Goal: Task Accomplishment & Management: Complete application form

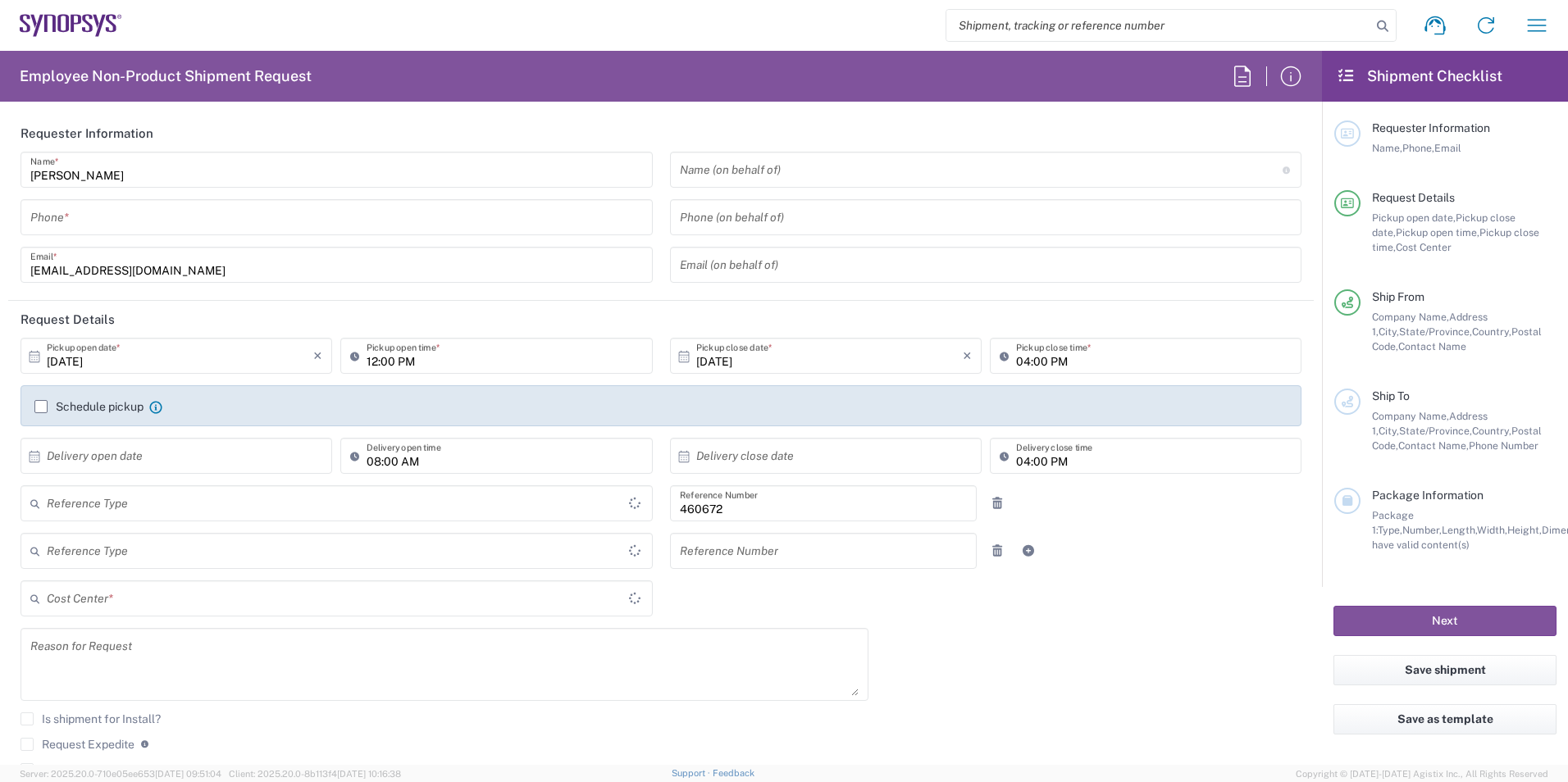
type input "Department"
type input "US01, FIN, Distri 460672"
type input "Delivered at Place"
type input "[GEOGRAPHIC_DATA]"
type input "[US_STATE]"
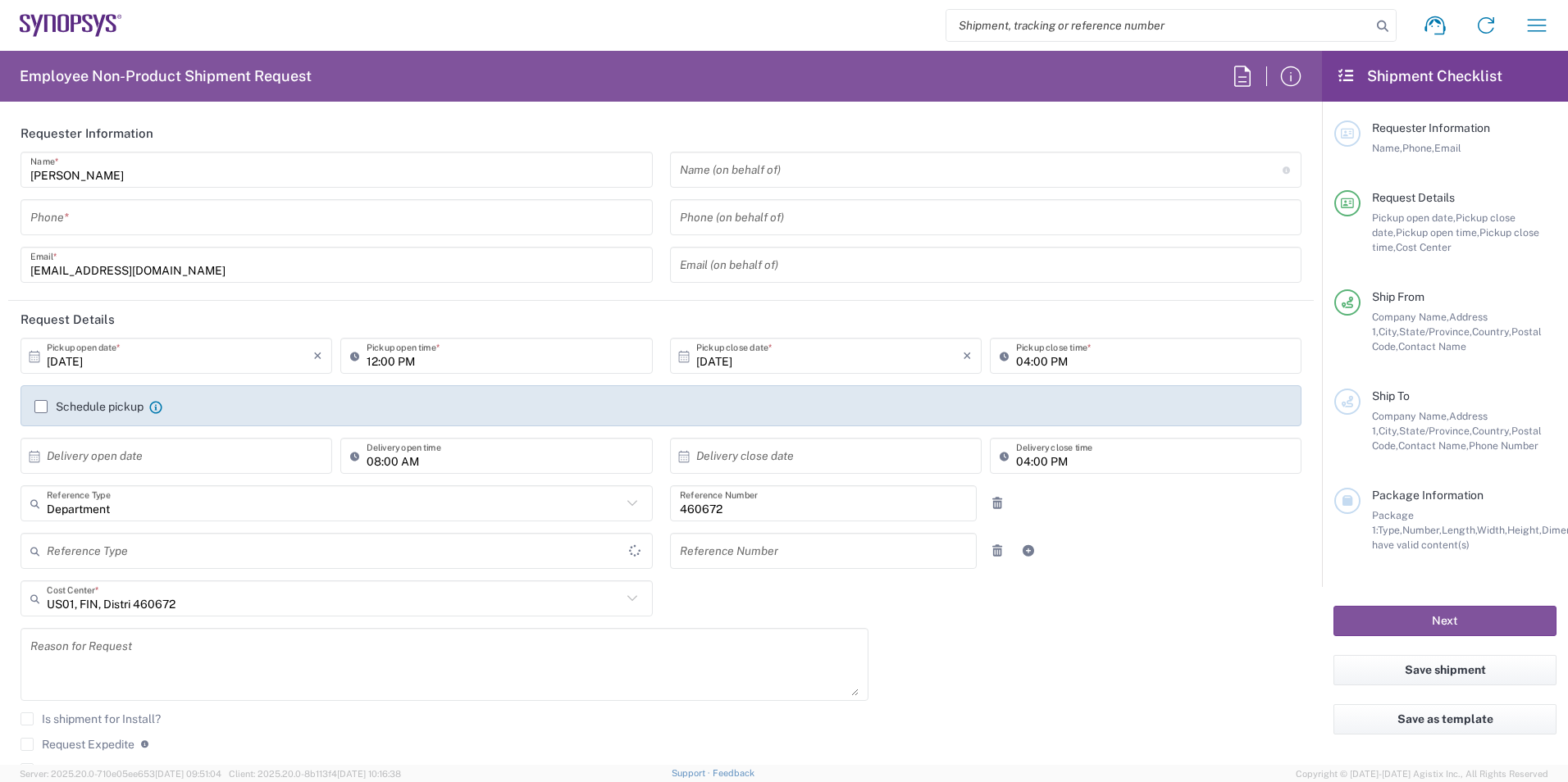
type input "[GEOGRAPHIC_DATA]"
type input "Headquarters USSV"
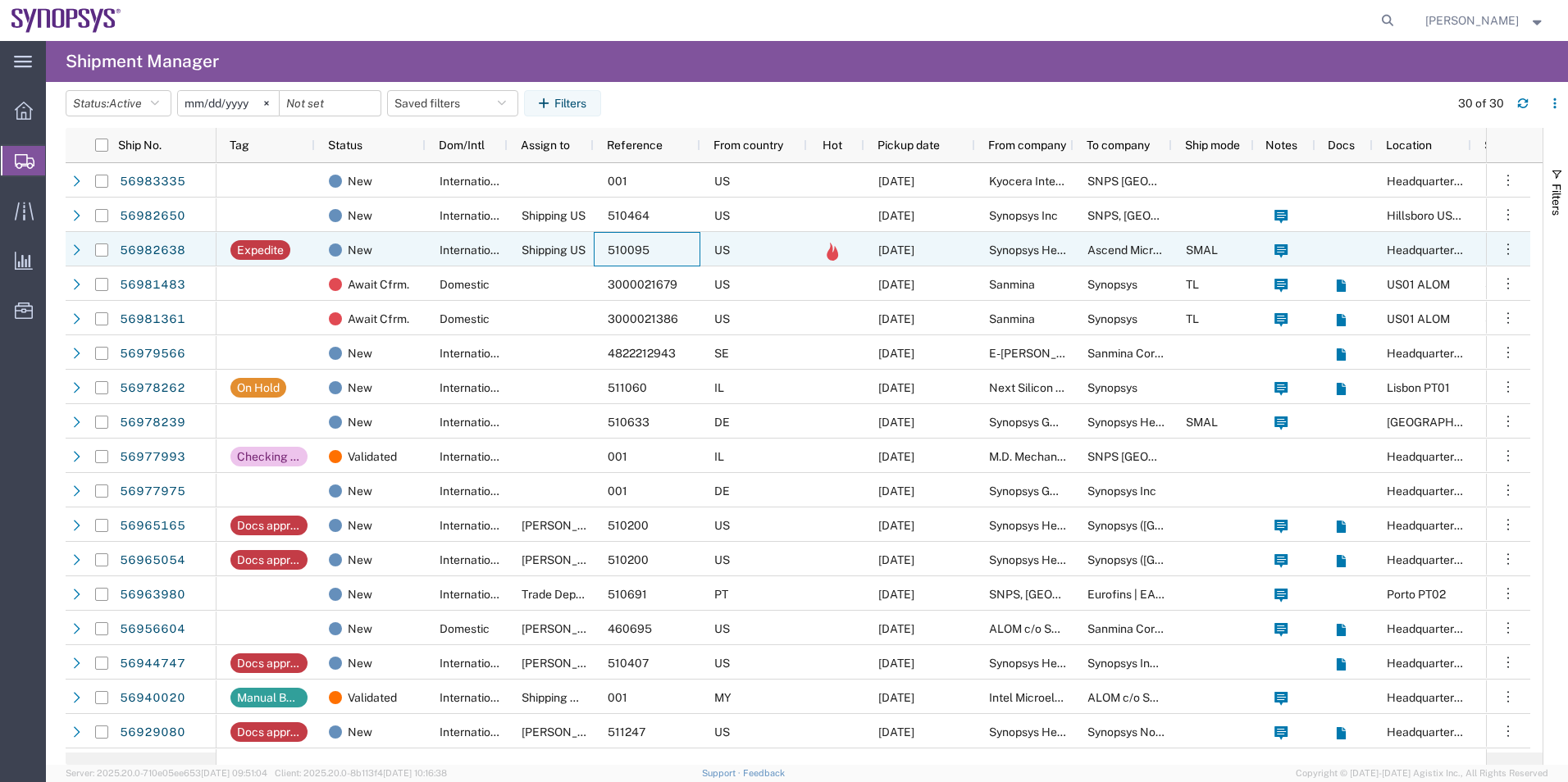
click at [631, 241] on div "510095" at bounding box center [647, 249] width 107 height 35
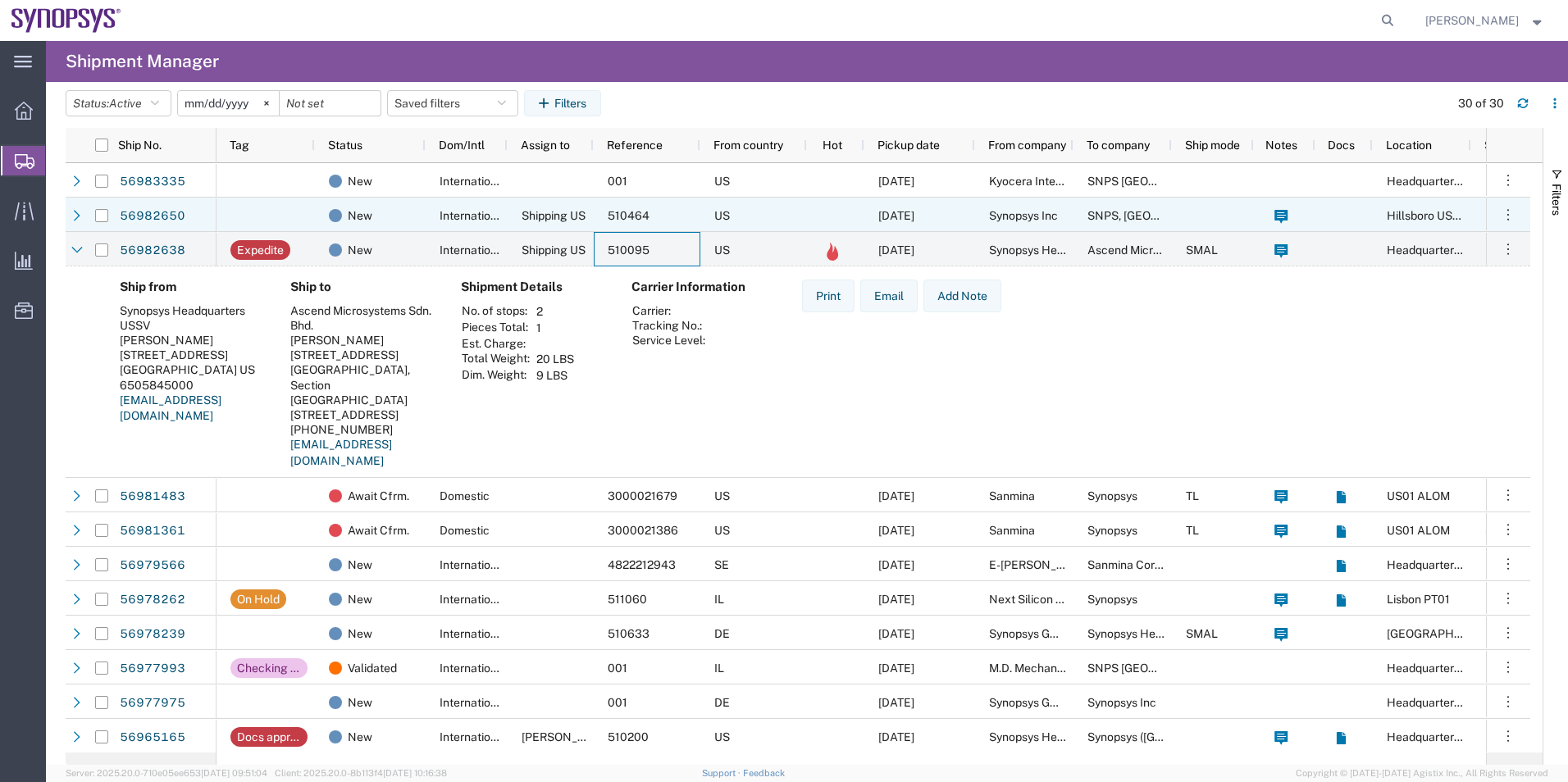
click at [522, 224] on div "Shipping US" at bounding box center [550, 215] width 86 height 35
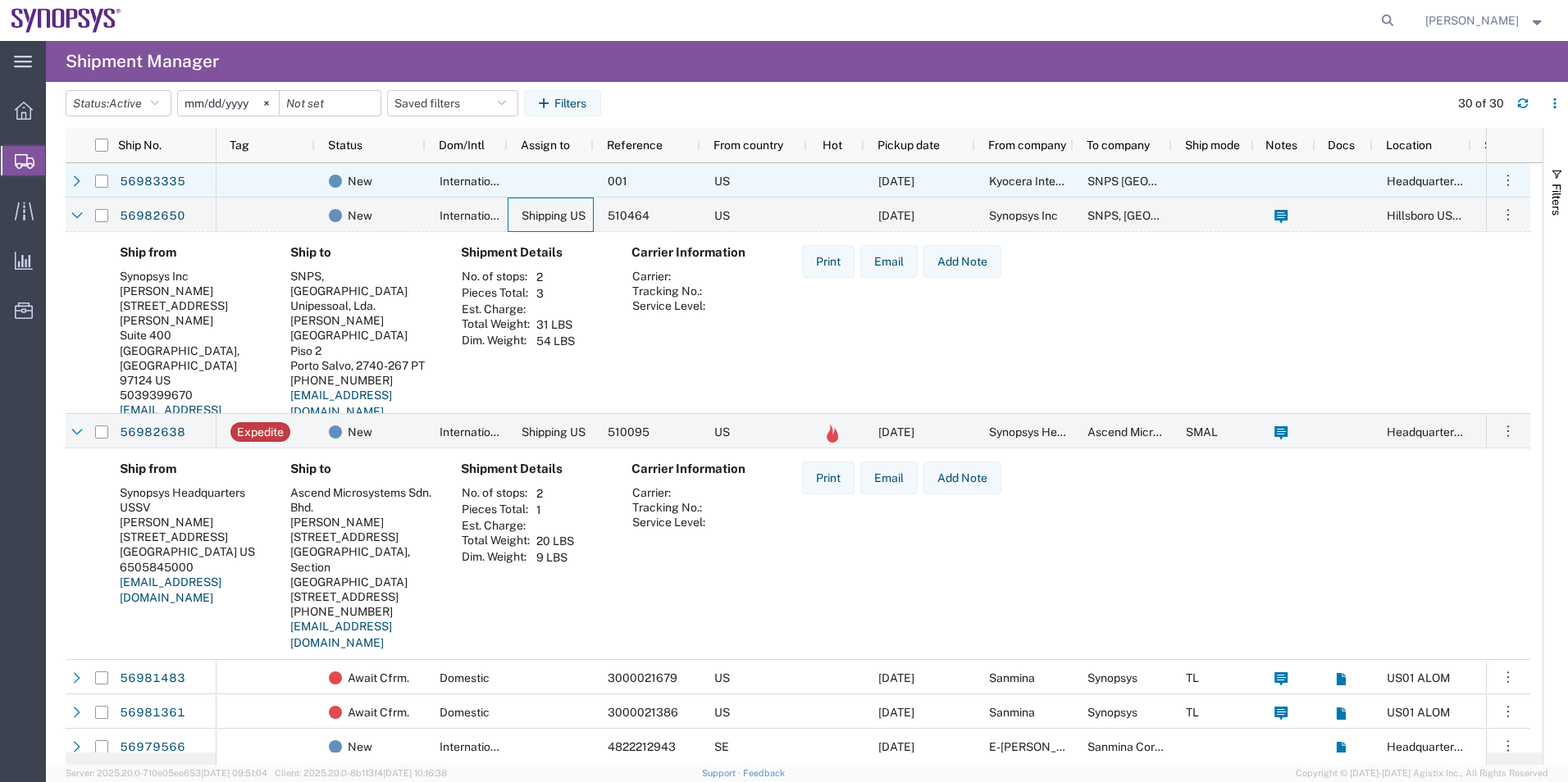
click at [525, 191] on div at bounding box center [550, 181] width 86 height 35
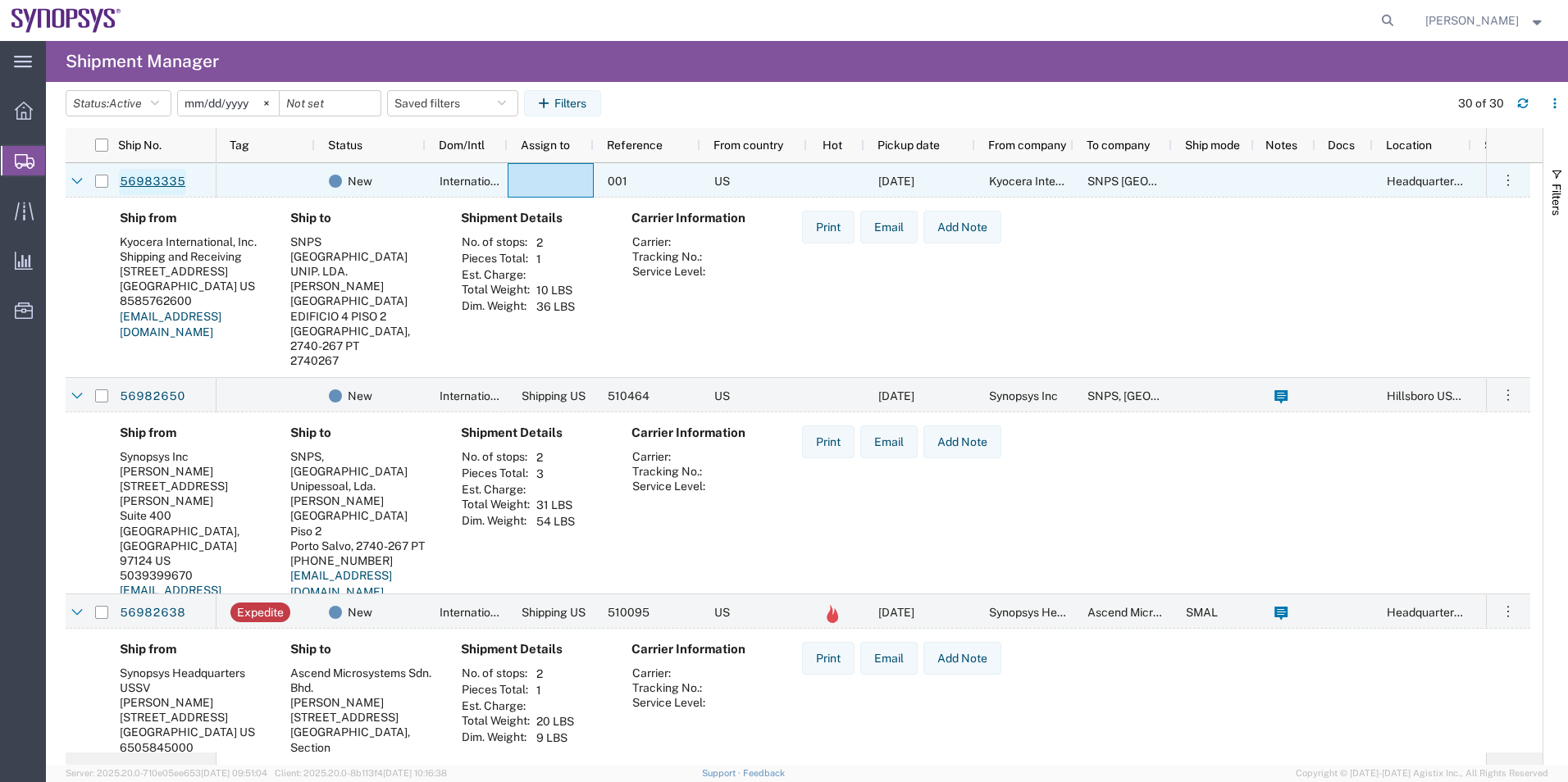
click at [155, 173] on link "56983335" at bounding box center [152, 182] width 67 height 26
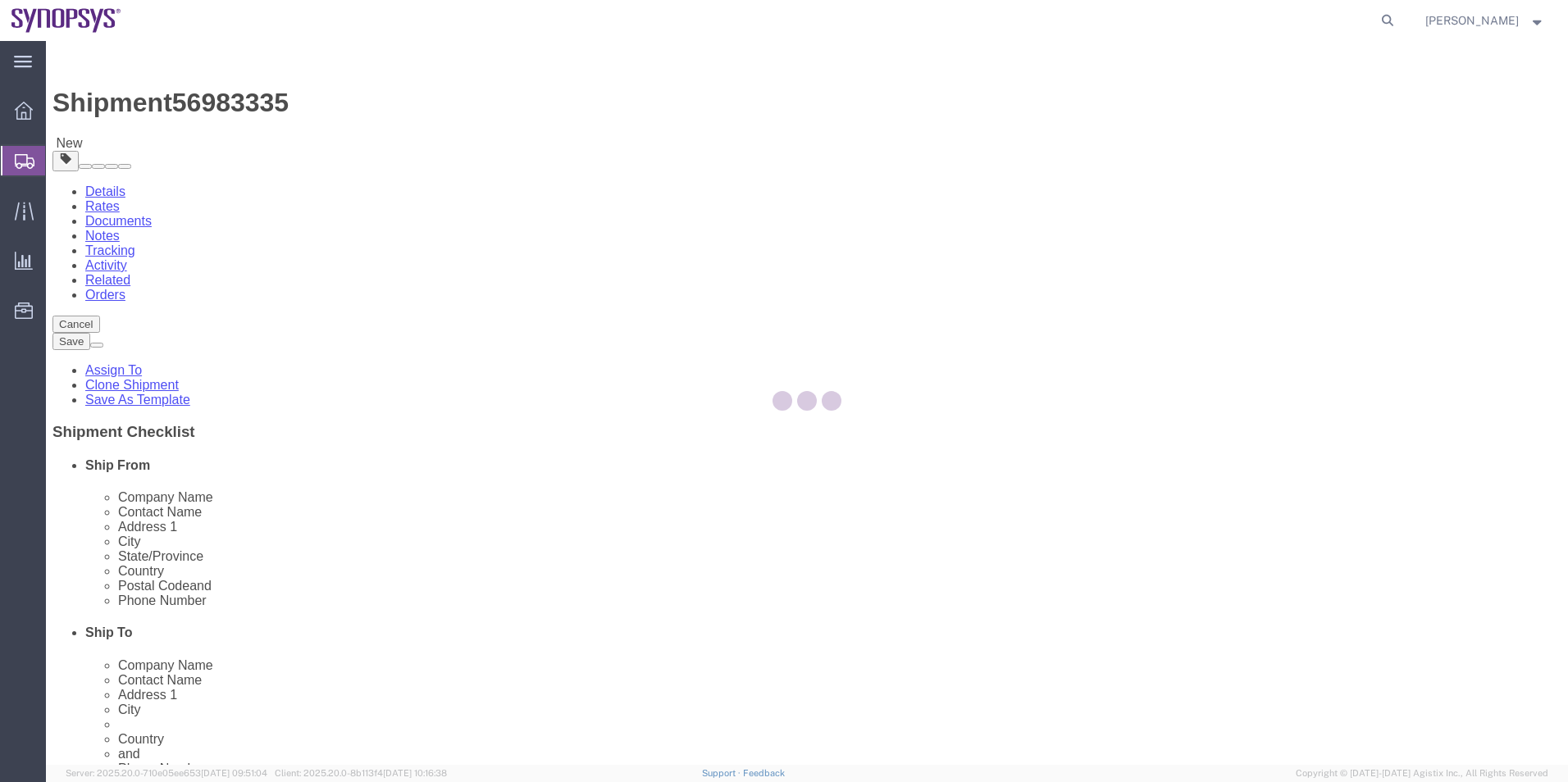
select select
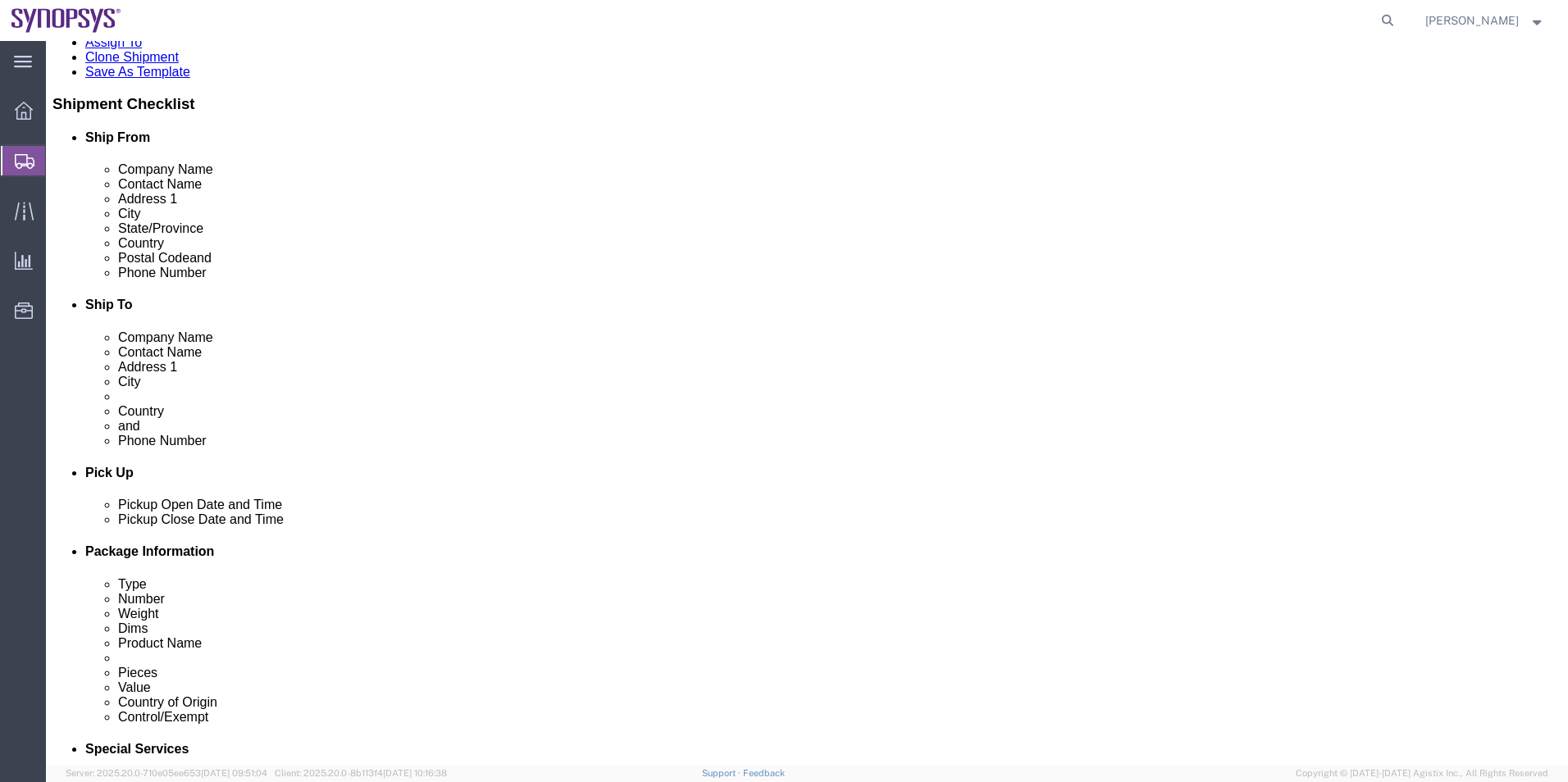
scroll to position [82, 0]
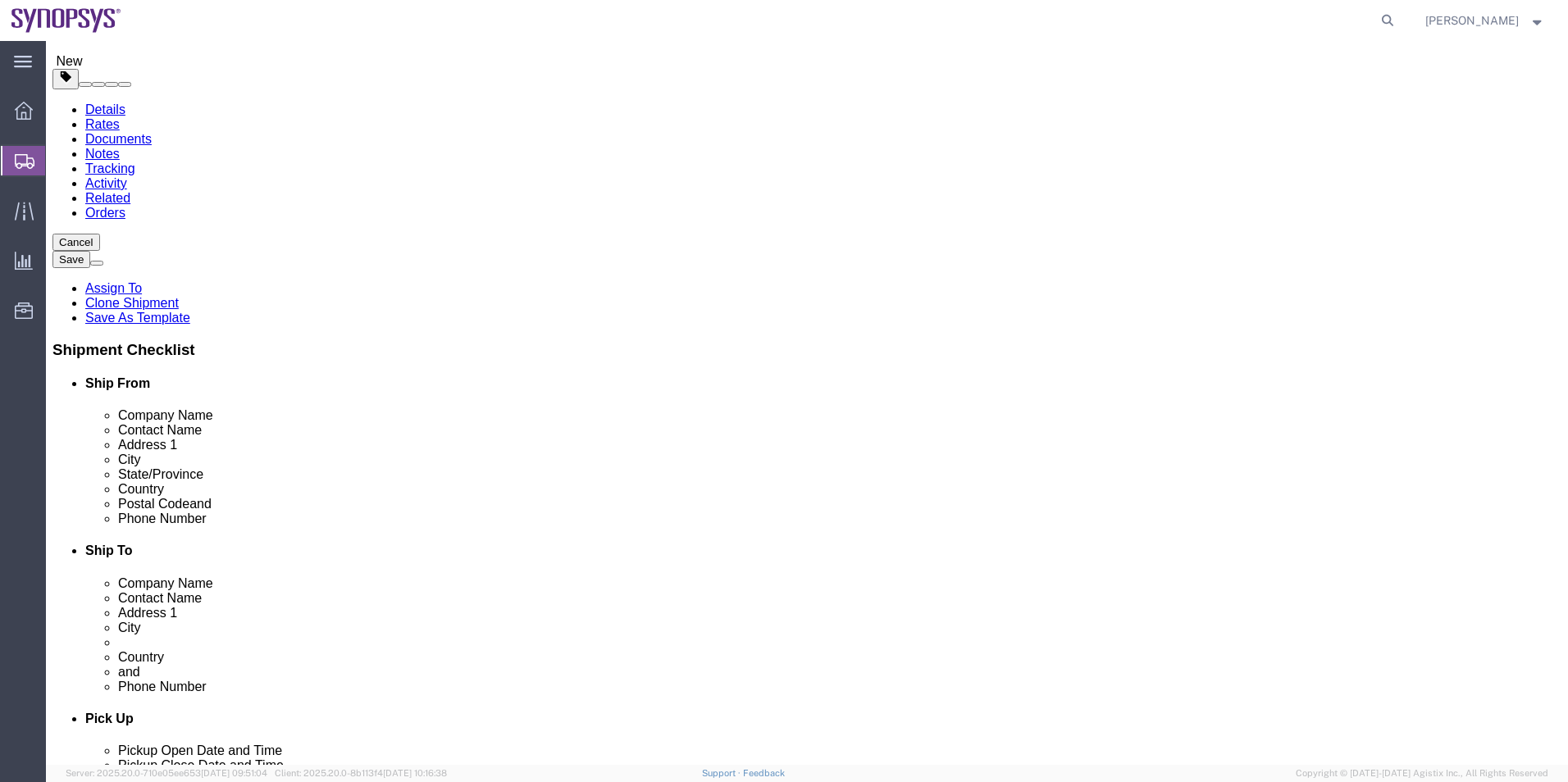
click icon
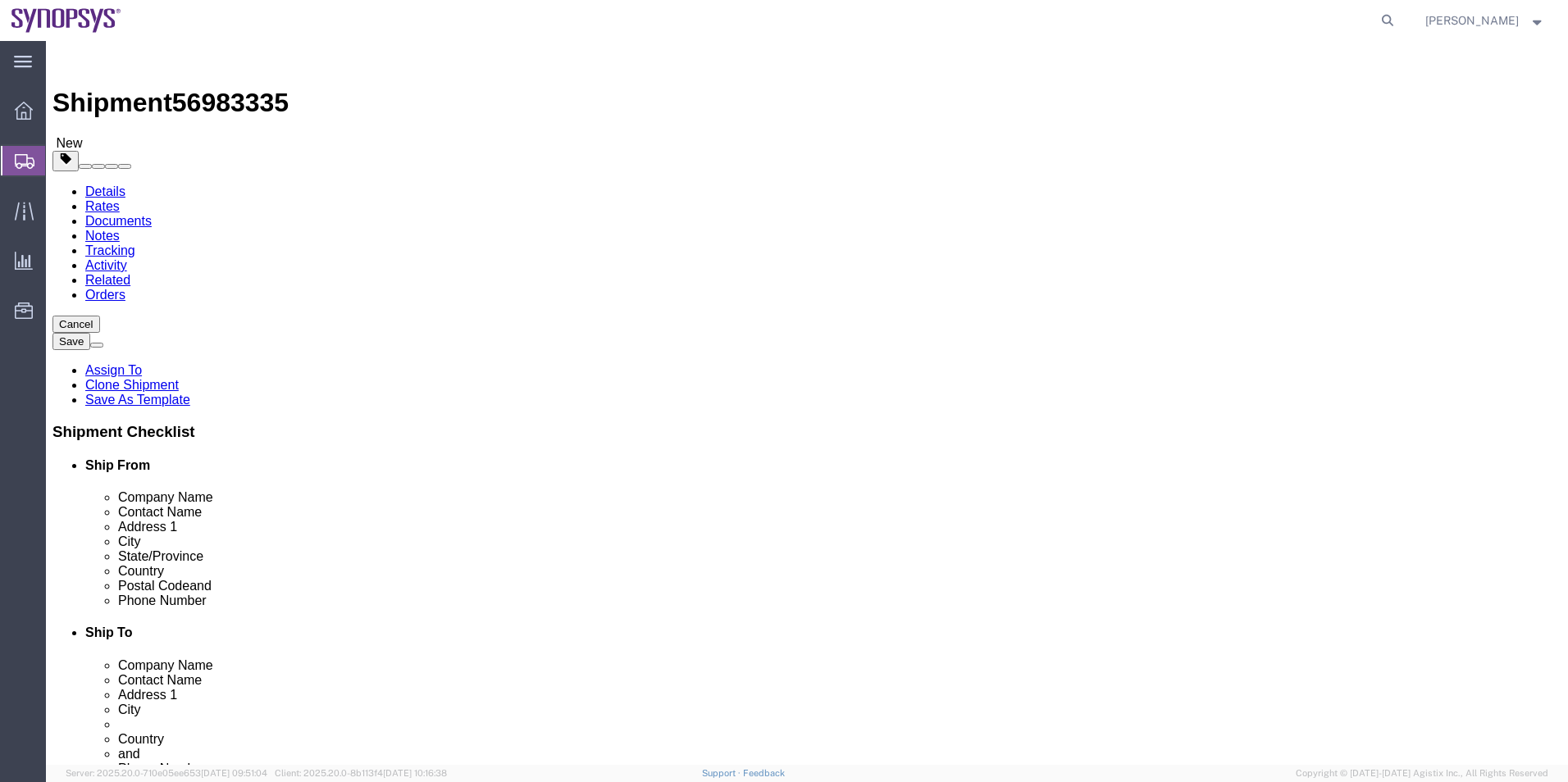
click div "Pieces: 122.00 Each Total value: 32931.00 USD"
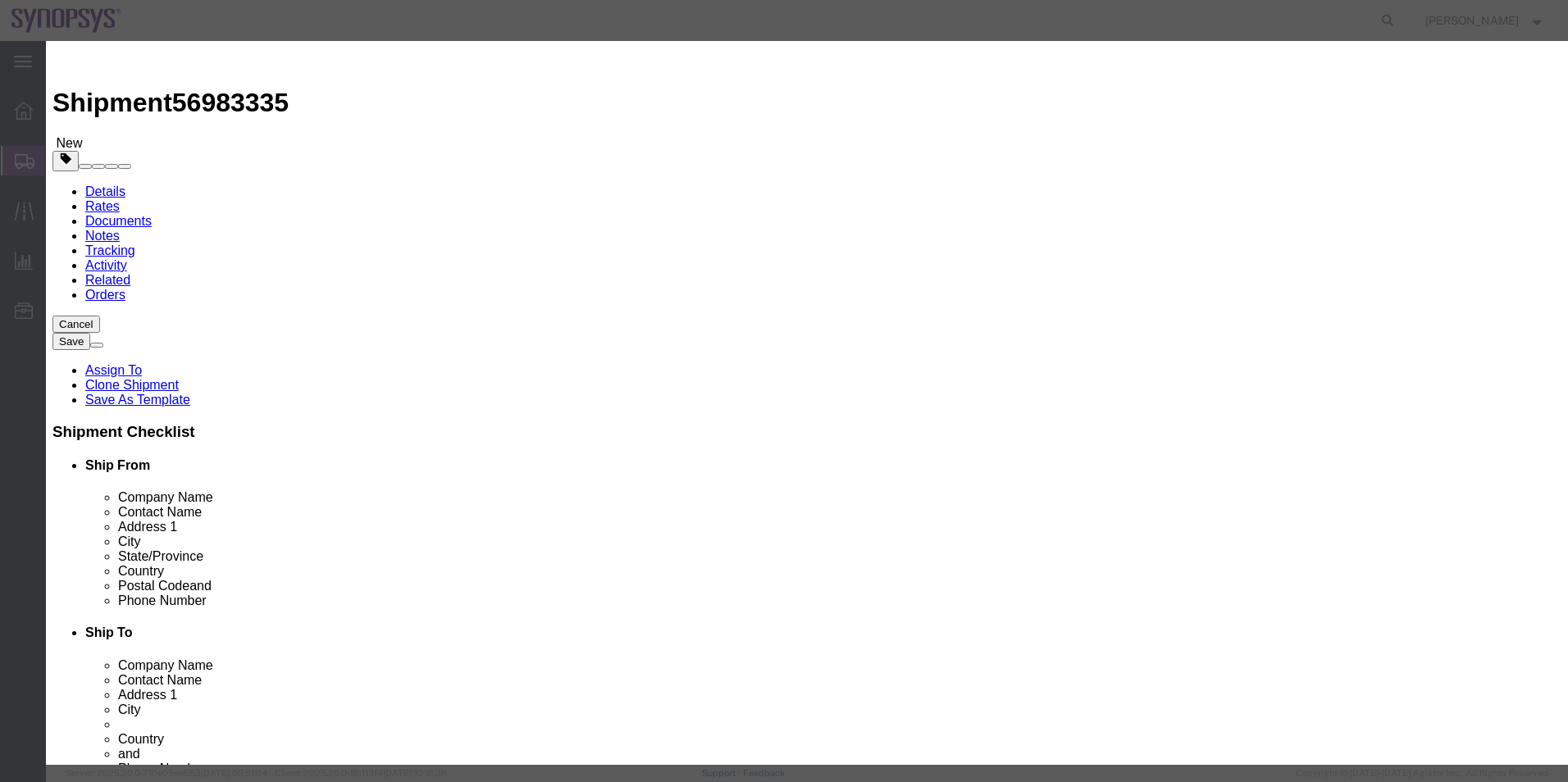
drag, startPoint x: 645, startPoint y: 126, endPoint x: 424, endPoint y: 126, distance: 221.0
click div "Product Name SD-560-SYS4450-AD REV"
click textarea
paste textarea "SD-560-SYS4450-AD REV"
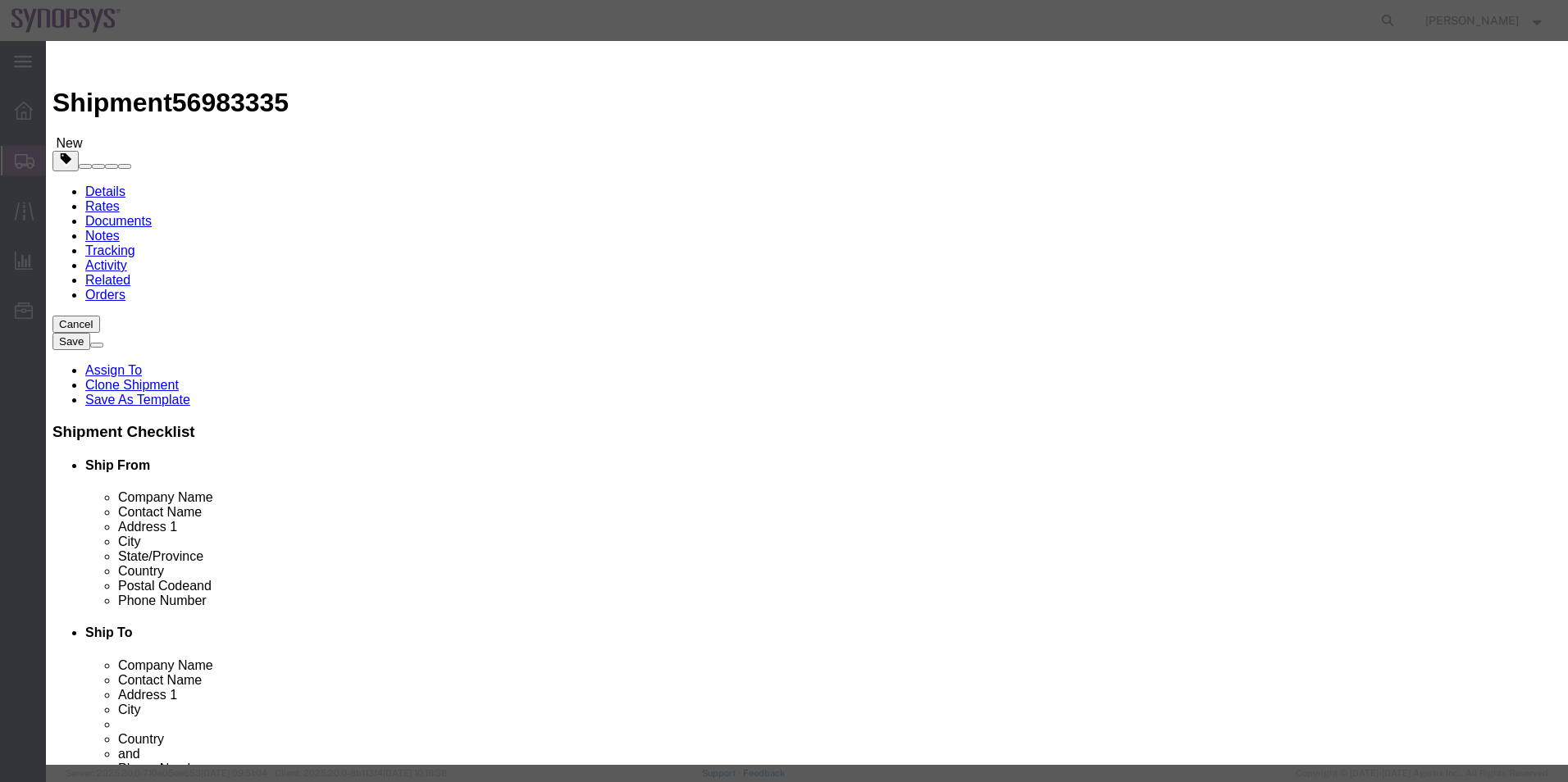
type textarea "SD-560-SYS4450-AD REV"
click button "Save & Close"
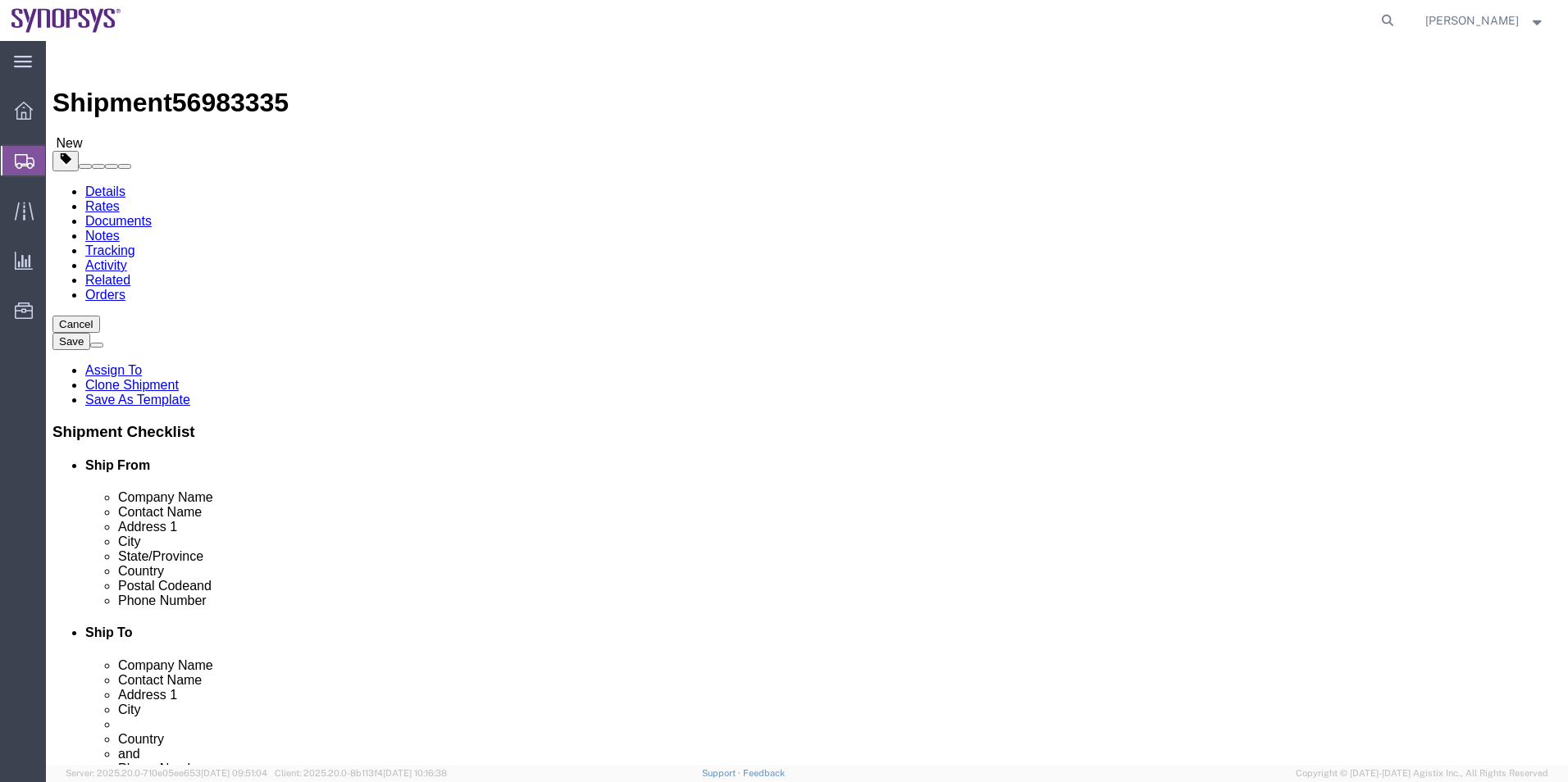
click icon
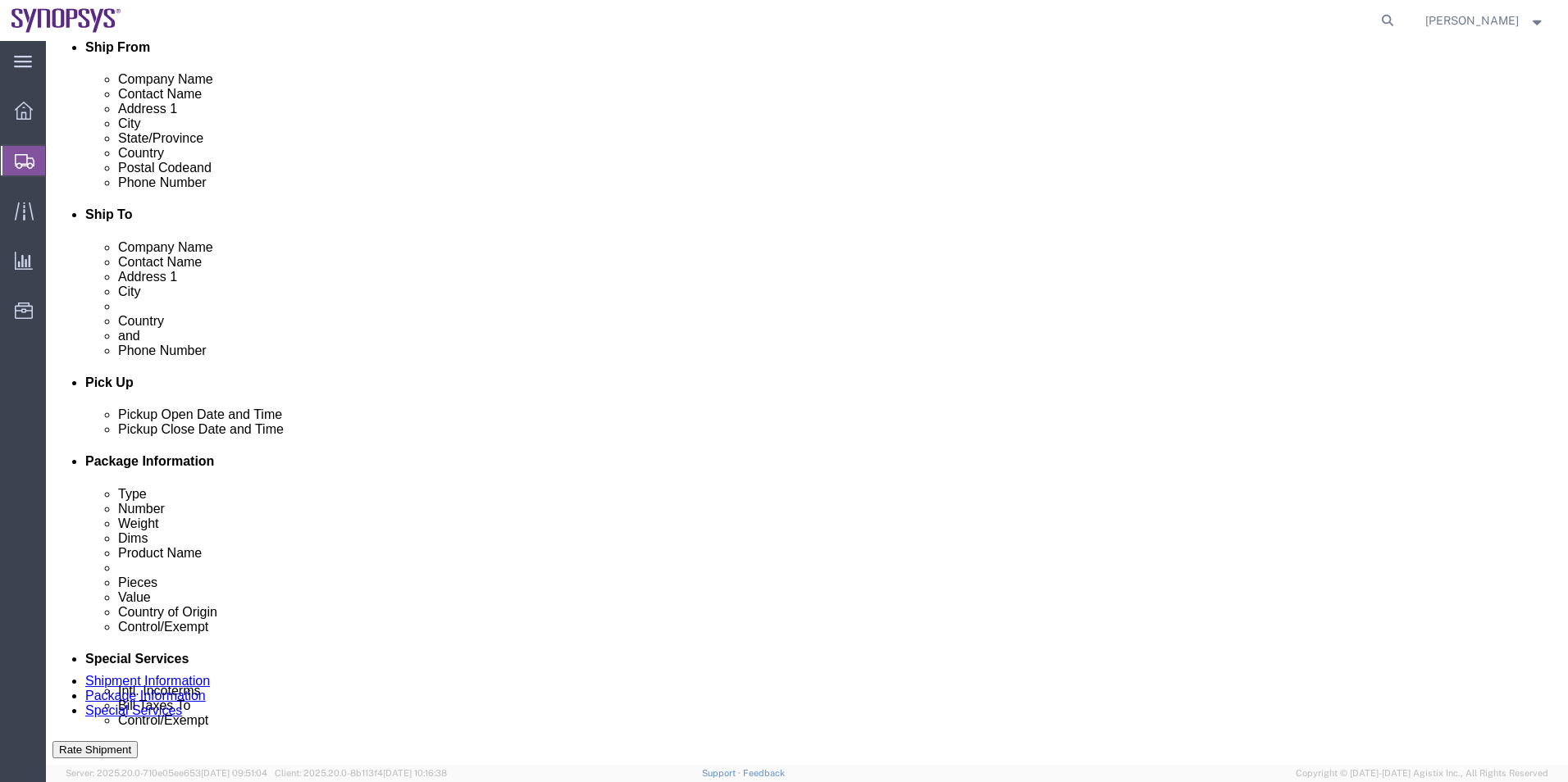
scroll to position [574, 0]
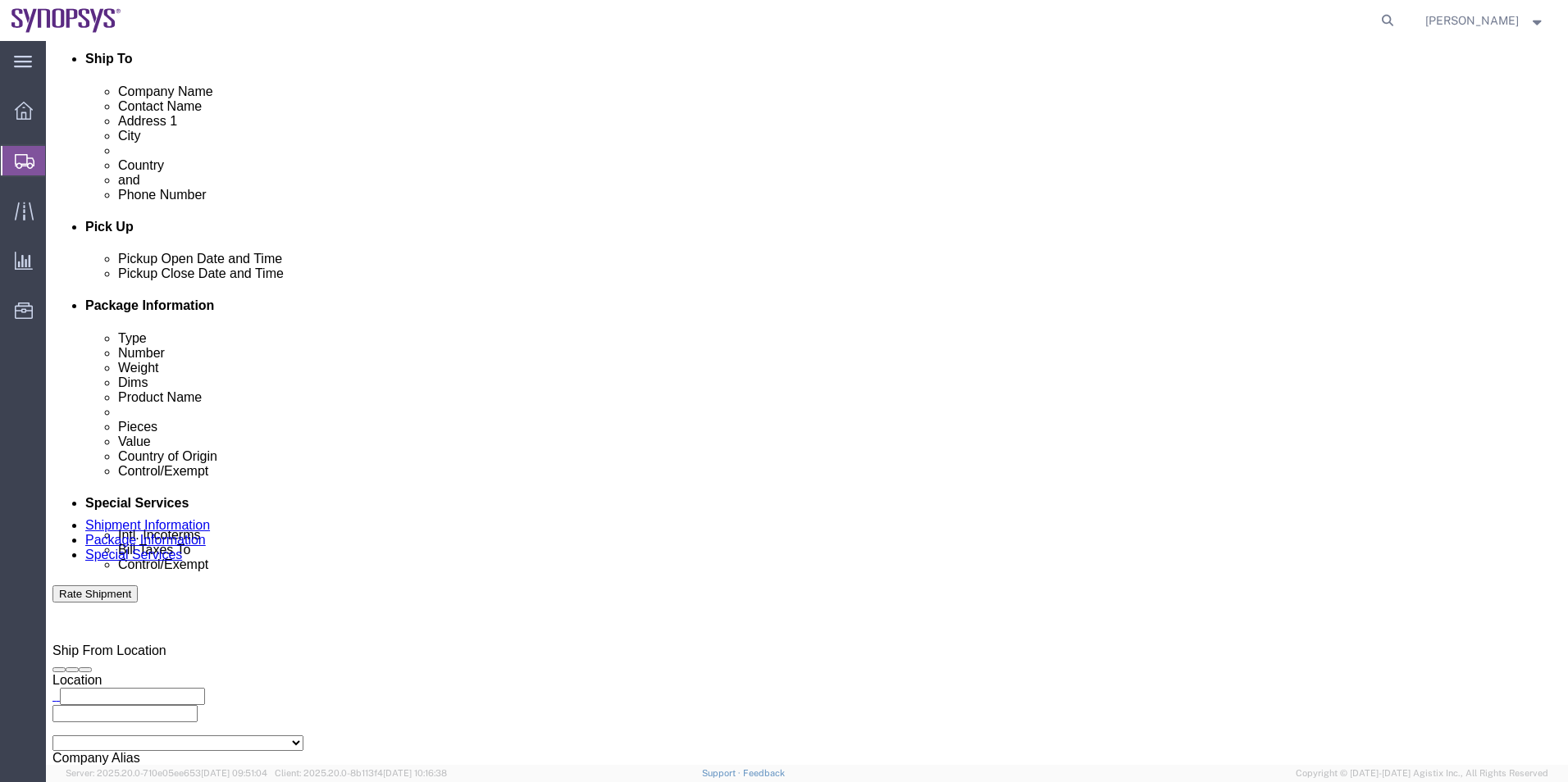
click select "Select Carriage Insurance Paid Carriage Paid To Cost and Freight Cost Insurance…"
select select "DAP"
click select "Select Carriage Insurance Paid Carriage Paid To Cost and Freight Cost Insurance…"
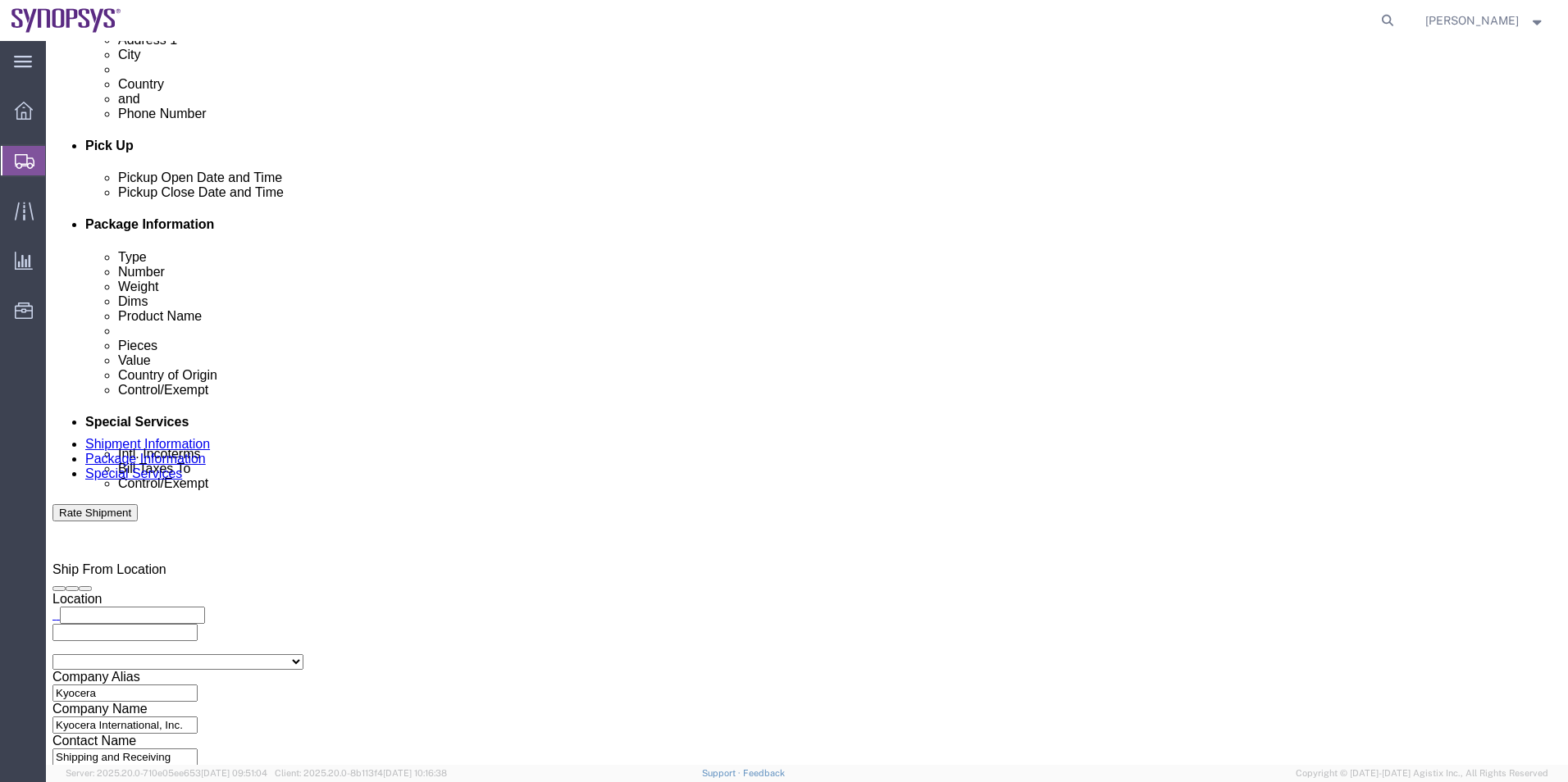
scroll to position [820, 0]
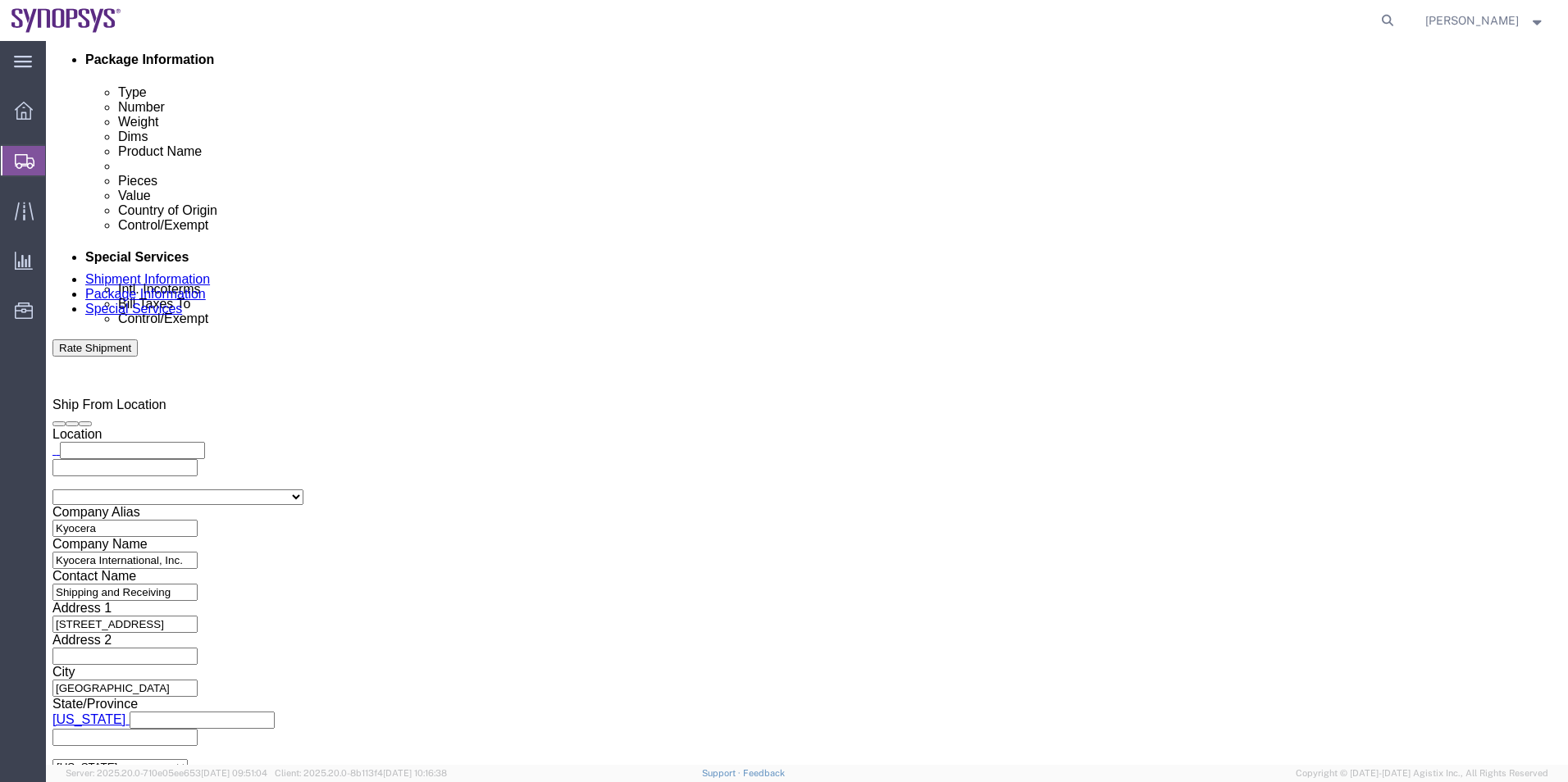
click div "Shipment Information Package Information Special Services"
click icon
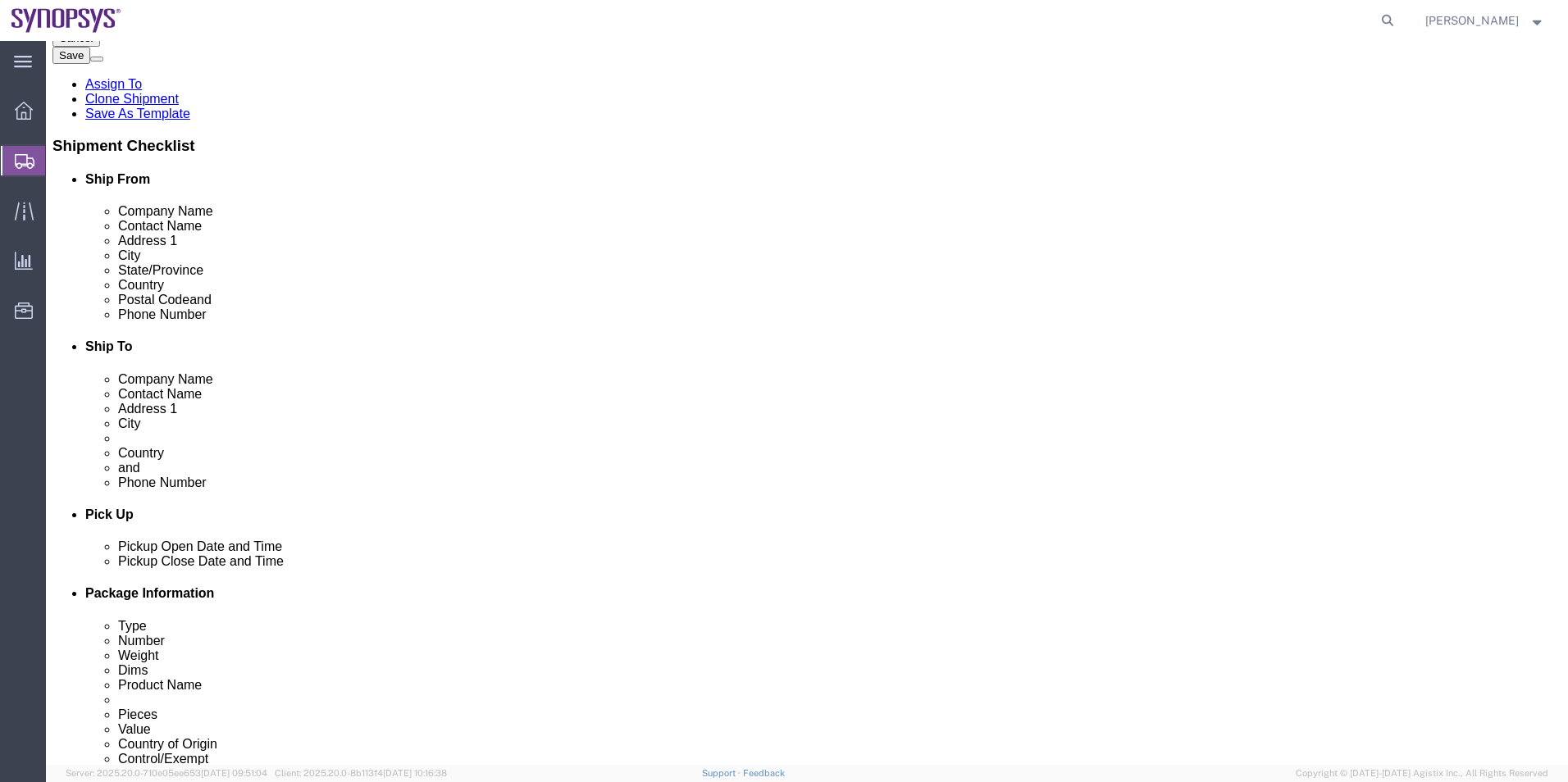
scroll to position [273, 0]
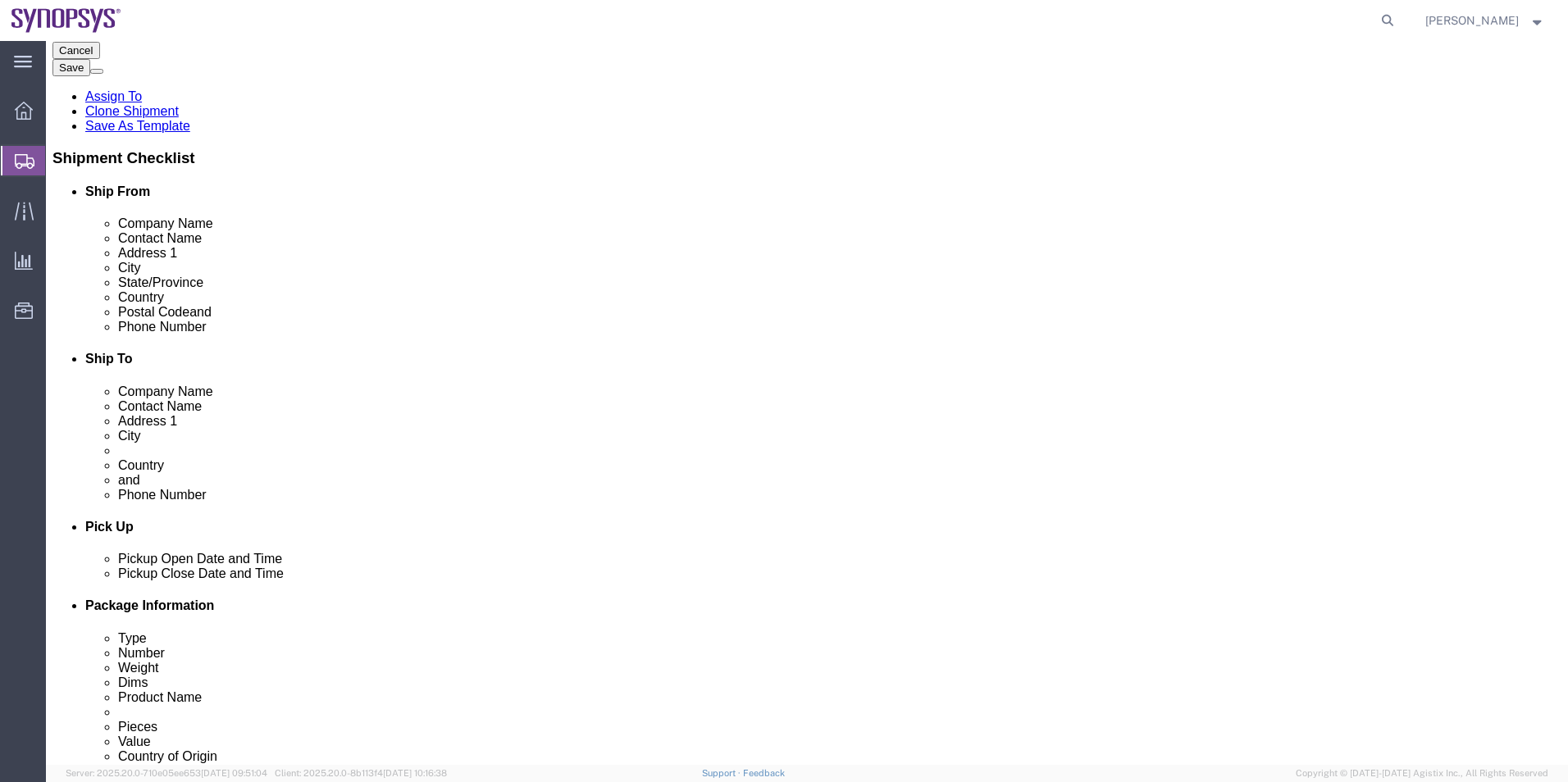
drag, startPoint x: 460, startPoint y: 318, endPoint x: 155, endPoint y: 331, distance: 305.3
click div "Location My Profile Location Aachen DE04 Agrate Brianza IT01 Aschheim DE02 Atla…"
click icon
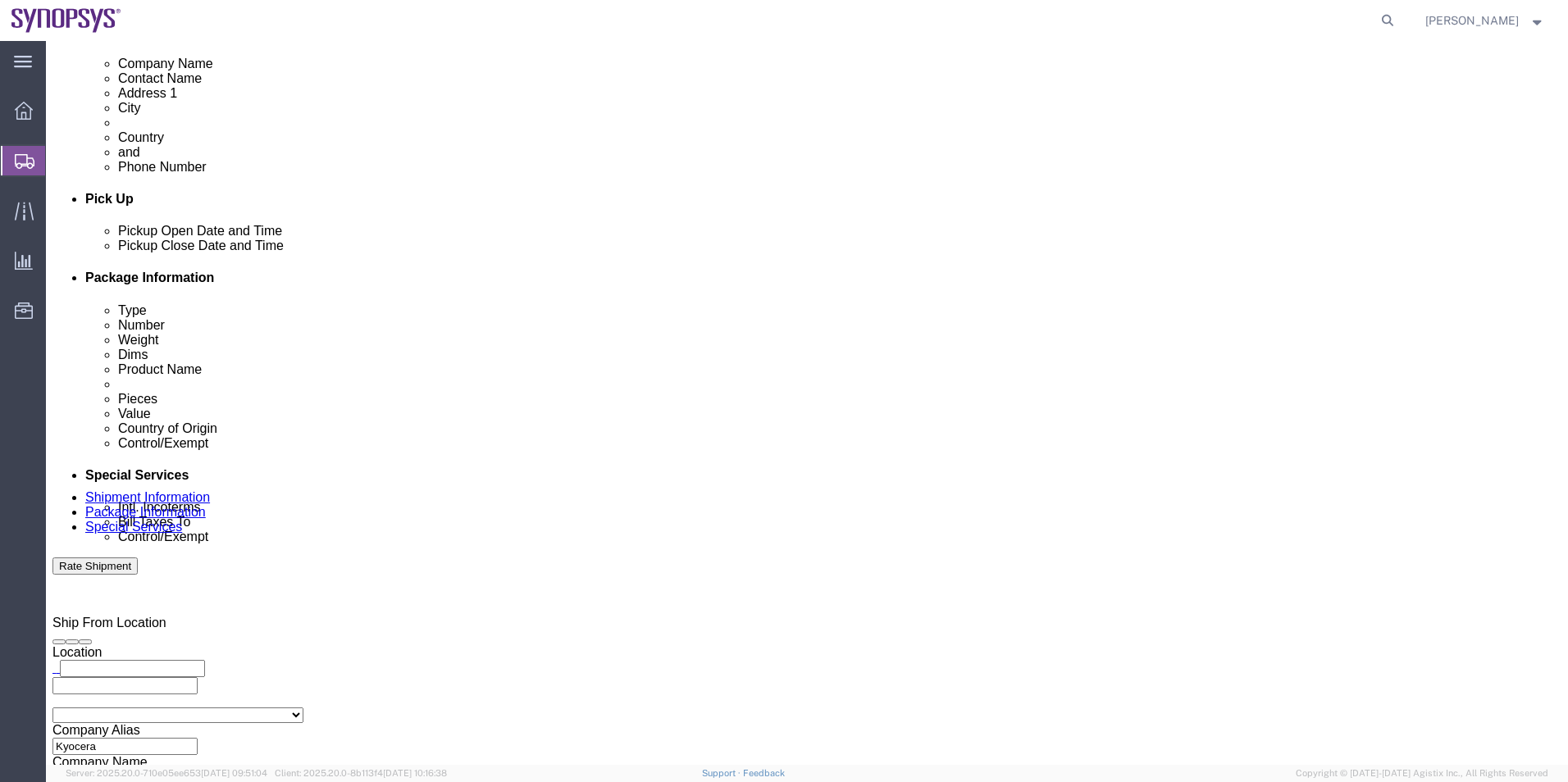
scroll to position [930, 0]
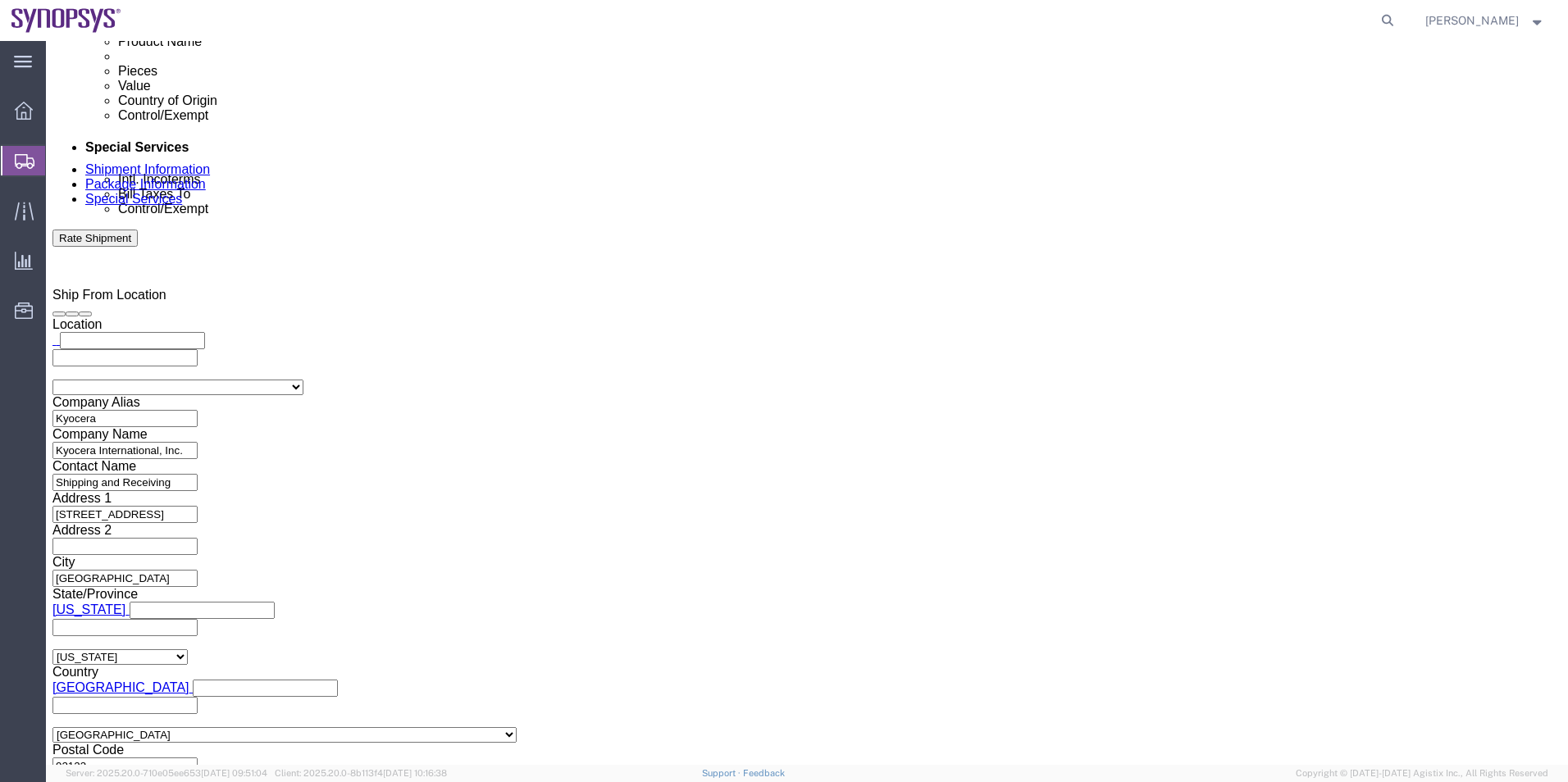
click input "text"
paste input "scshippingreceiving@kyocera.com"
type input "scshippingreceiving@kyocera.com"
type input "shipping@synopsys.com"
click textarea
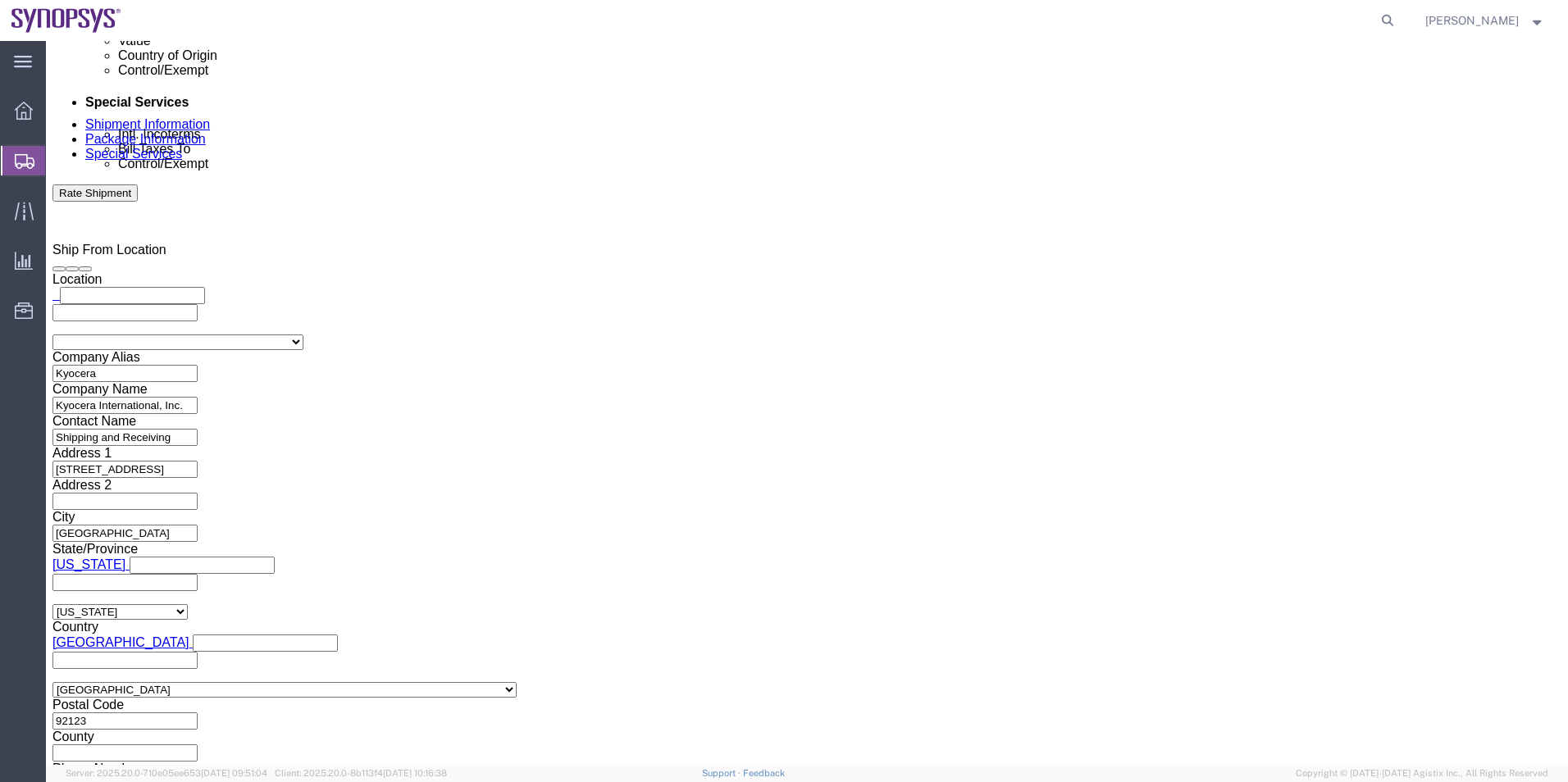
scroll to position [1012, 0]
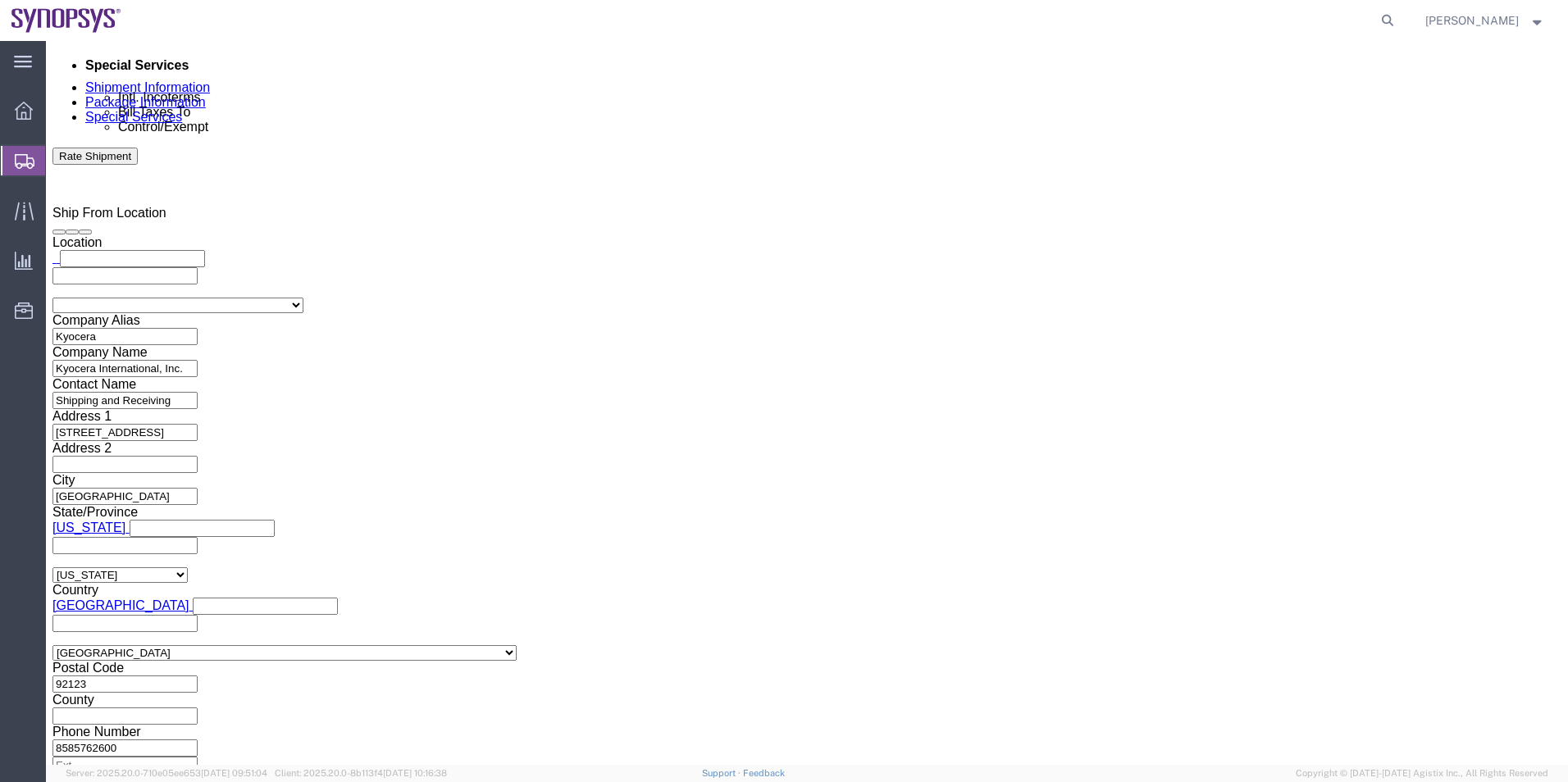
type textarea "Please see attached. -Kaelen"
click select "Select ATF BIS DEA EPA FDA FTR ITAR OFAC Other (OPA)"
select select "BIS"
click select "Select ATF BIS DEA EPA FDA FTR ITAR OFAC Other (OPA)"
click select "Select AGR-Agricultural APP-Computers APR-Additional Permissive Exports AVS-Air…"
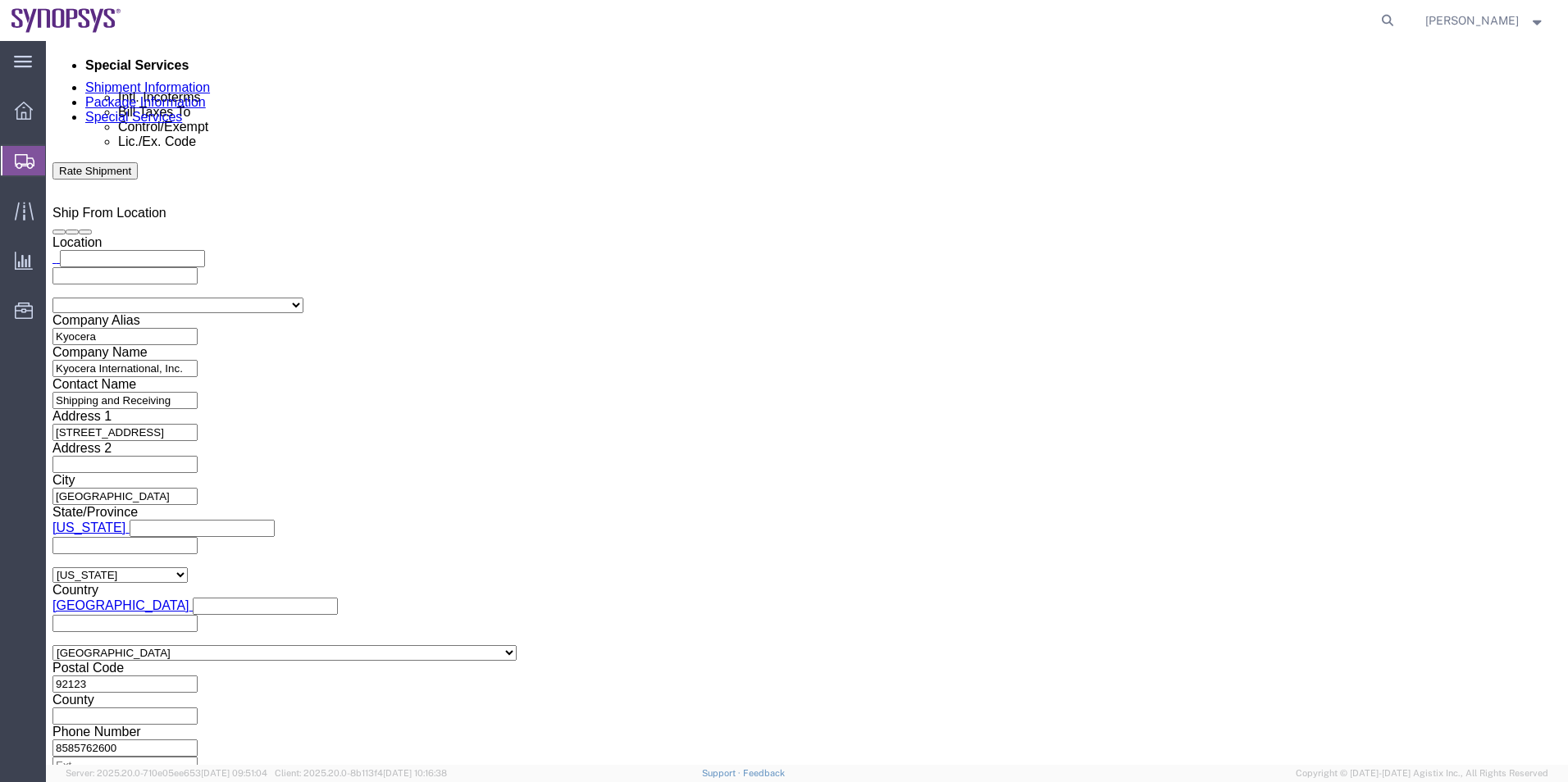
select select "NLR"
click select "Select AGR-Agricultural APP-Computers APR-Additional Permissive Exports AVS-Air…"
click select "Select AES-Direct EEI Carrier File EEI EEI Exempt"
select select "AESD"
click select "Select AES-Direct EEI Carrier File EEI EEI Exempt"
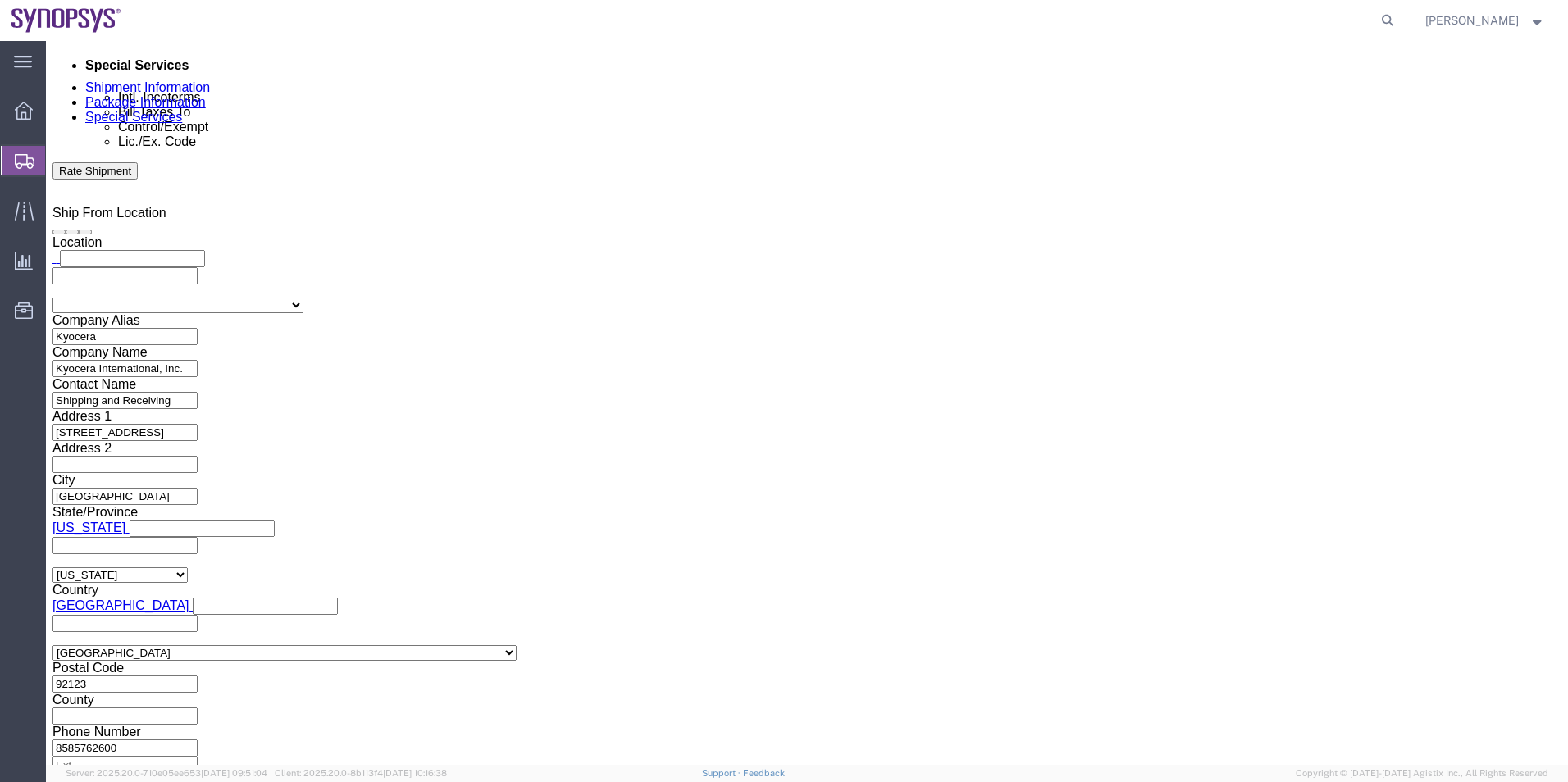
click input "checkbox"
checkbox input "true"
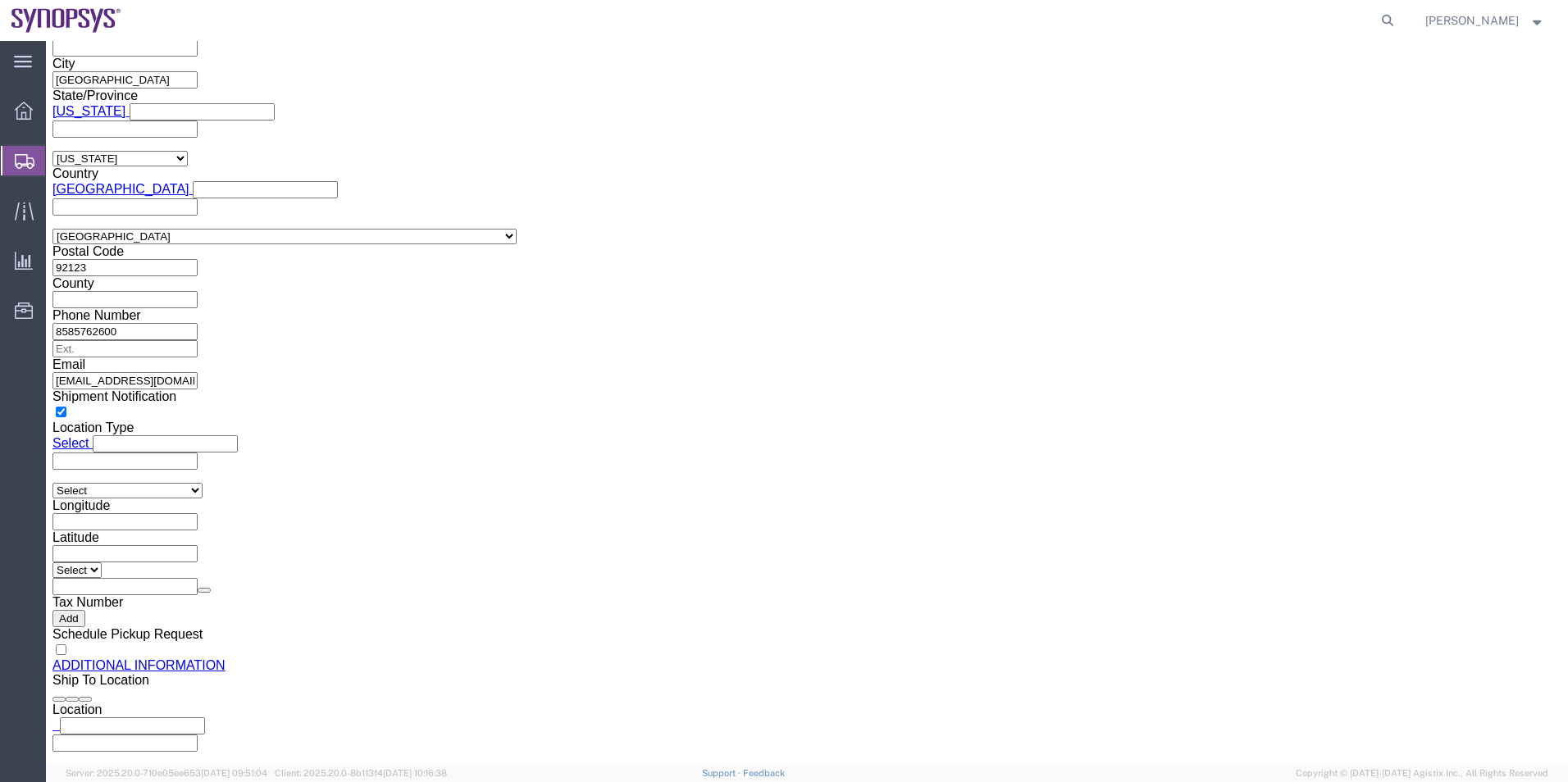
scroll to position [1503, 0]
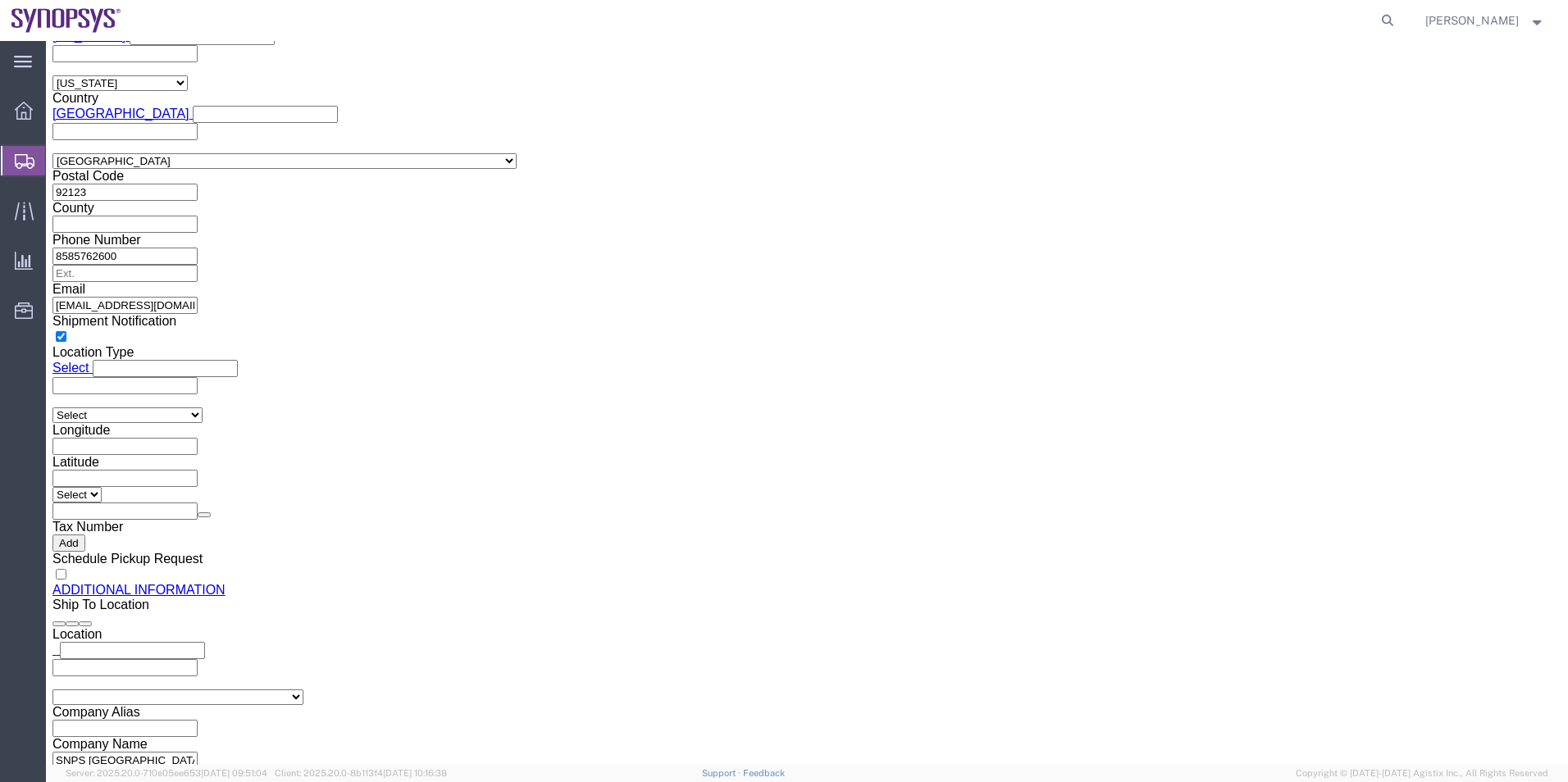
type input "pt01"
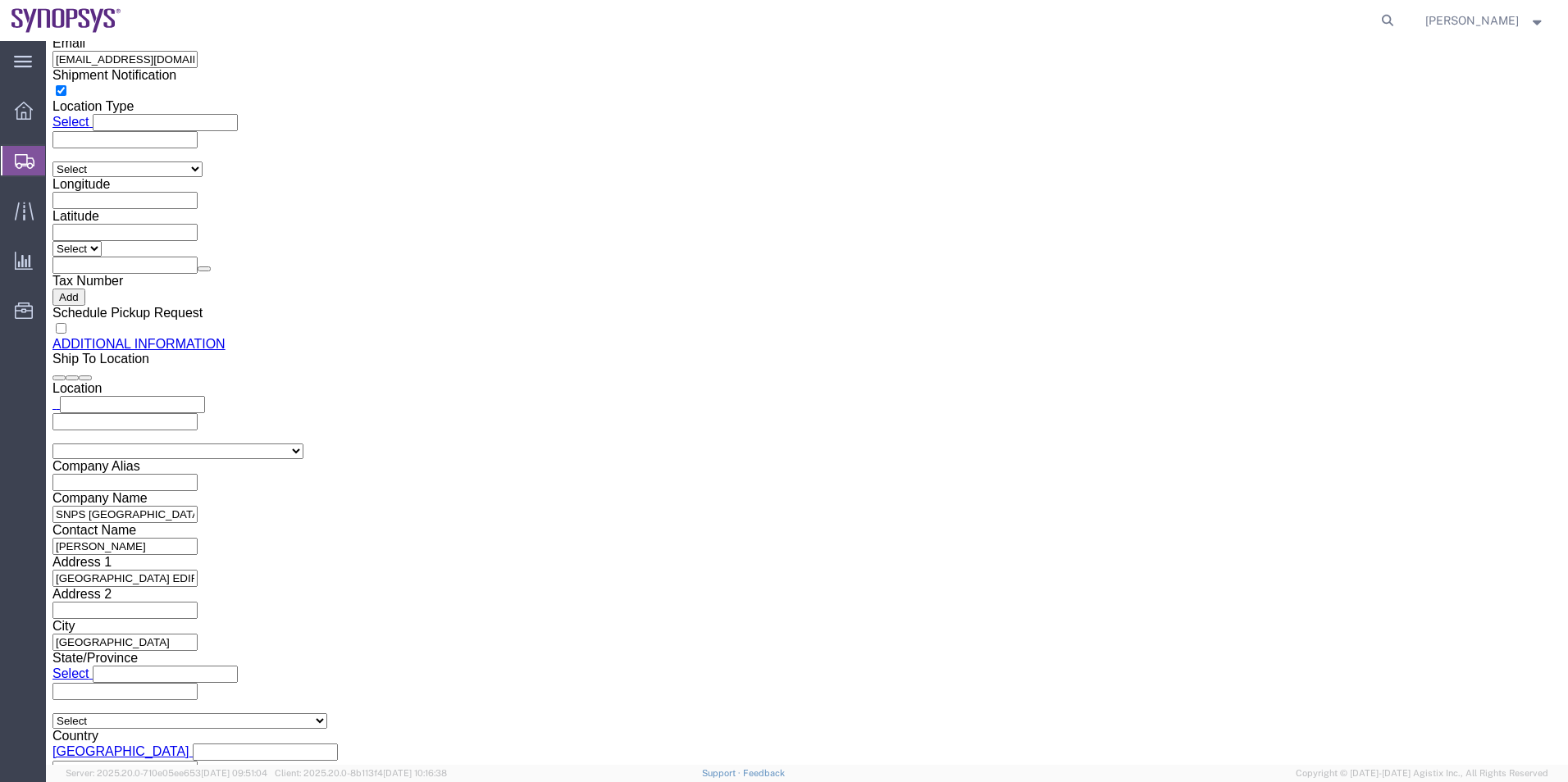
type input "ussv"
select select "CA"
click input "text"
paste input "Tiago Inocencio"
type input "Tiago Inocencio"
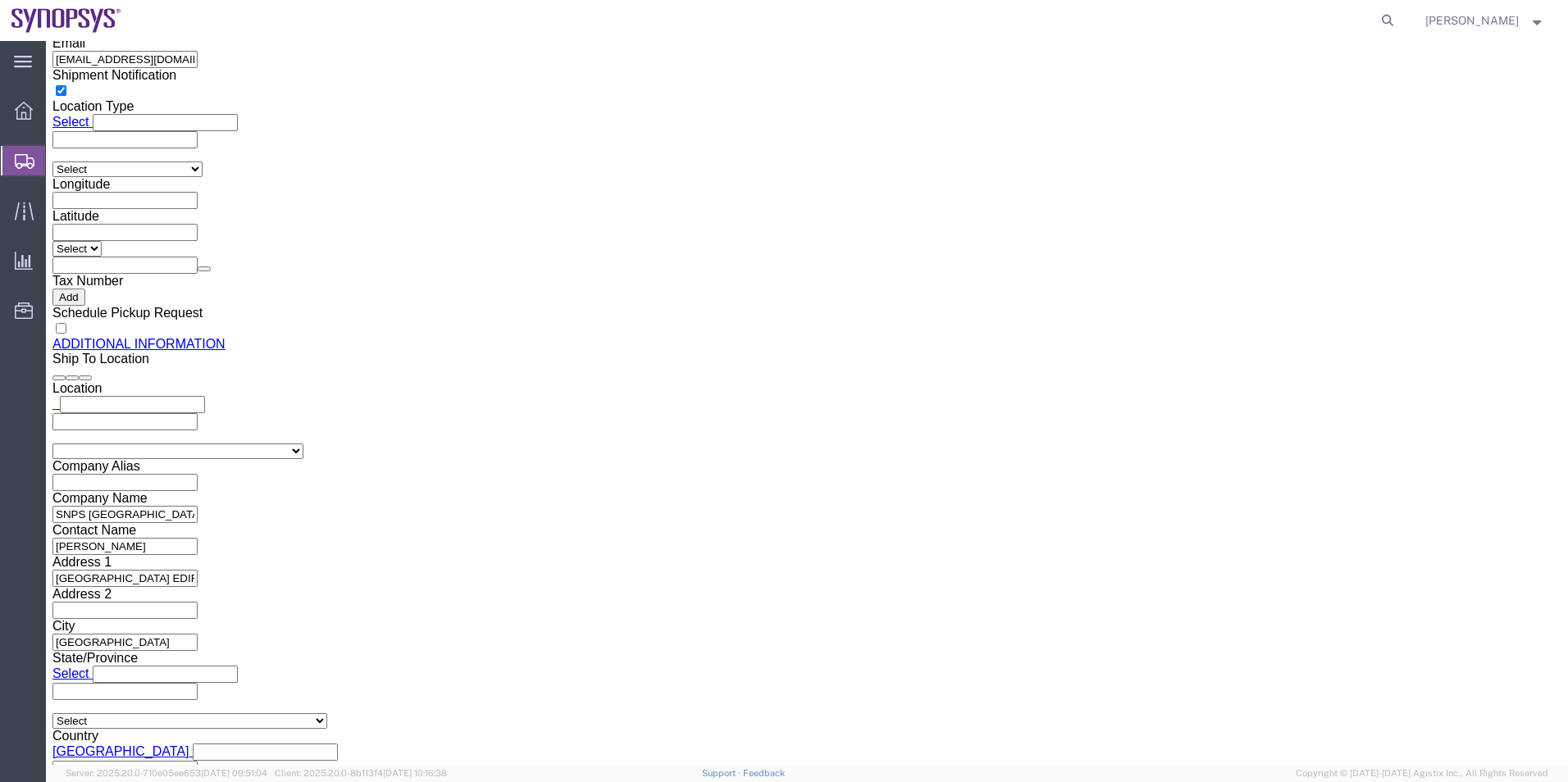
click input "text"
paste input "351.915.185.726"
type input "351915185726"
click input "Contact Name"
paste input "Rafael Chacon"
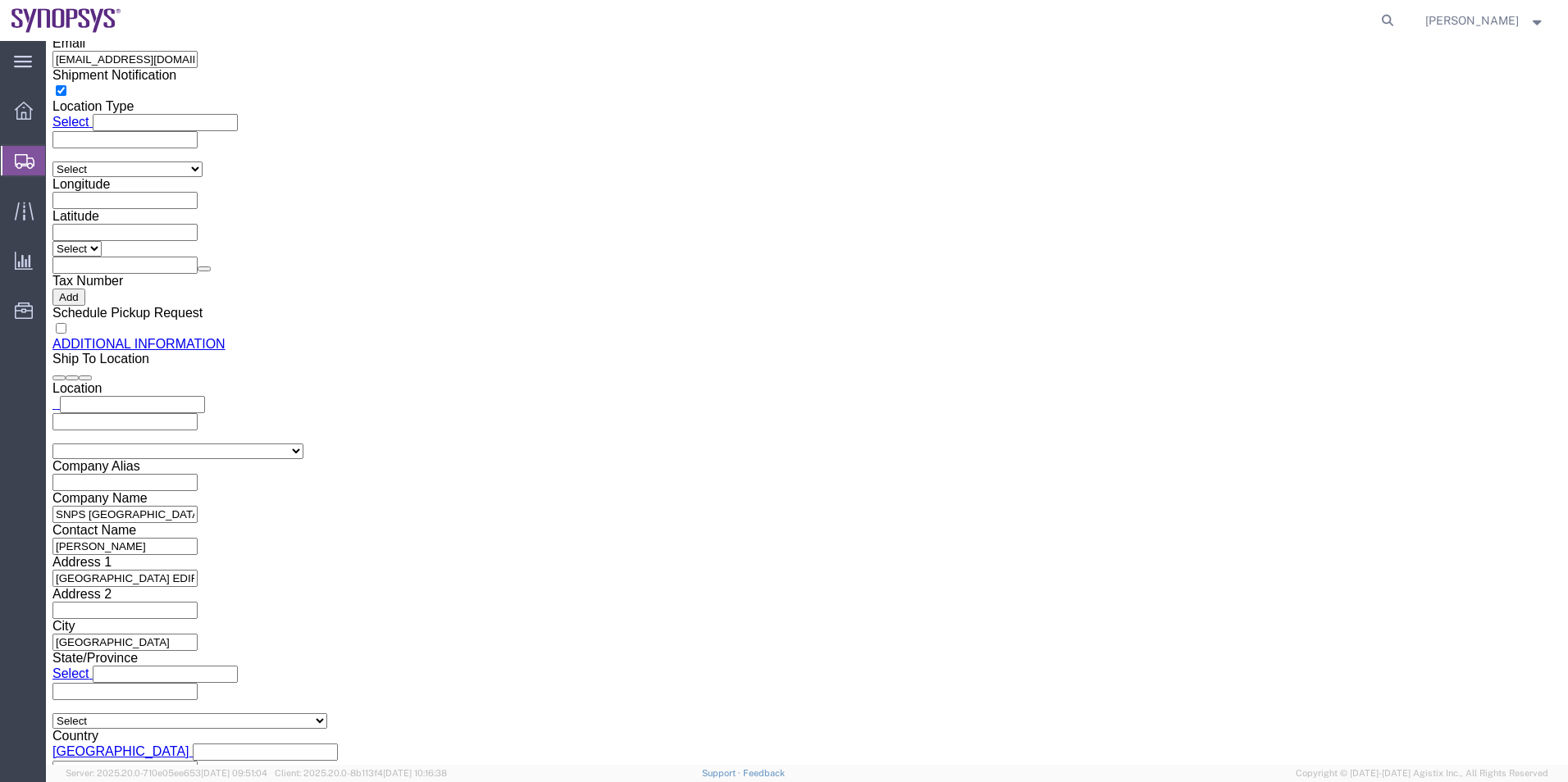
type input "Rafael Chacon"
click button "Rate Shipment"
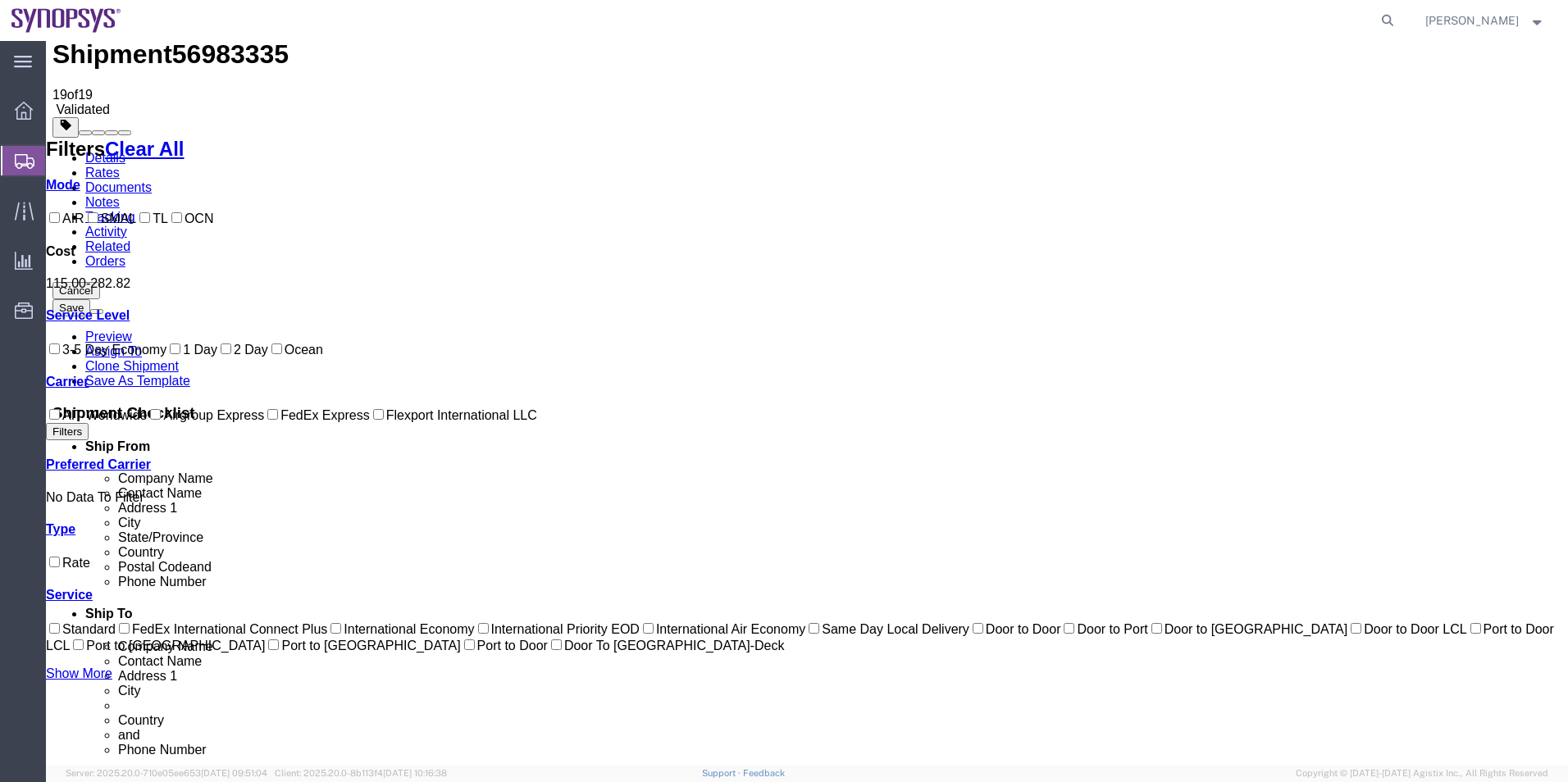
scroll to position [20, 0]
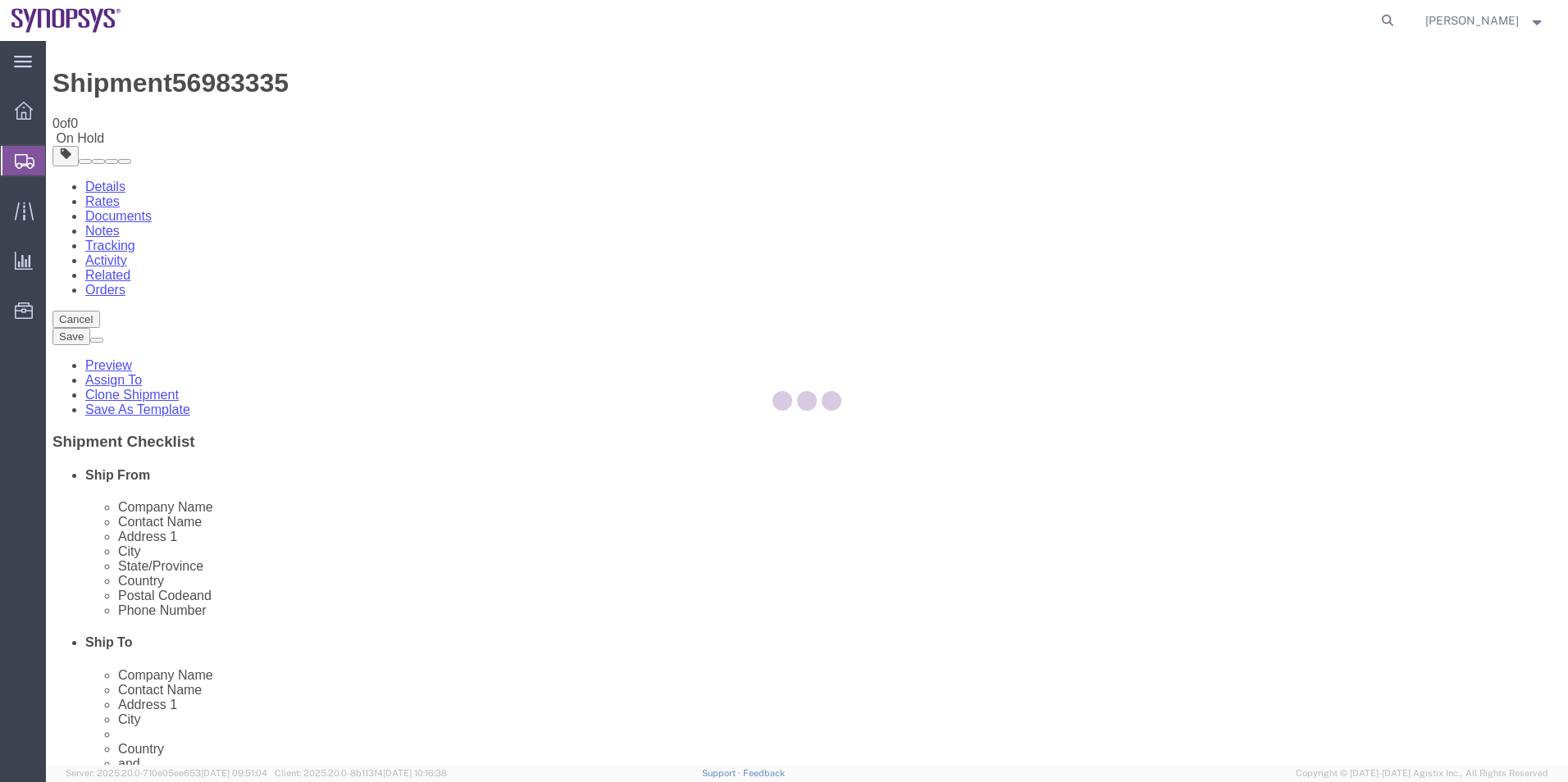
scroll to position [0, 0]
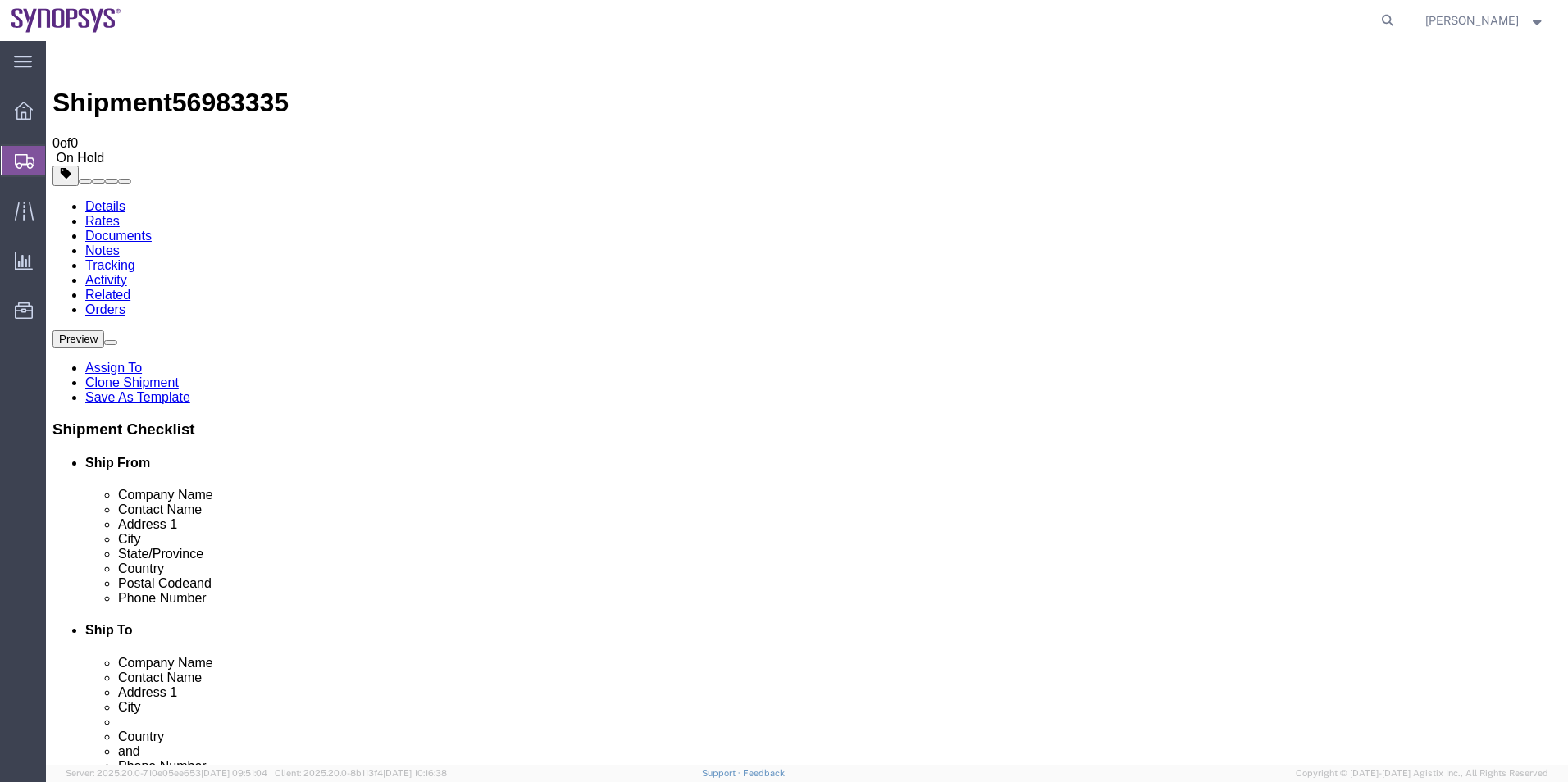
click at [0, 0] on span "Shipment Manager" at bounding box center [0, 0] width 0 height 0
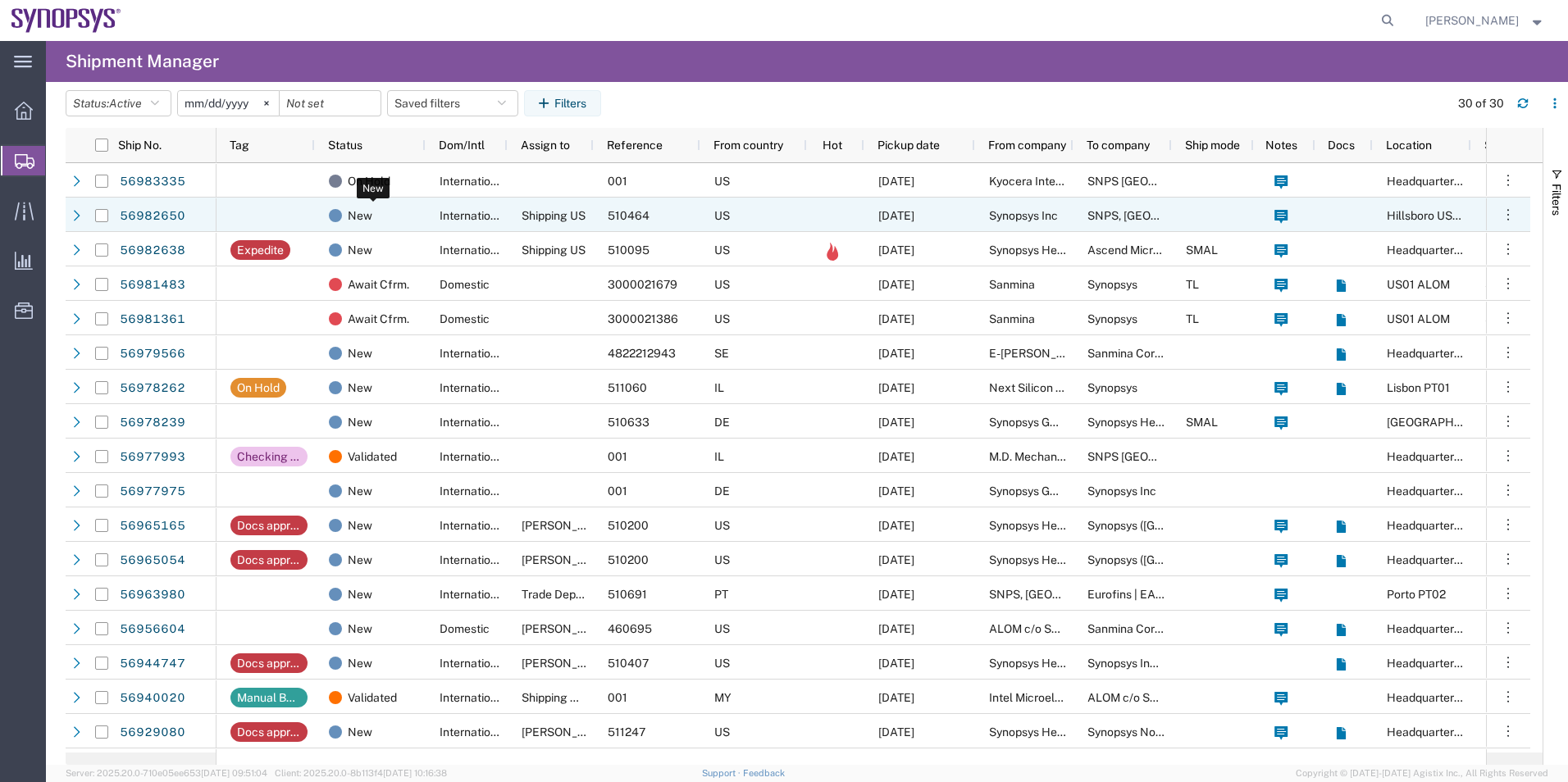
click at [405, 220] on div "New" at bounding box center [373, 216] width 89 height 35
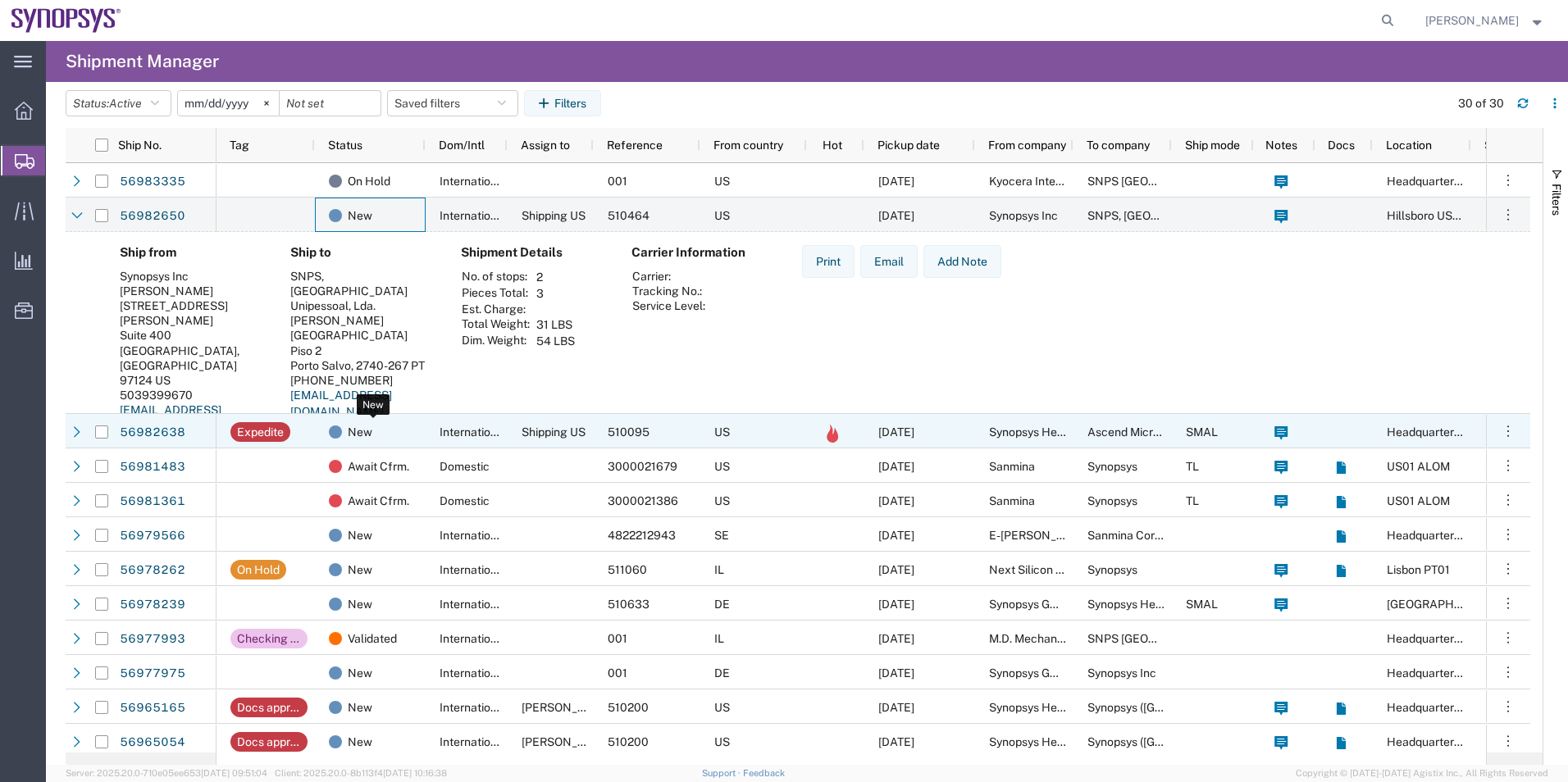
click at [396, 437] on div "New" at bounding box center [373, 432] width 89 height 35
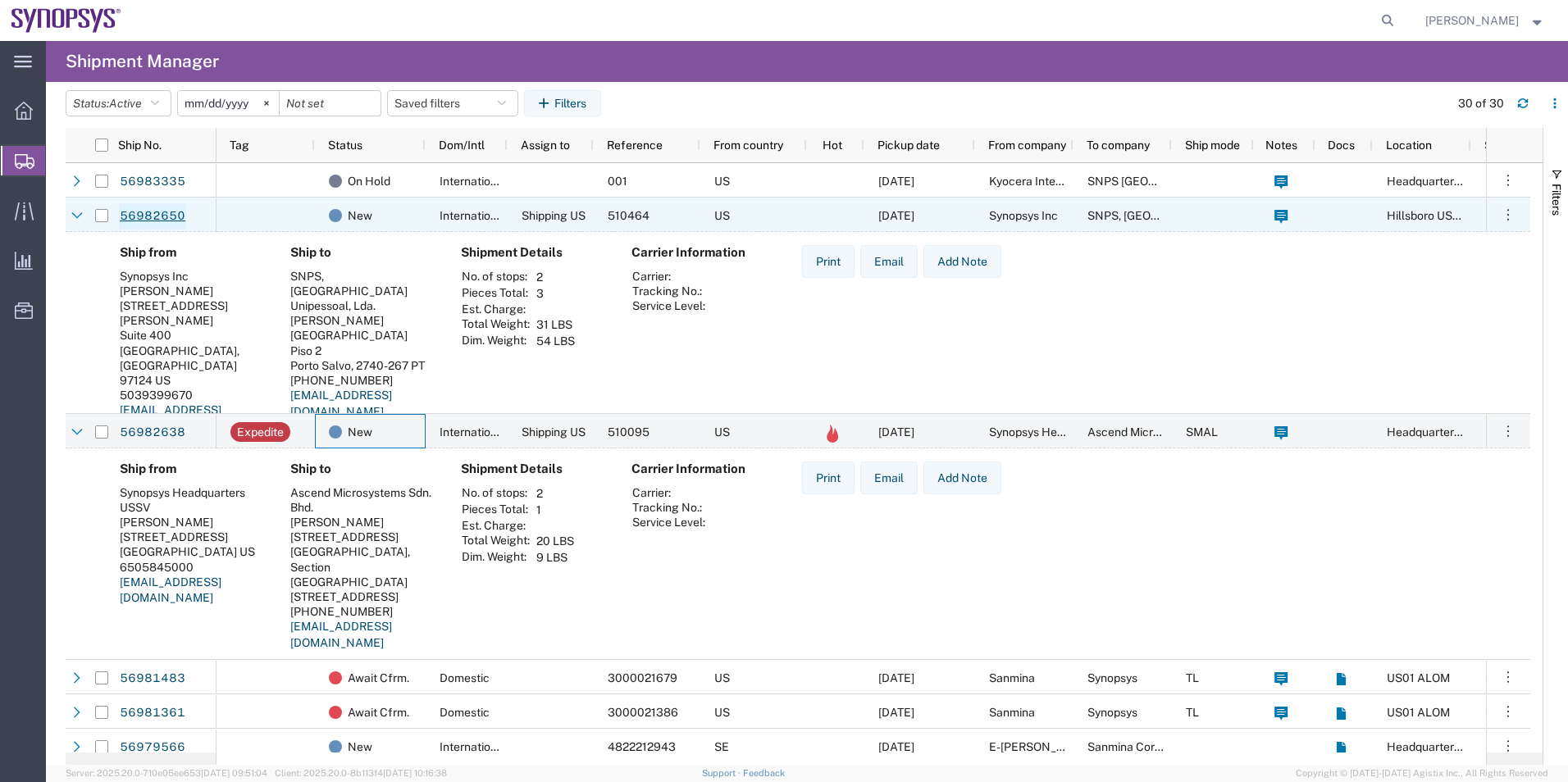
click at [155, 216] on link "56982650" at bounding box center [152, 216] width 67 height 26
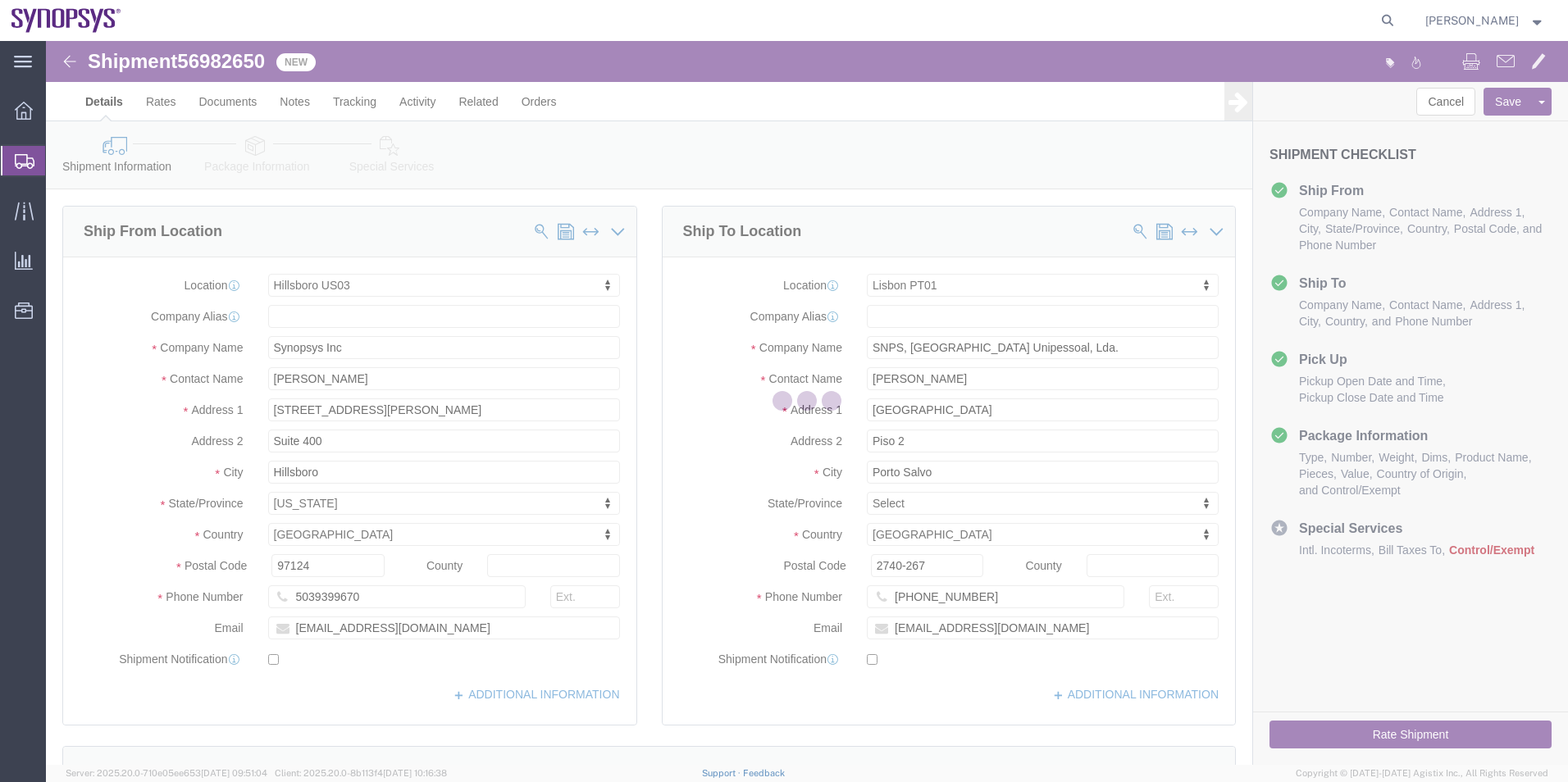
select select "63190"
select select "63152"
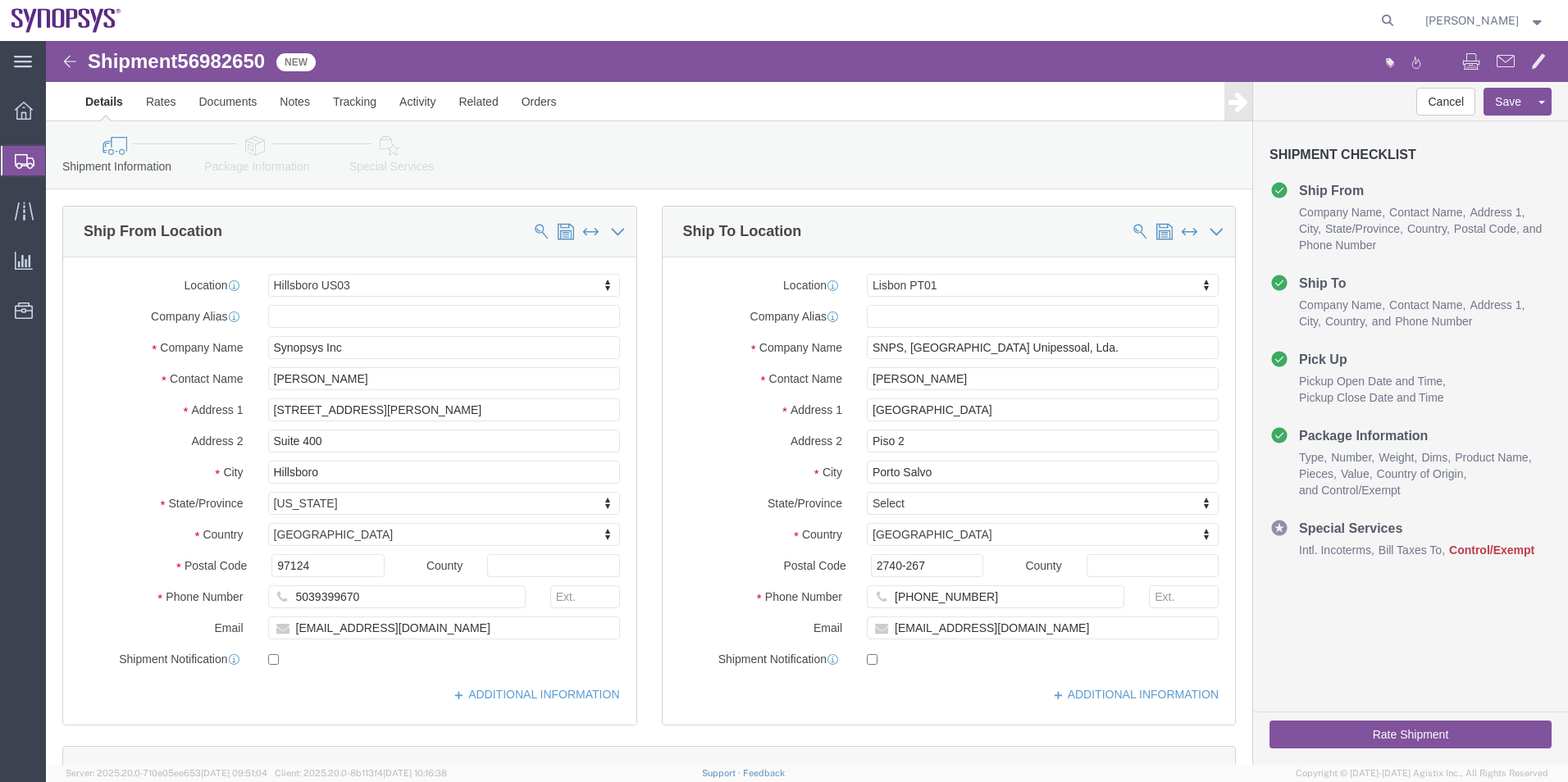
click icon
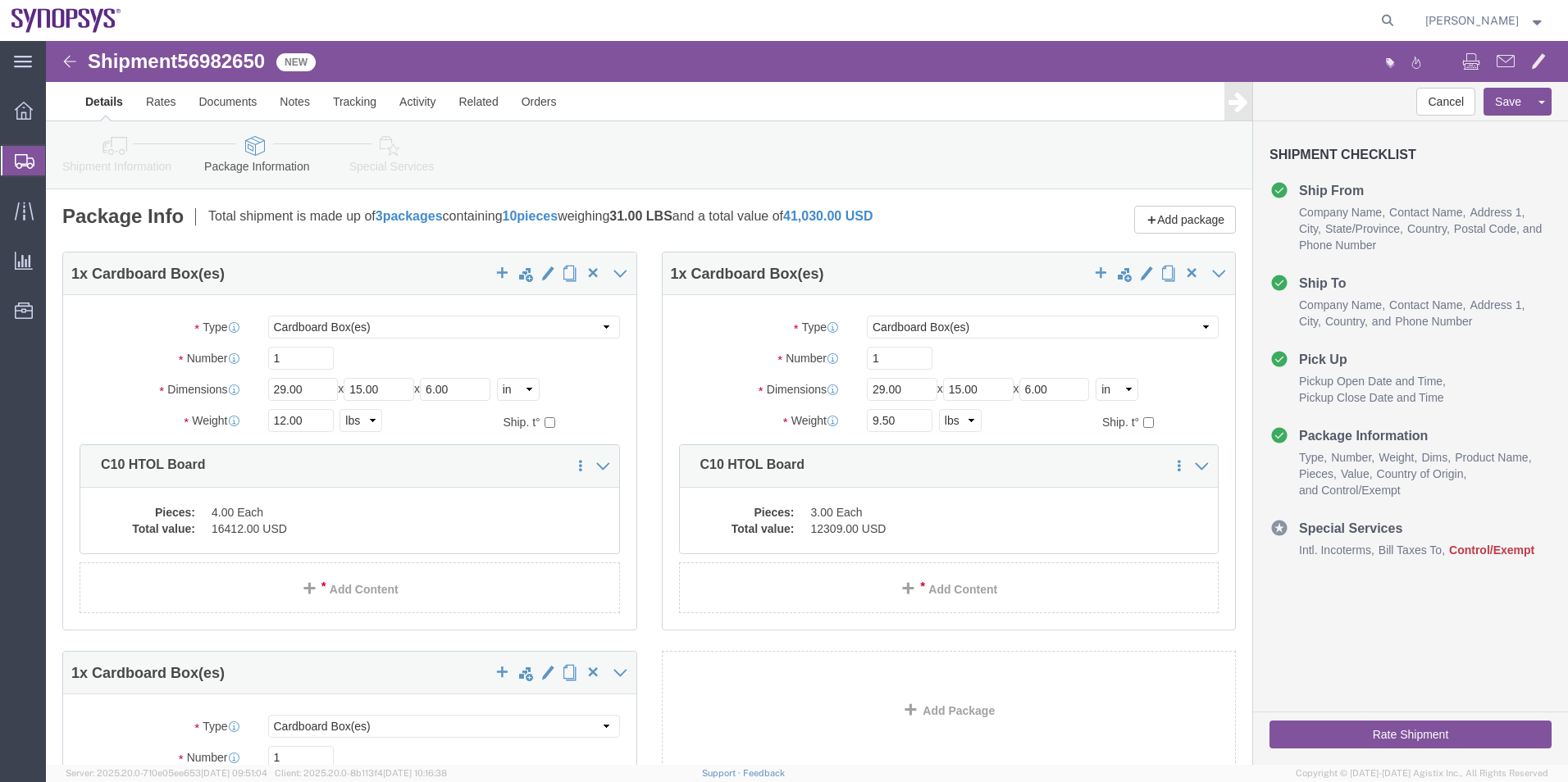
click at [0, 0] on span "Shipment Manager" at bounding box center [0, 0] width 0 height 0
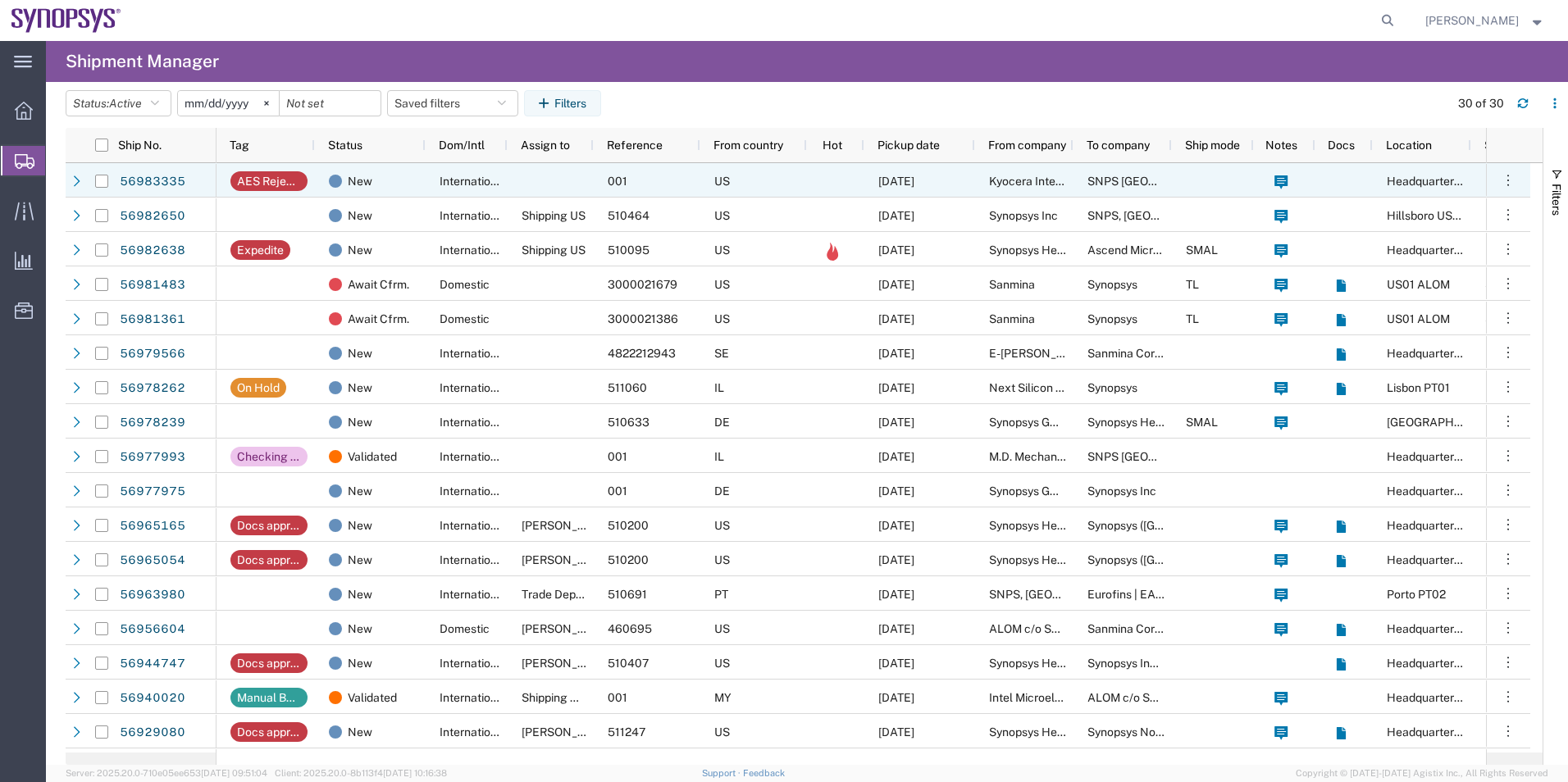
click at [431, 176] on div "International" at bounding box center [466, 181] width 82 height 35
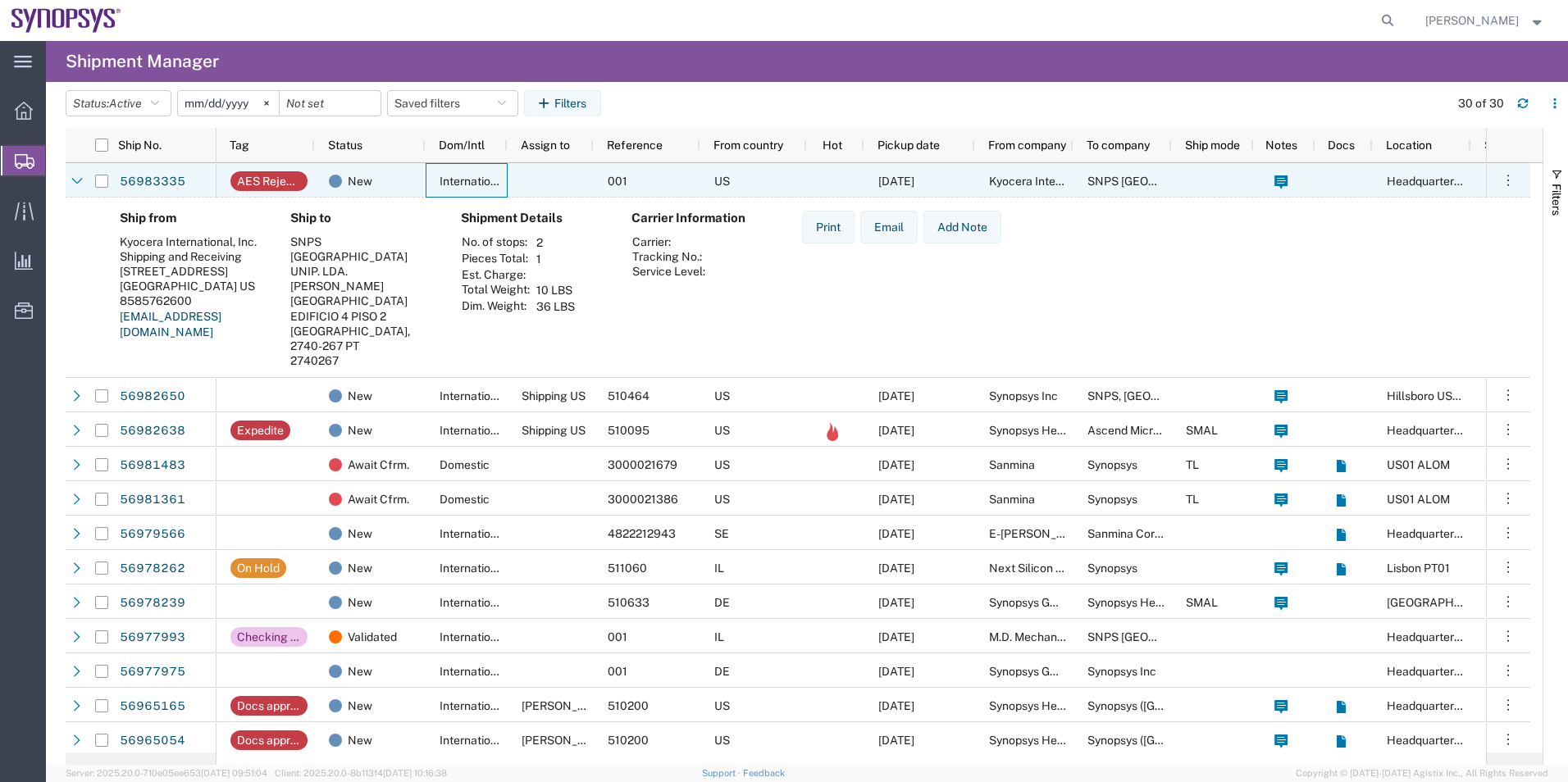
click at [276, 184] on div "AES Rejected" at bounding box center [269, 181] width 64 height 20
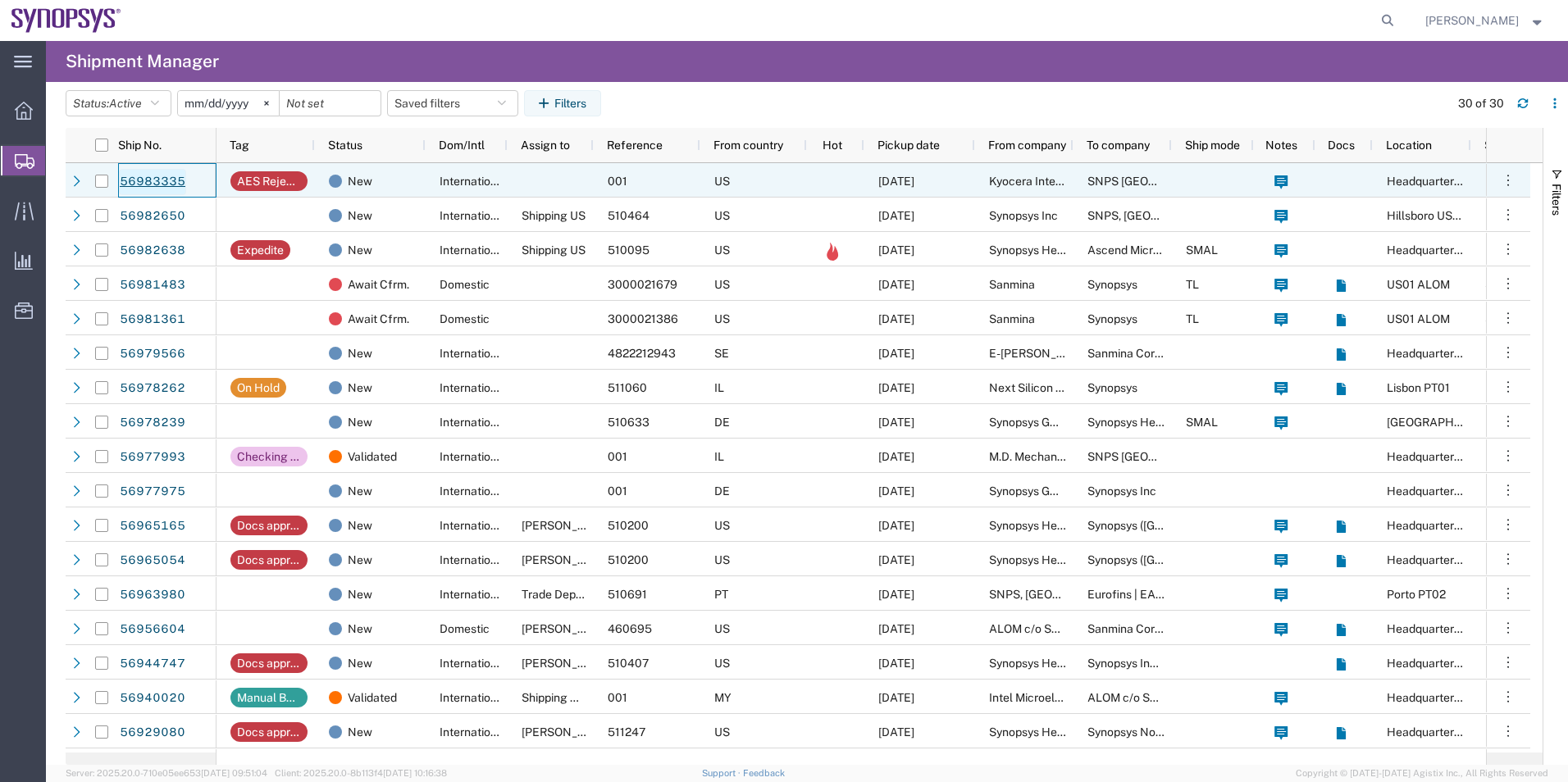
click at [161, 182] on link "56983335" at bounding box center [152, 182] width 67 height 26
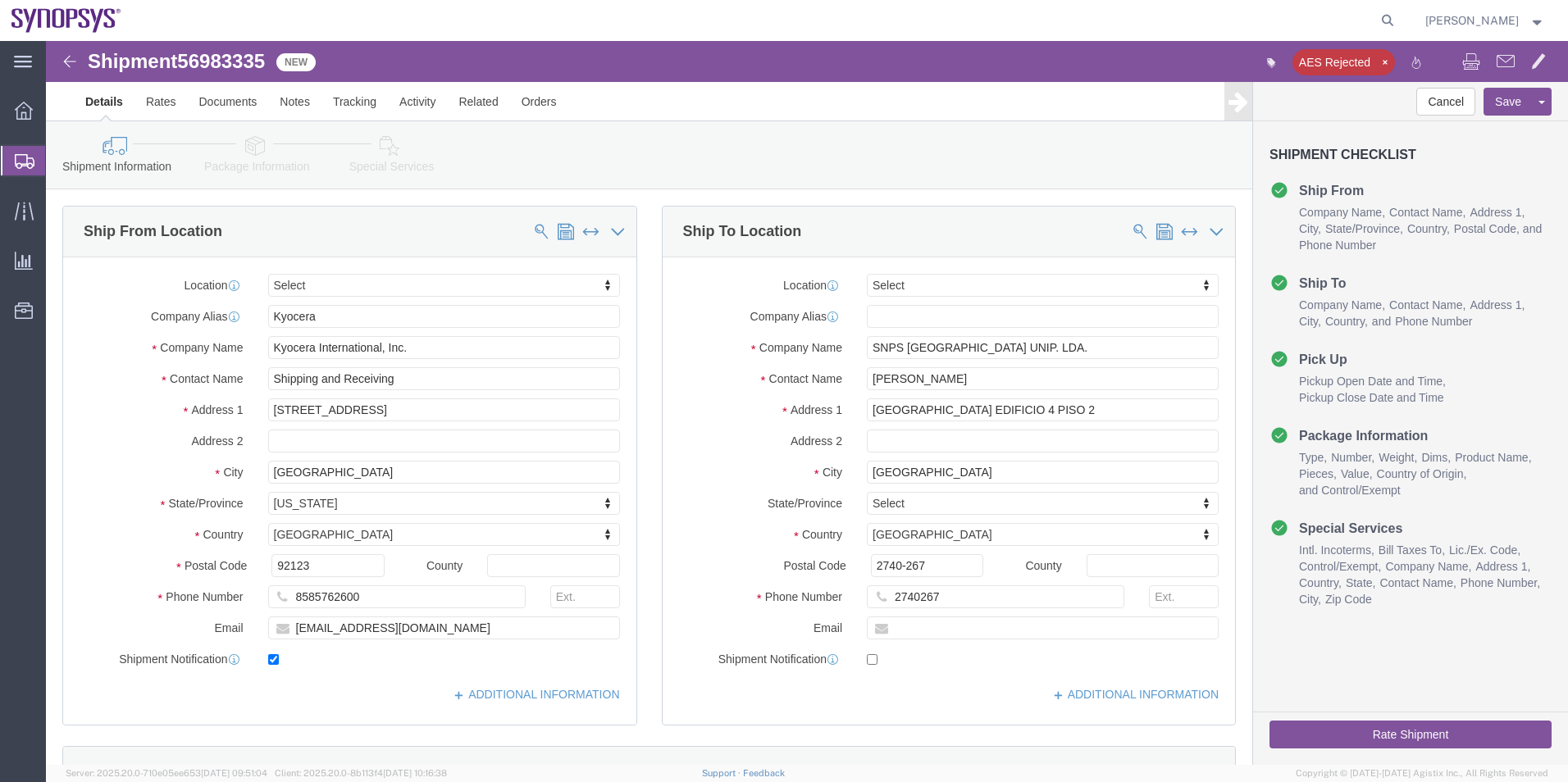
select select
click icon "button"
click icon
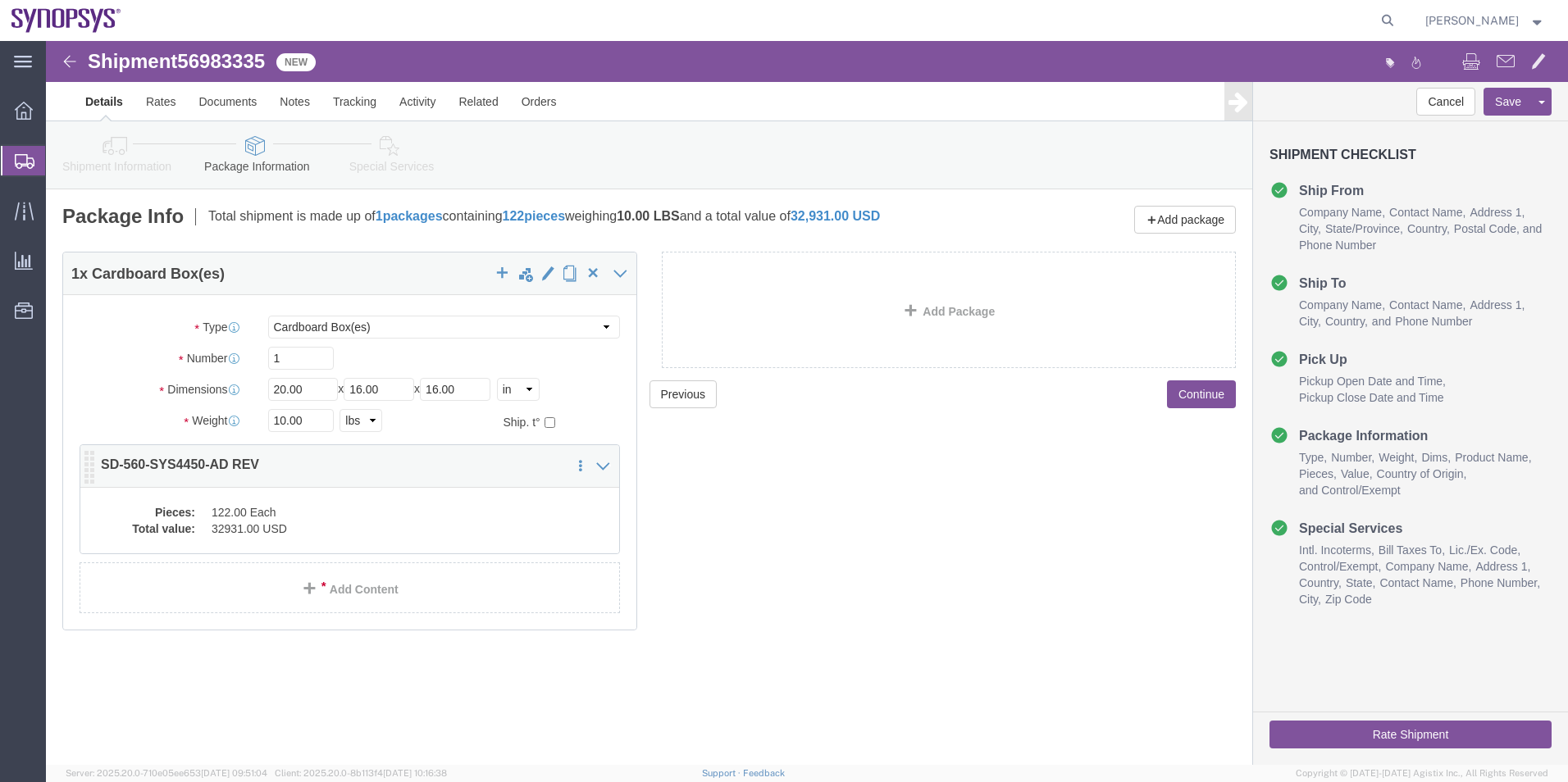
click dd "32931.00 USD"
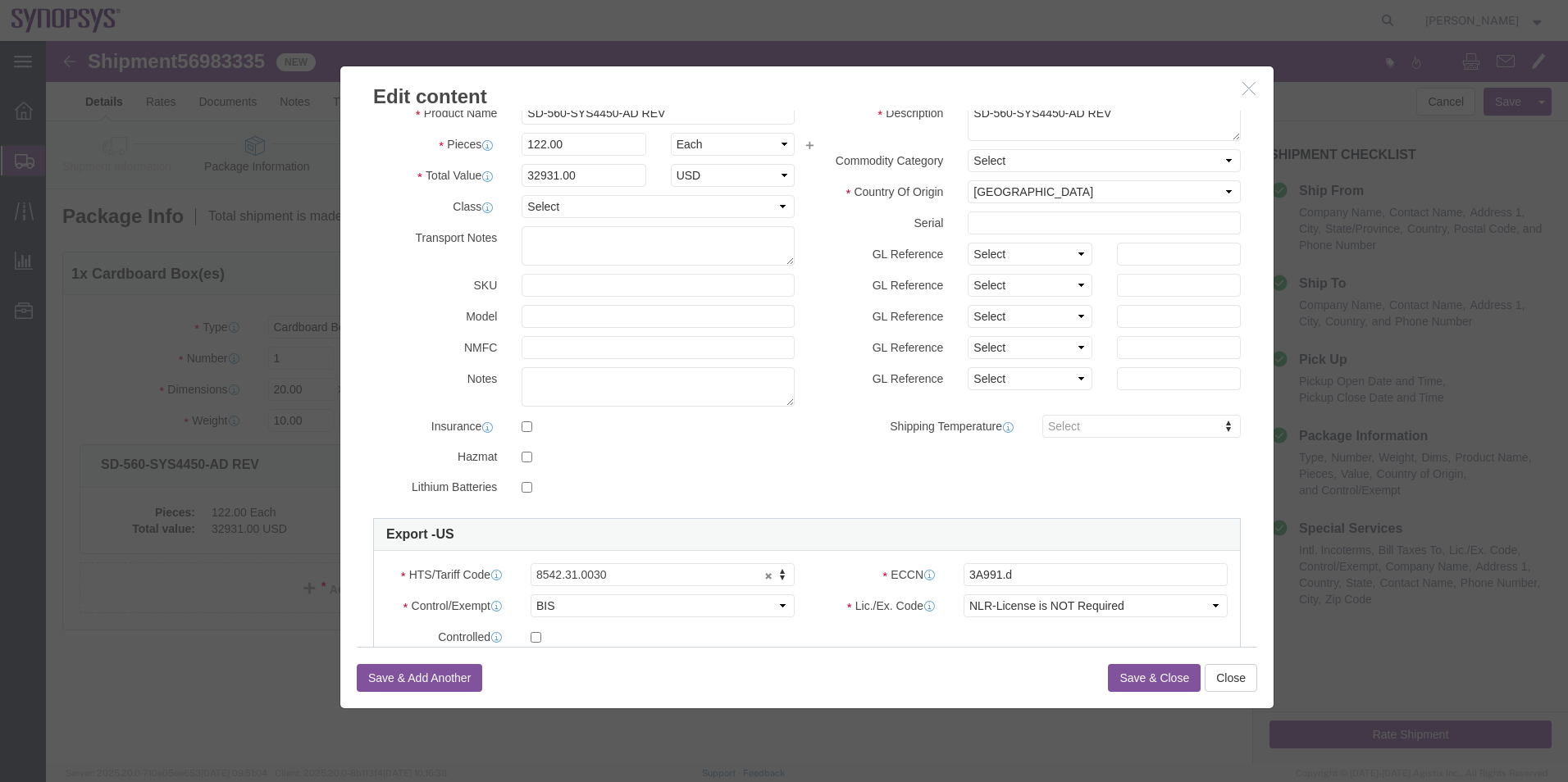
scroll to position [82, 0]
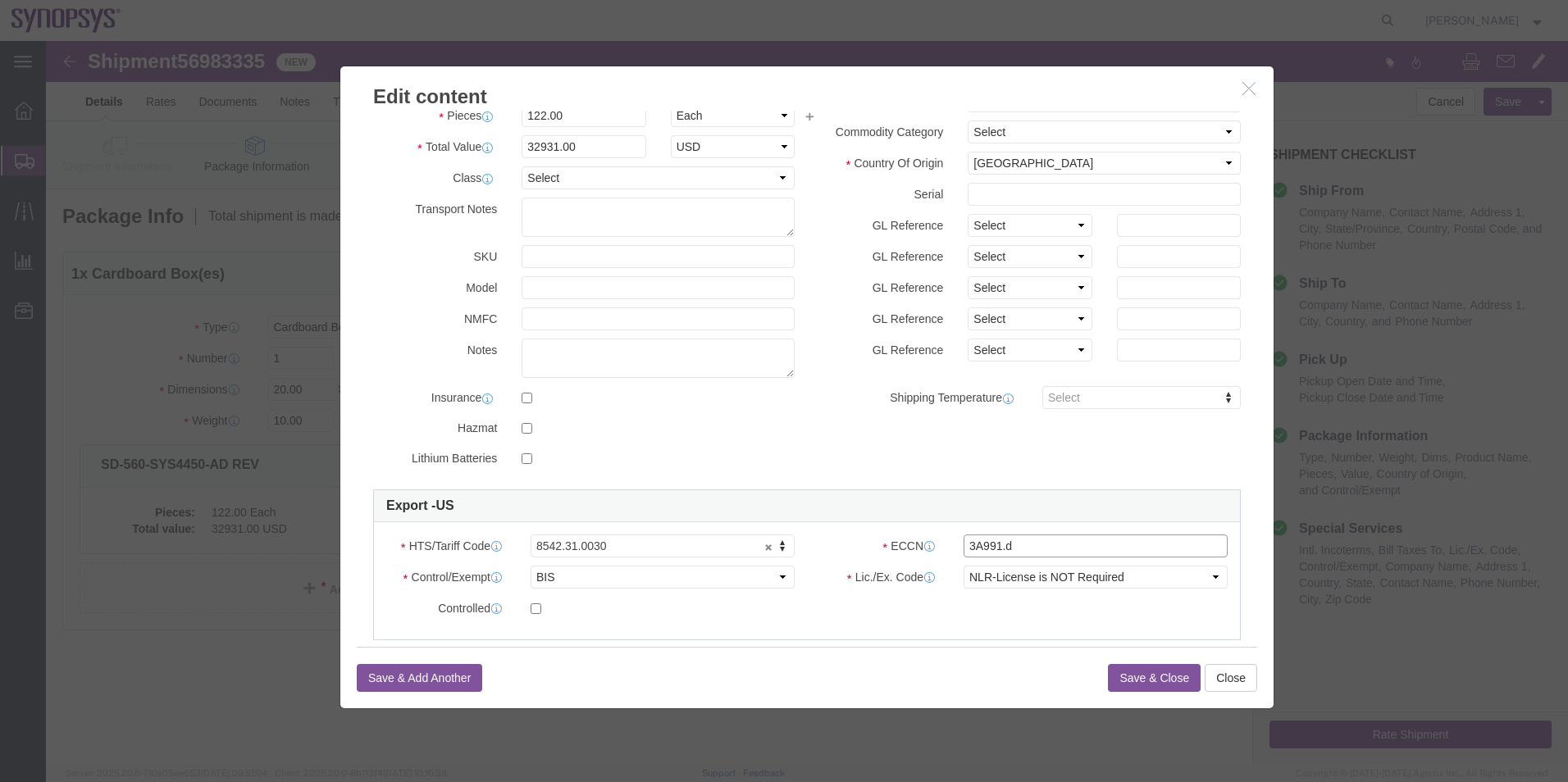
click input "3A991.d"
type input "3A991"
click button "Save & Close"
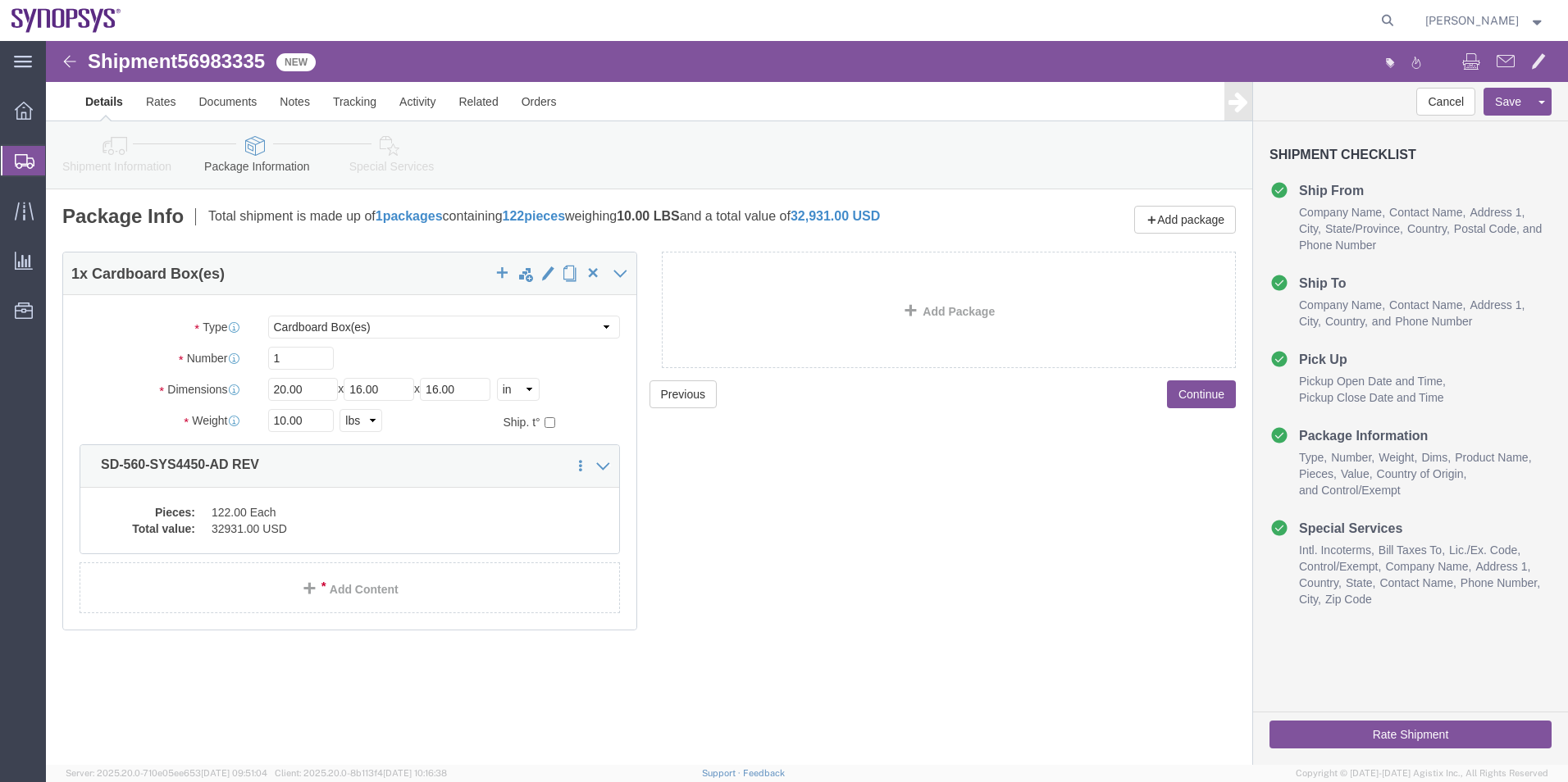
click icon
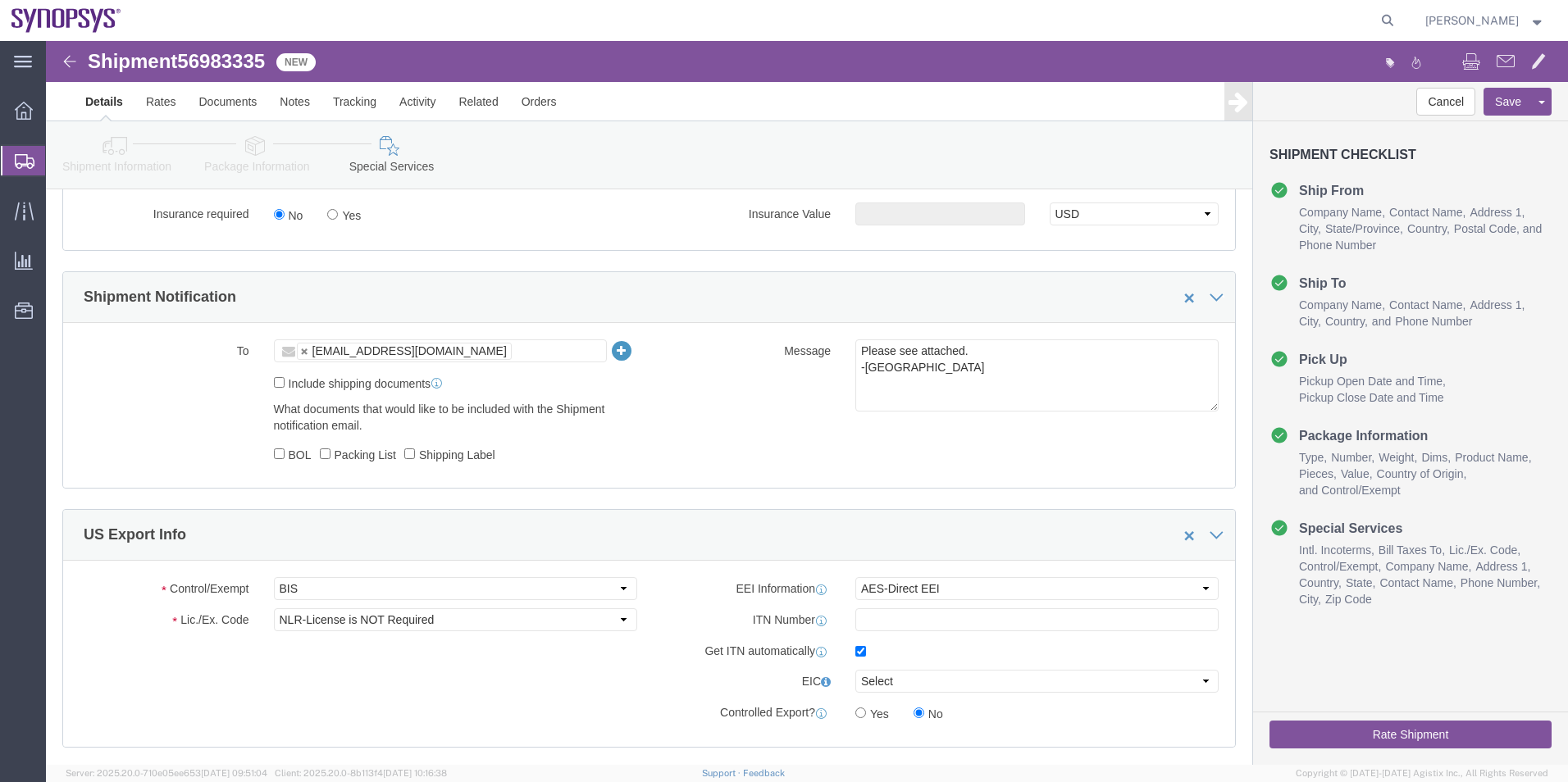
scroll to position [983, 0]
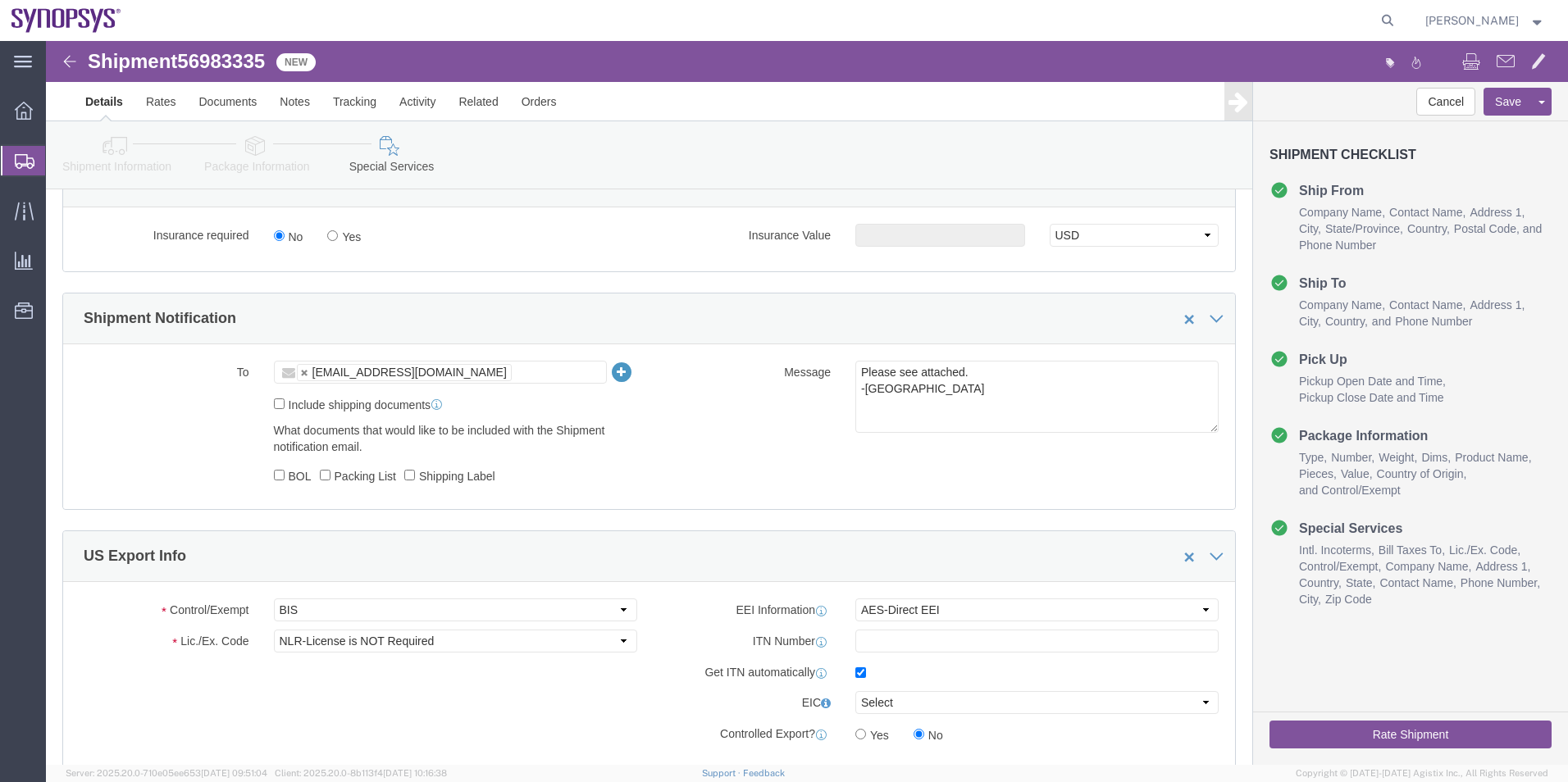
click icon
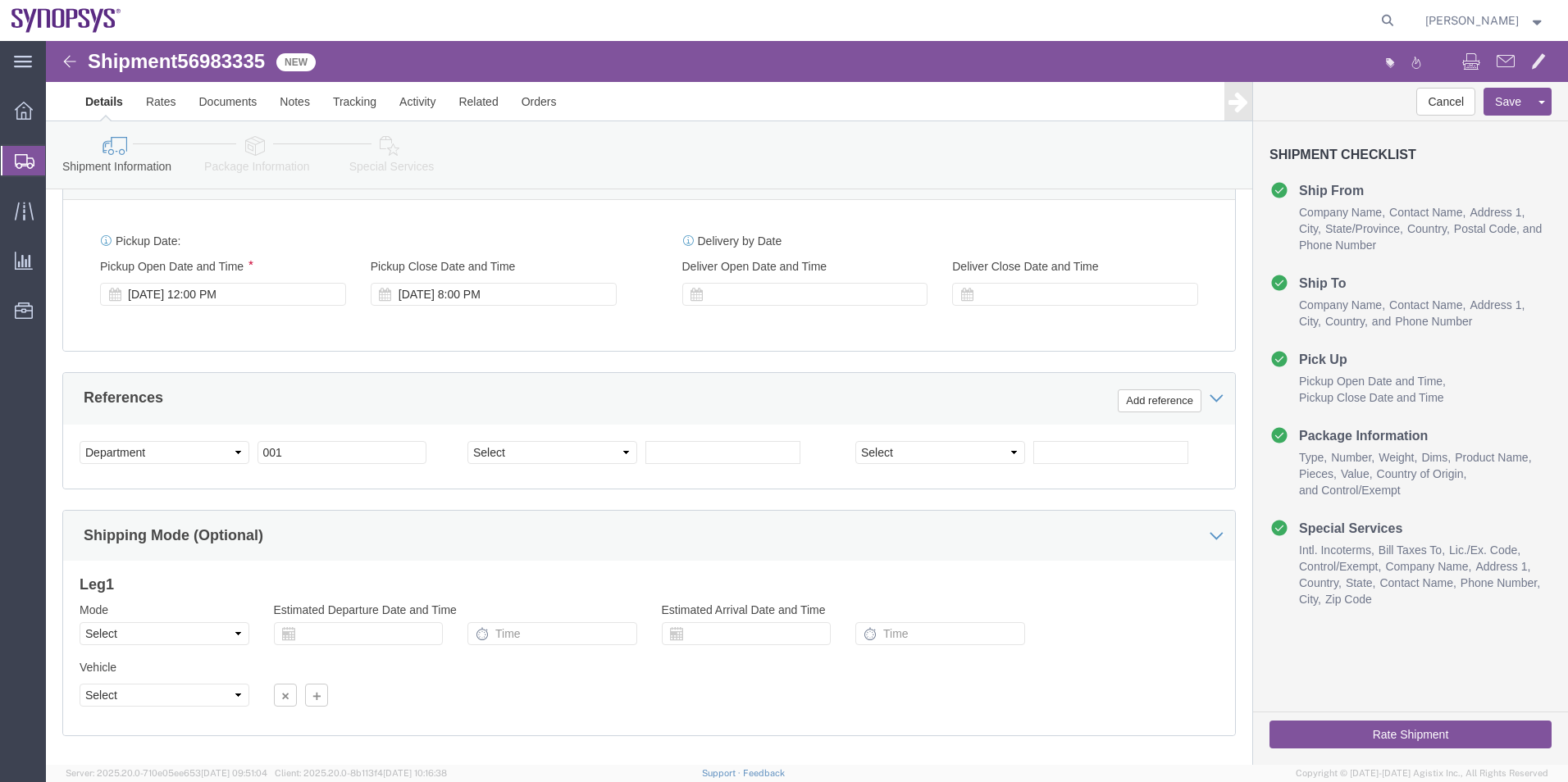
scroll to position [356, 0]
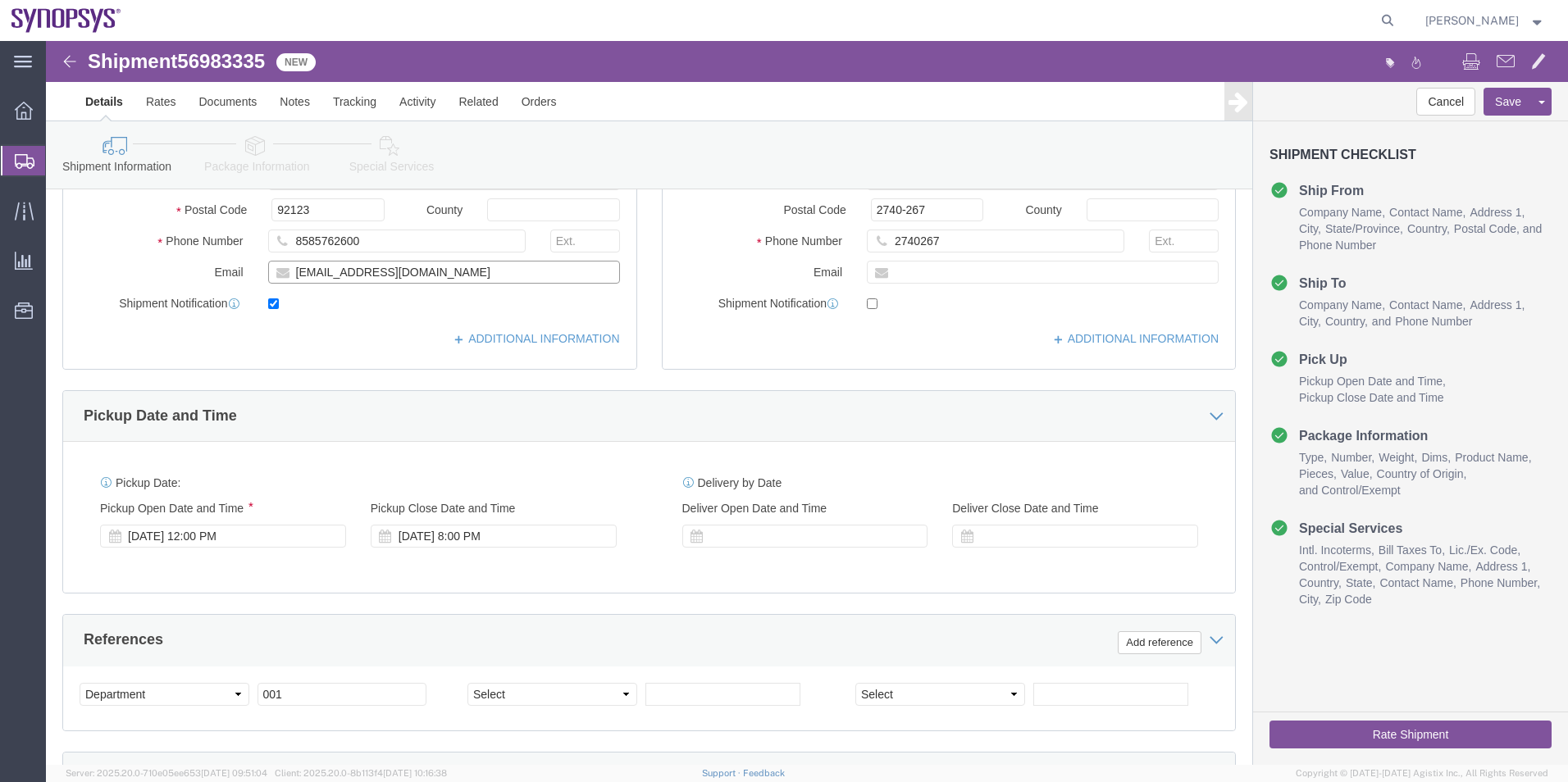
drag, startPoint x: 433, startPoint y: 231, endPoint x: -30, endPoint y: 231, distance: 463.0
click html "Shipment 56983335 New Details Rates Documents Notes Tracking Activity Related O…"
click link "Special Services"
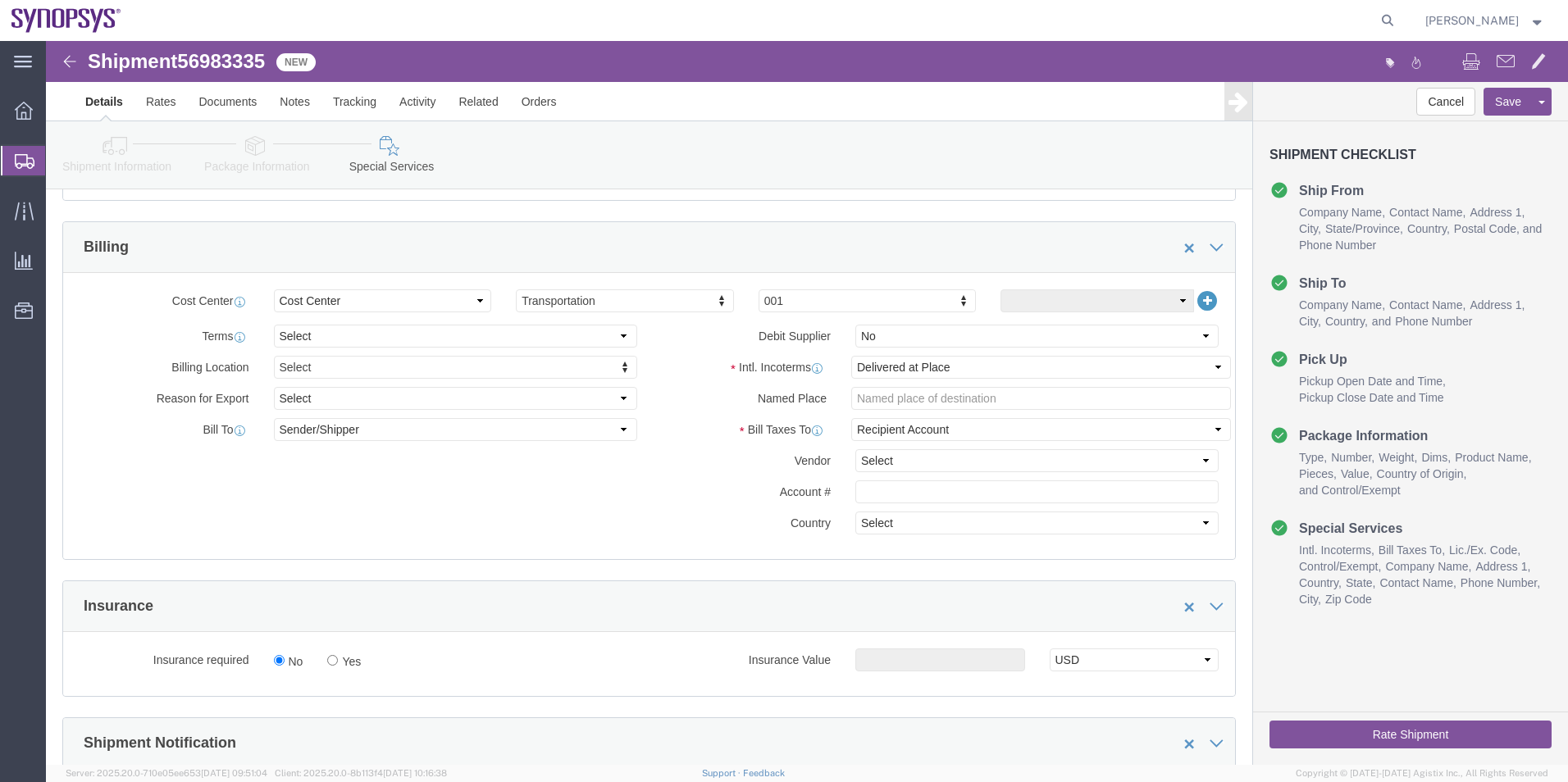
scroll to position [684, 0]
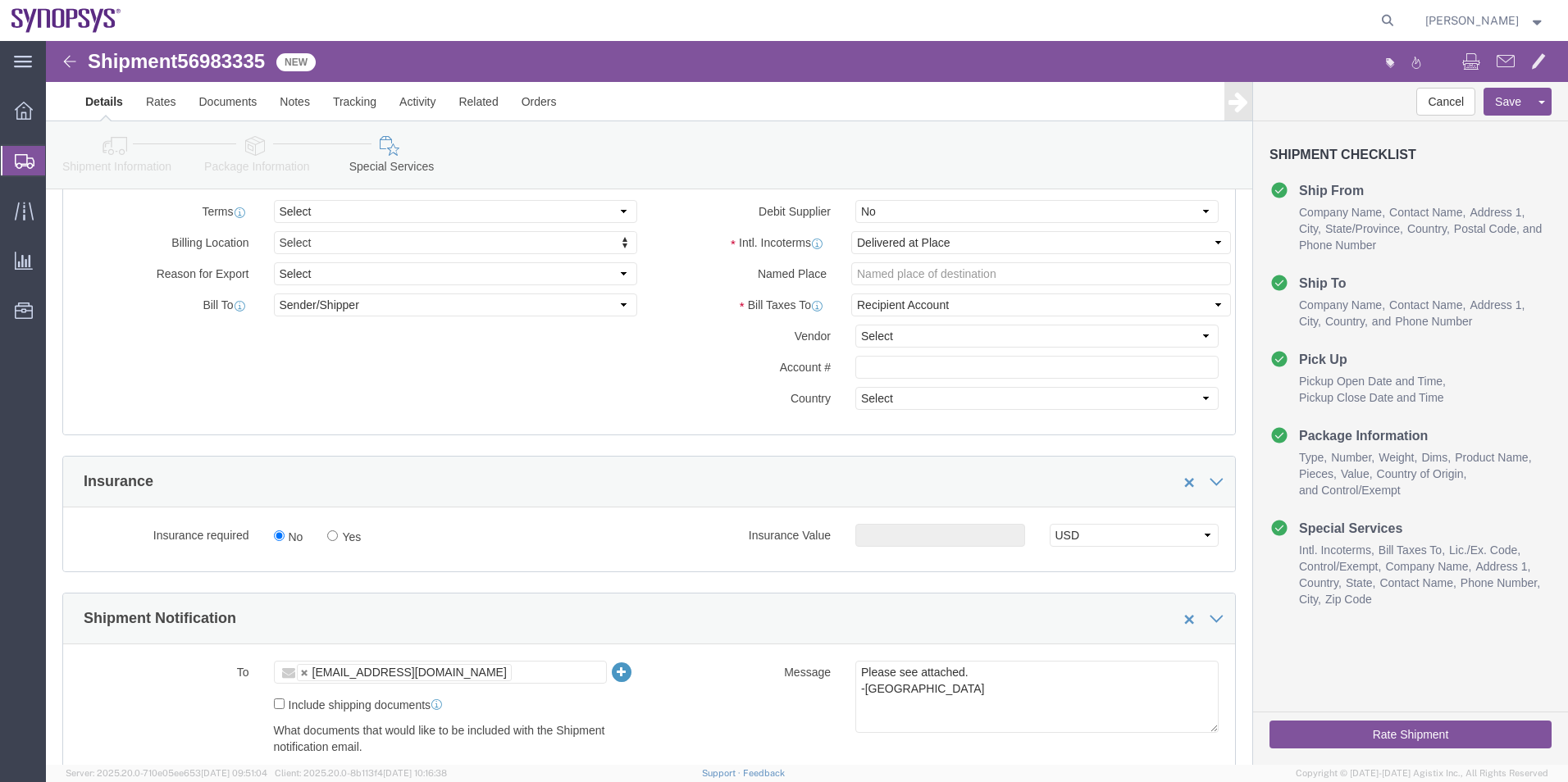
click ul "shipping@synopsys.com"
paste input "scshippingreceiving@kyocera.com"
type input "scshippingreceiving@kyocera.com"
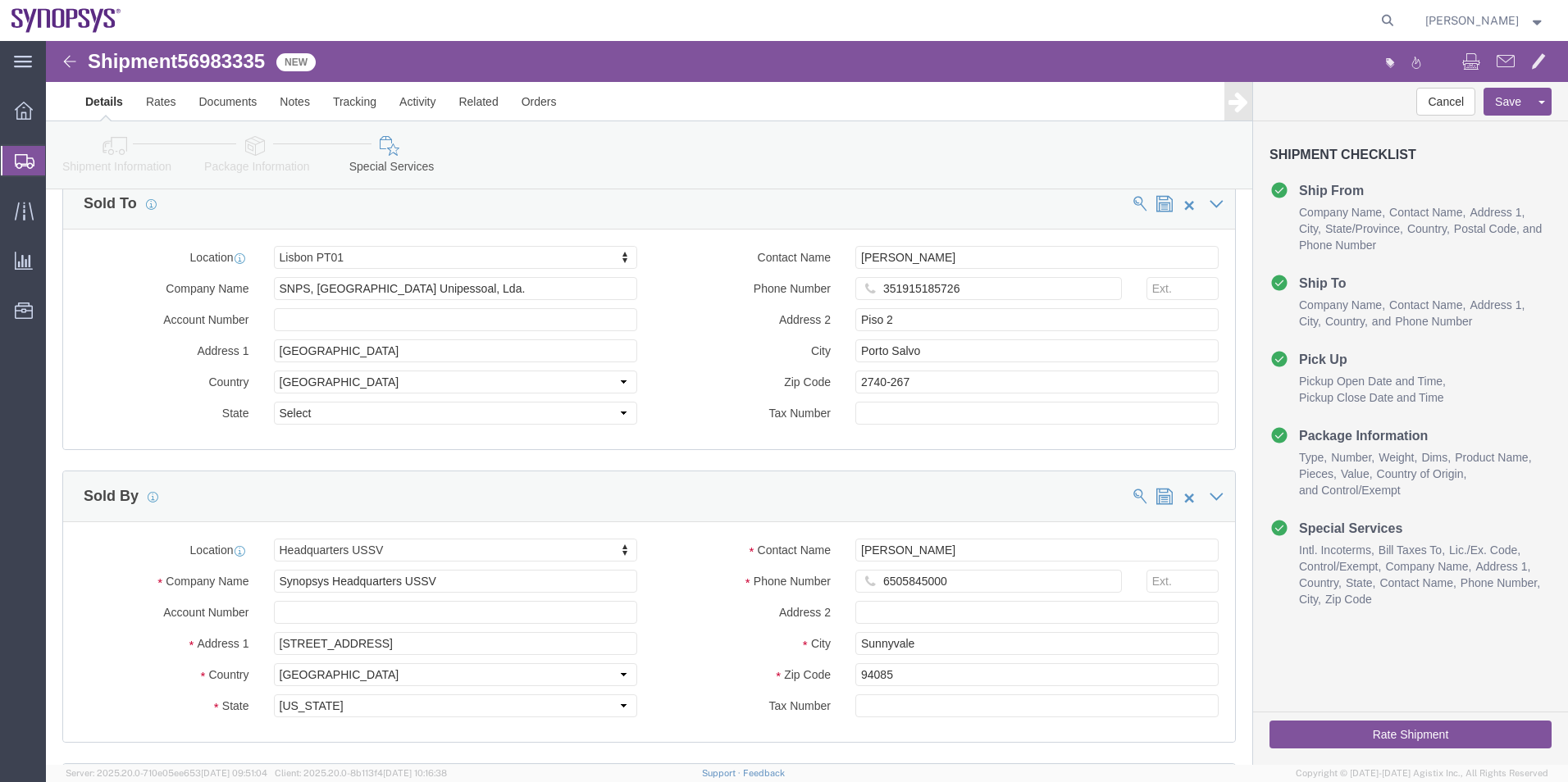
scroll to position [1831, 0]
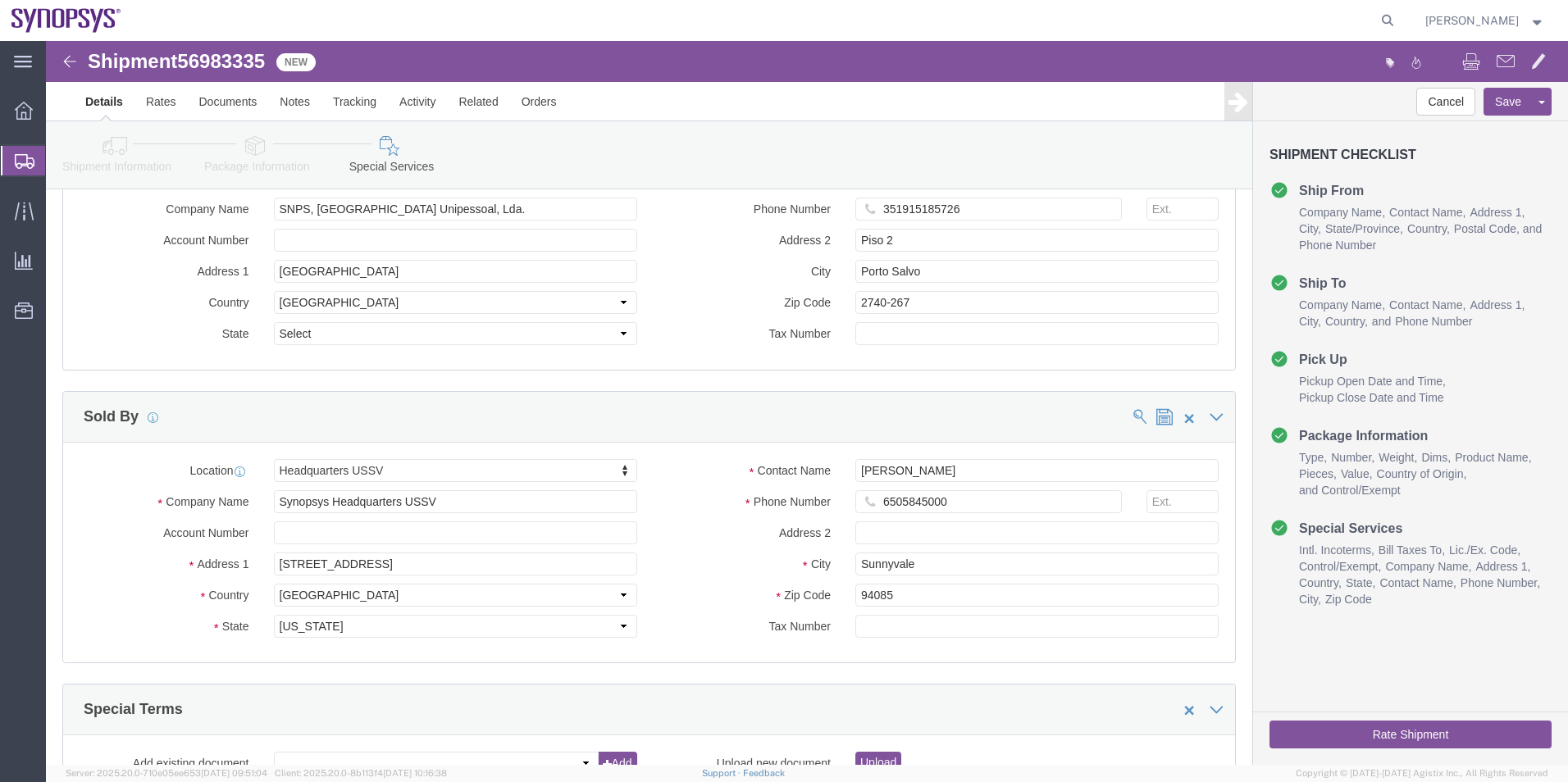
click button "Rate Shipment"
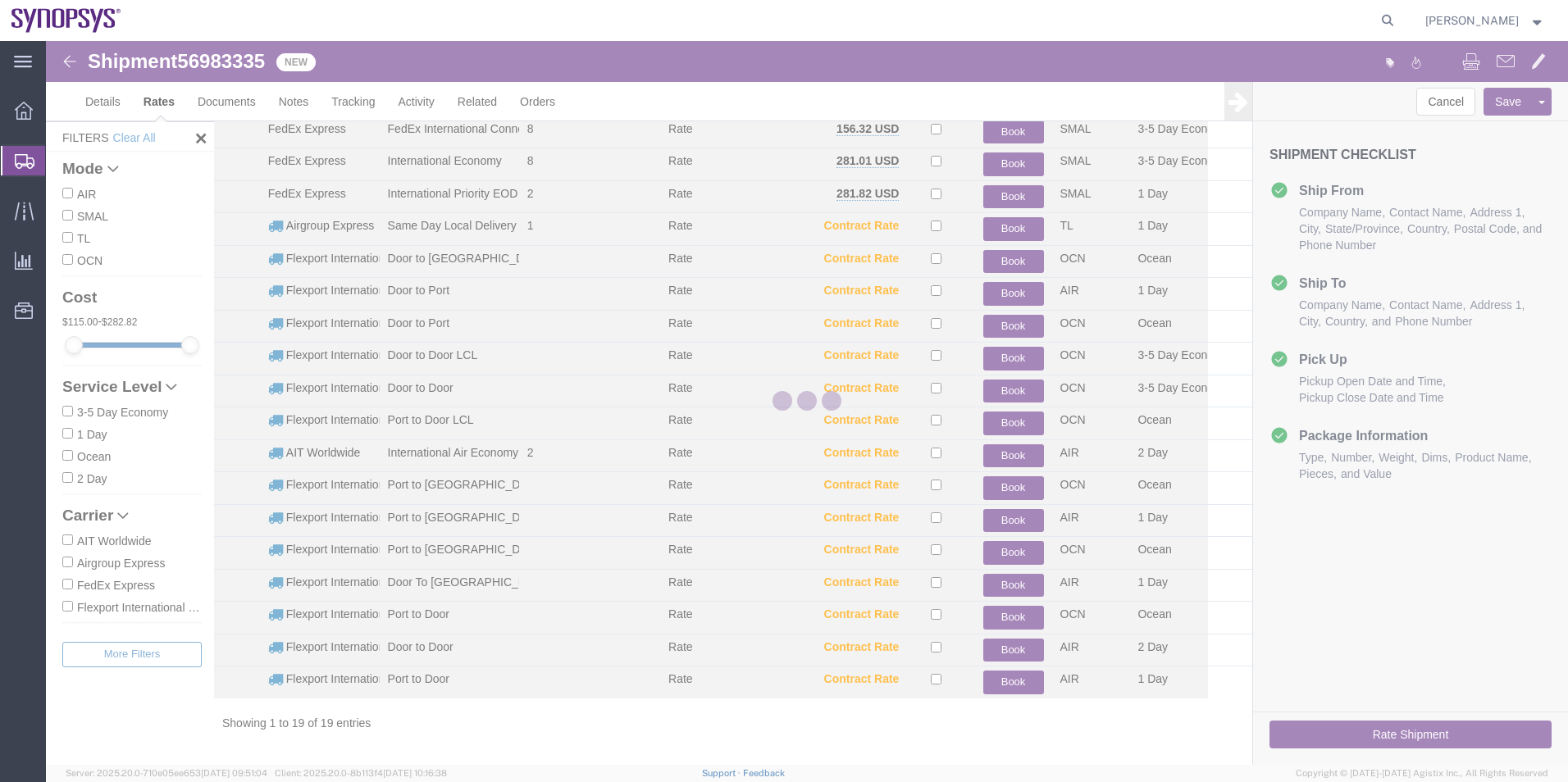
scroll to position [102, 0]
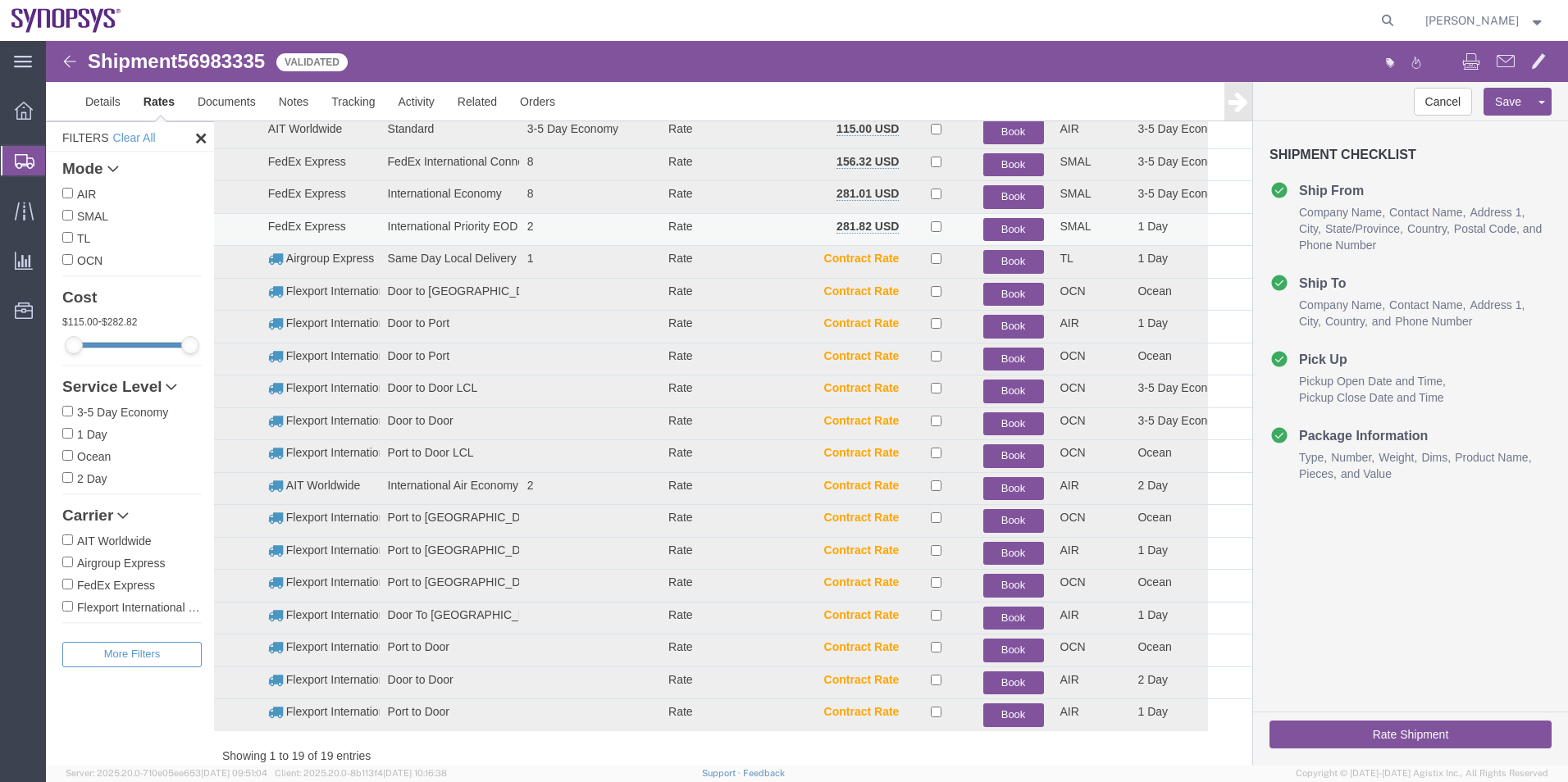
click at [986, 225] on button "Book" at bounding box center [1014, 229] width 61 height 23
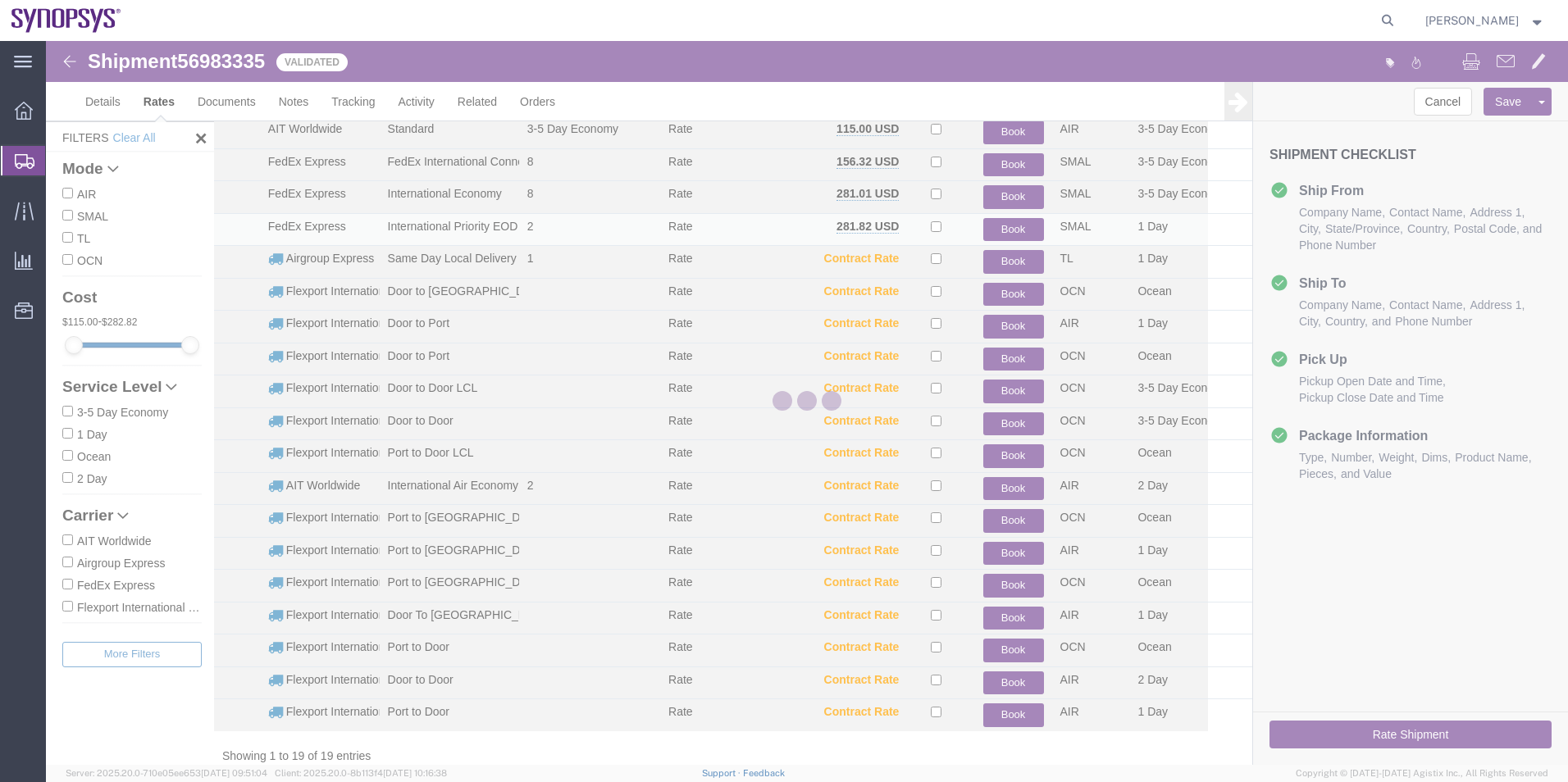
scroll to position [0, 0]
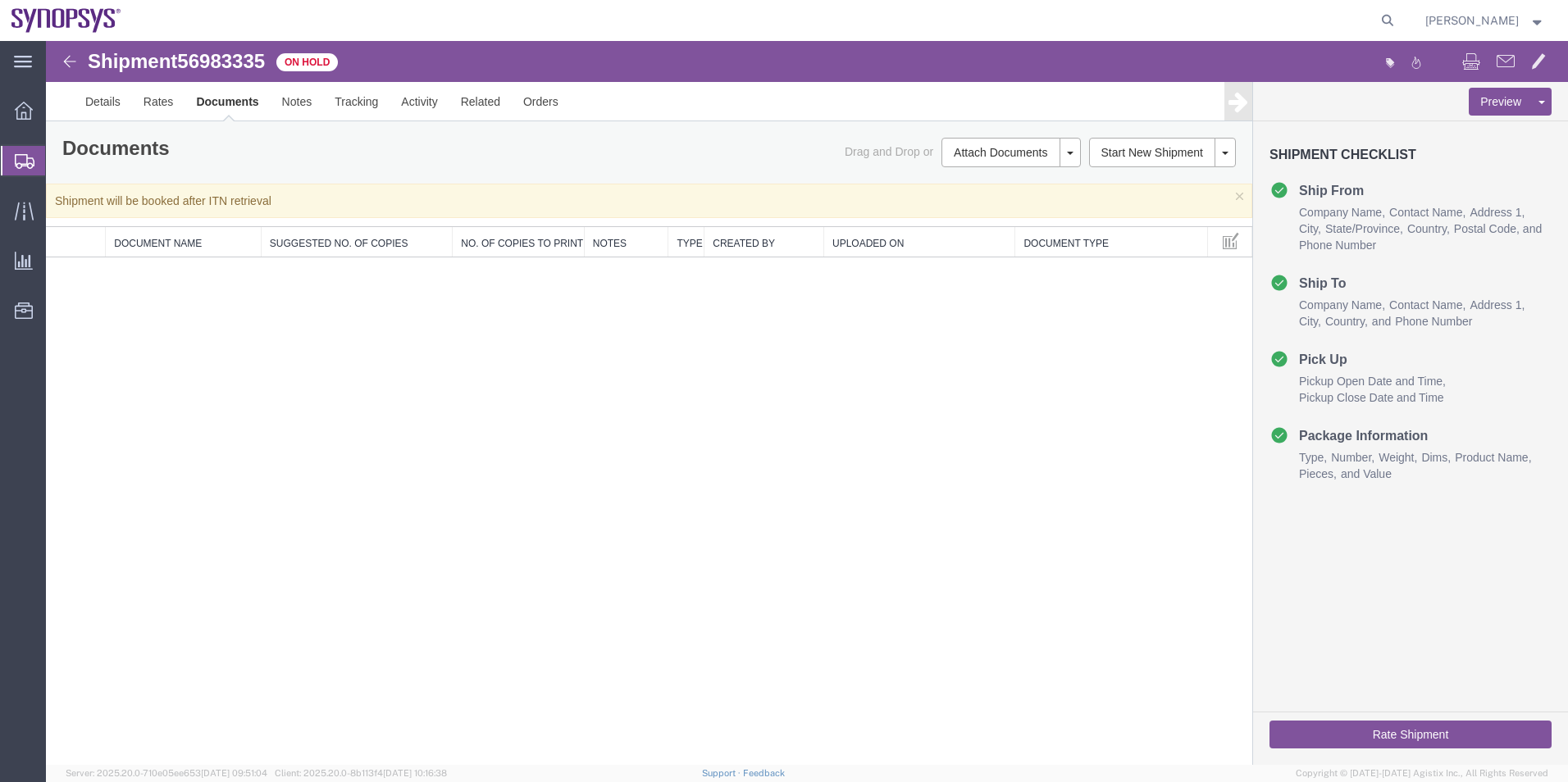
click at [0, 0] on span "Shipment Manager" at bounding box center [0, 0] width 0 height 0
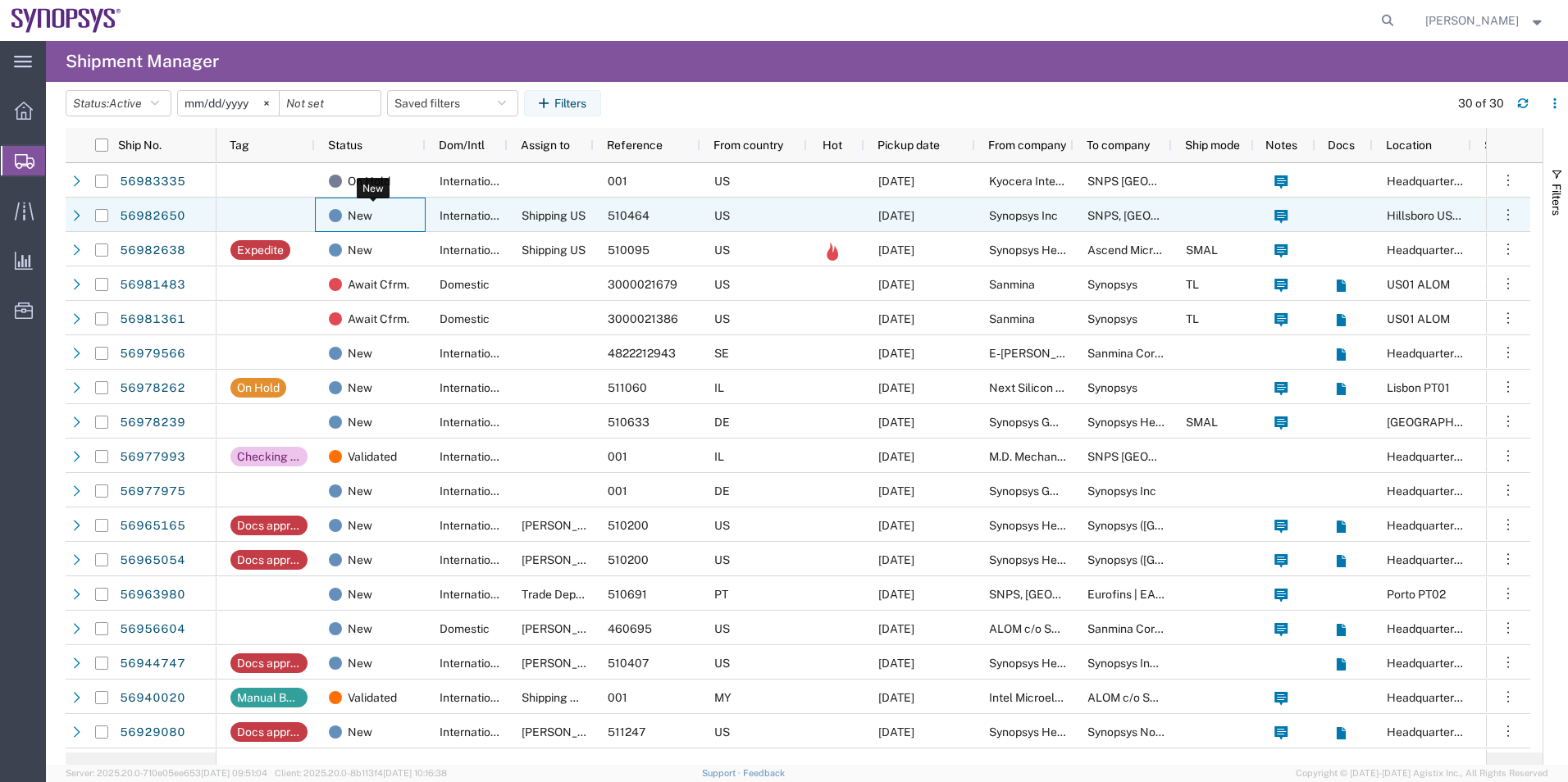
click at [404, 218] on div "New" at bounding box center [373, 216] width 89 height 35
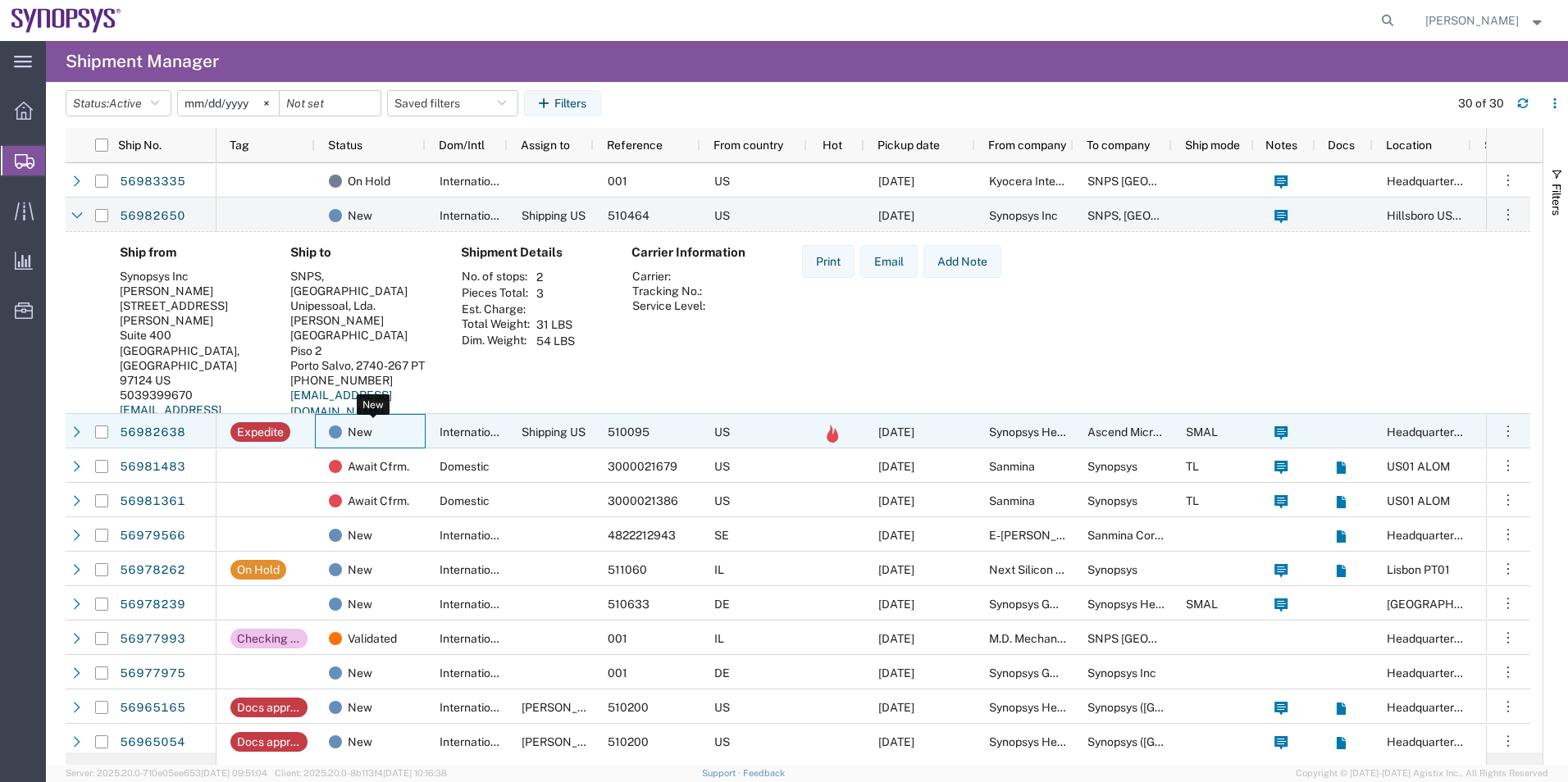
click at [405, 428] on div "New" at bounding box center [373, 432] width 89 height 35
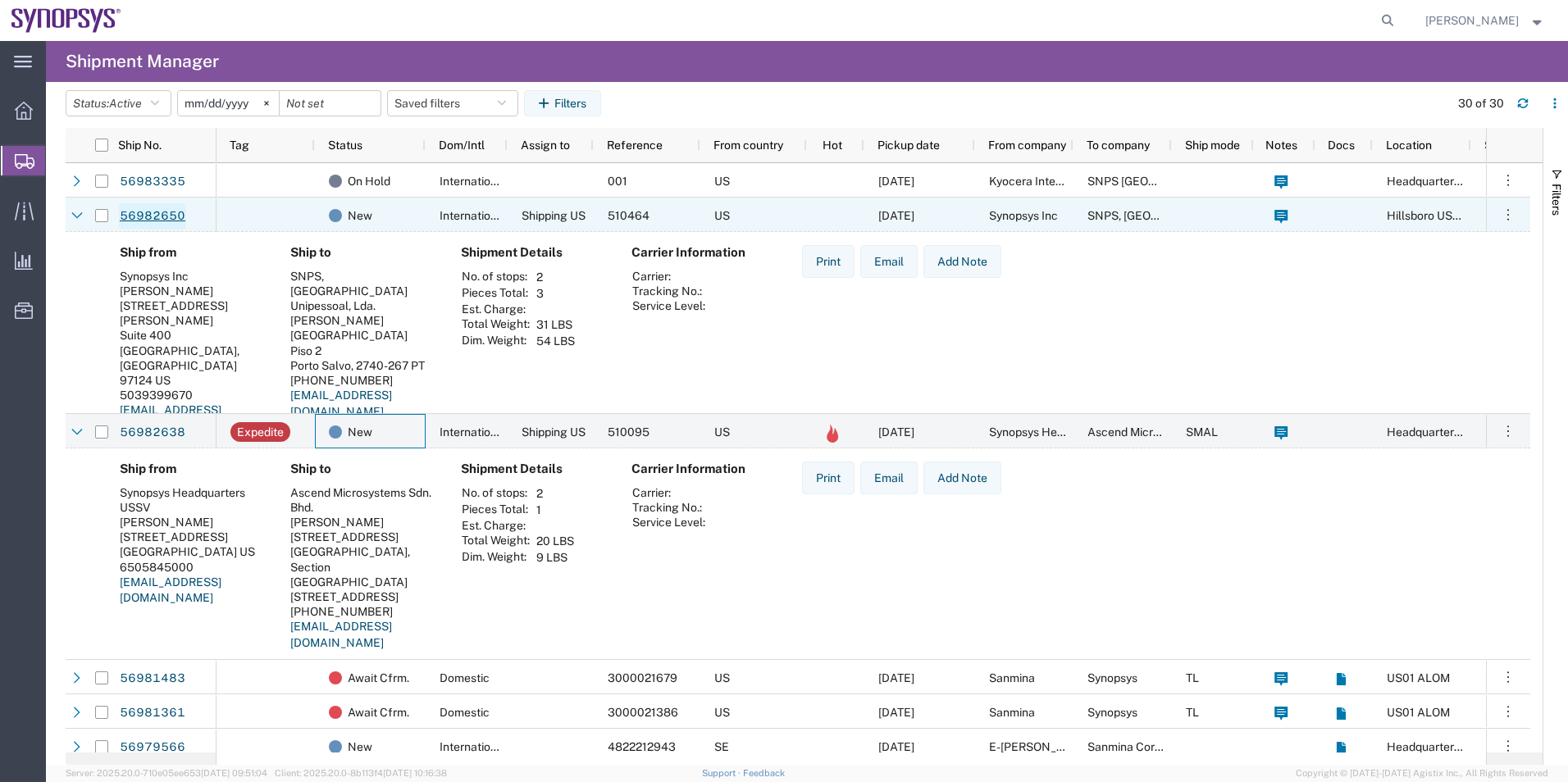
click at [143, 215] on link "56982650" at bounding box center [152, 216] width 67 height 26
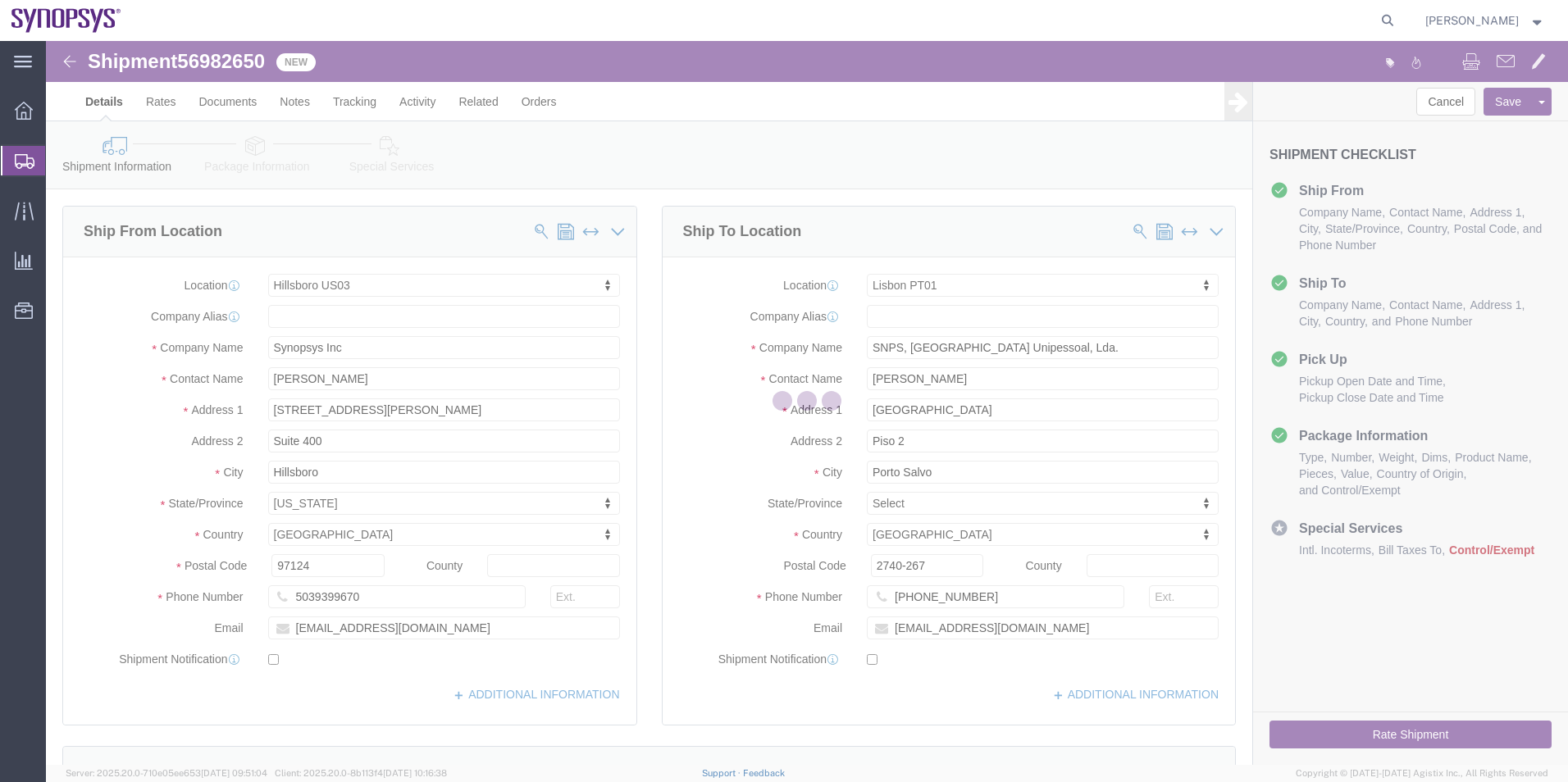
select select "63190"
select select "63152"
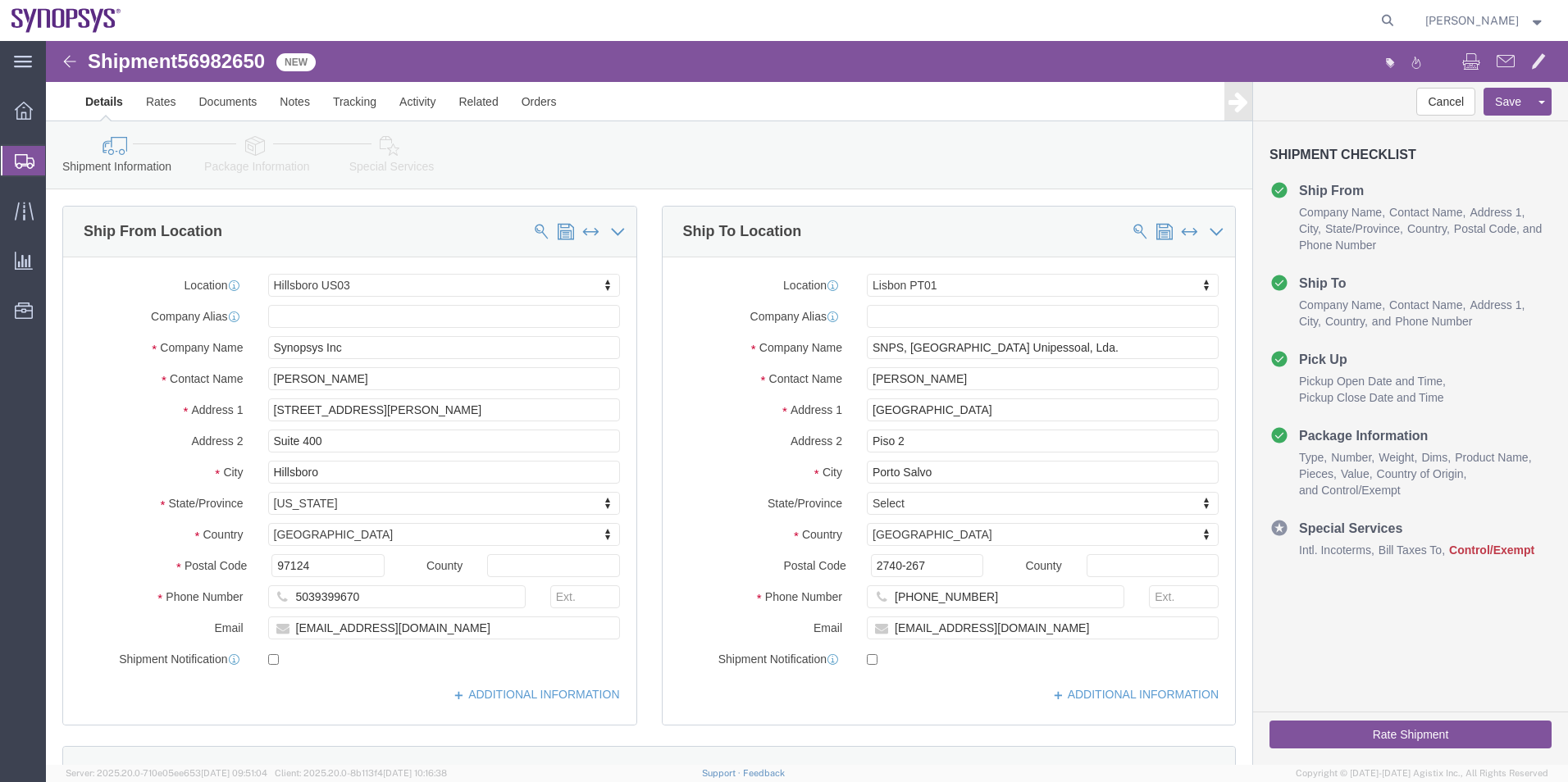
click at [0, 0] on span "Shipment Manager" at bounding box center [0, 0] width 0 height 0
